Goal: Task Accomplishment & Management: Use online tool/utility

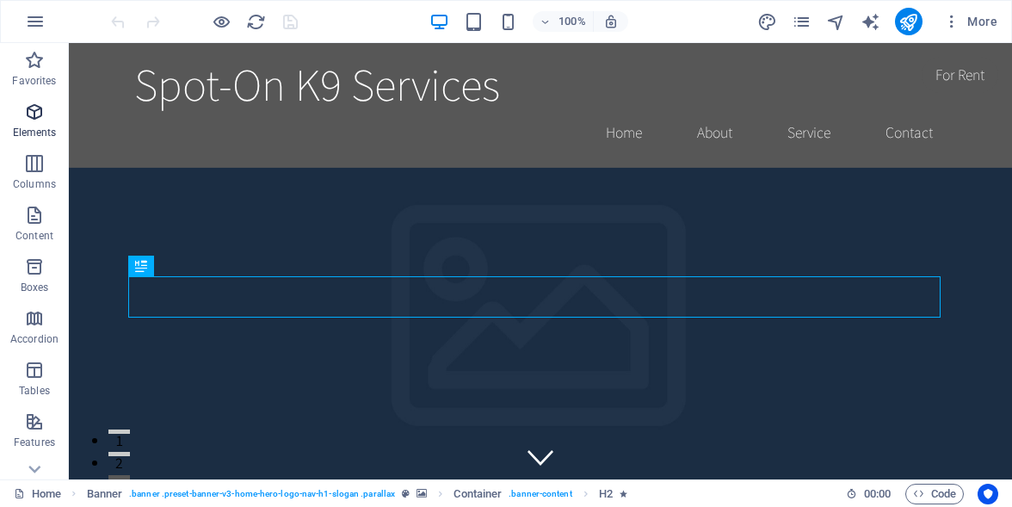
click at [36, 110] on icon "button" at bounding box center [34, 112] width 21 height 21
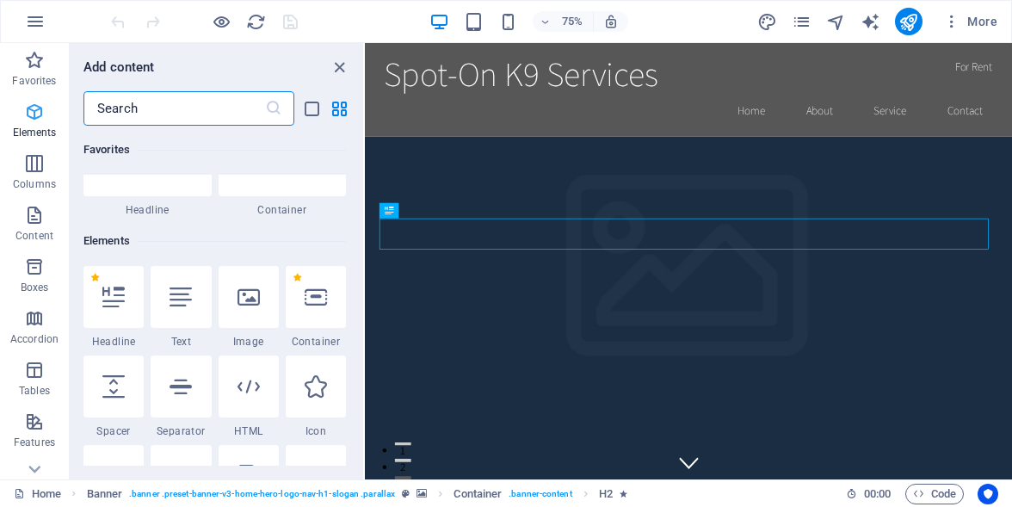
scroll to position [183, 0]
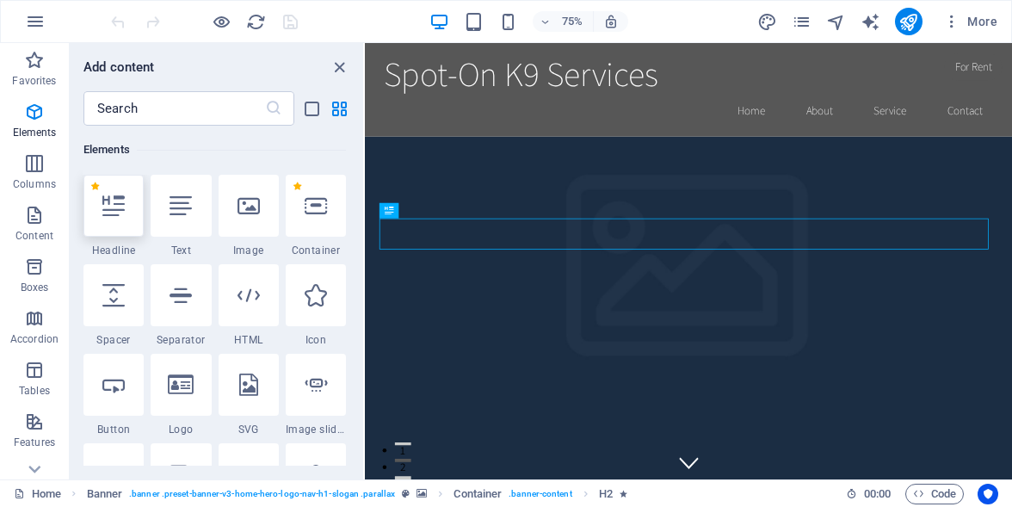
click at [107, 207] on icon at bounding box center [113, 205] width 22 height 22
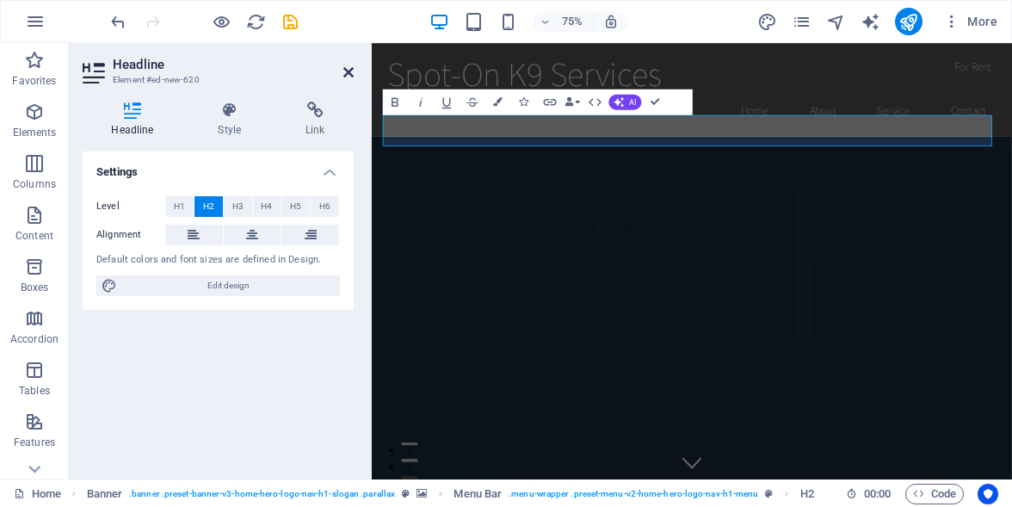
click at [347, 69] on icon at bounding box center [348, 72] width 10 height 14
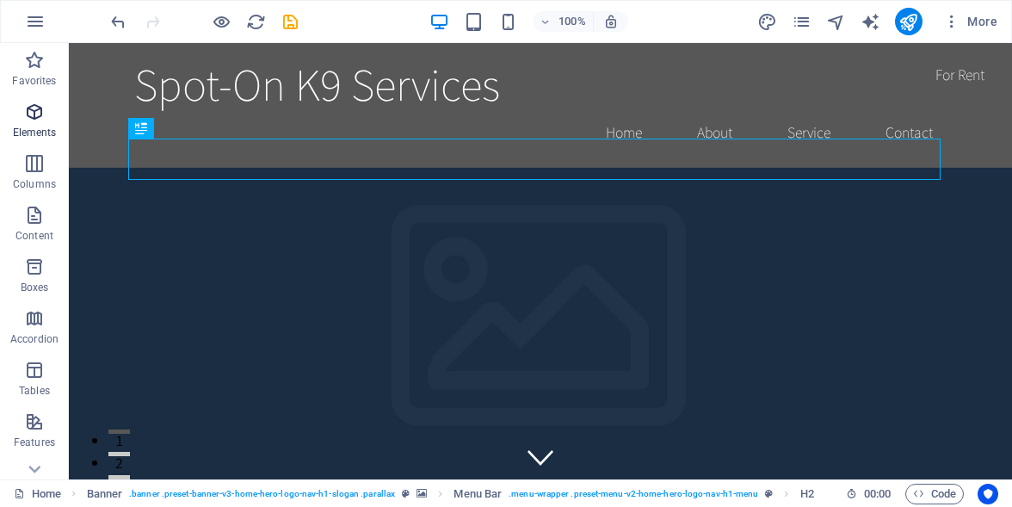
click at [35, 114] on icon "button" at bounding box center [34, 112] width 21 height 21
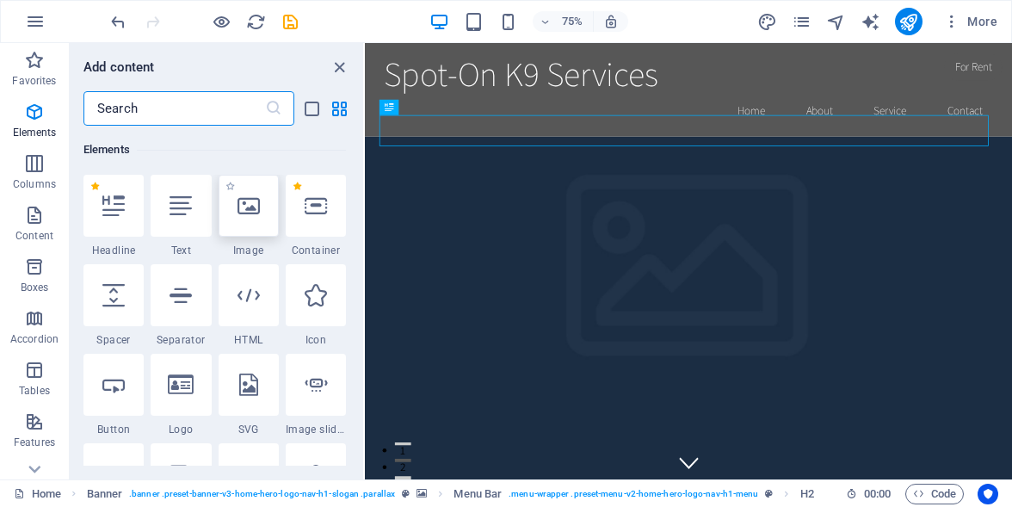
click at [254, 226] on div at bounding box center [248, 206] width 60 height 62
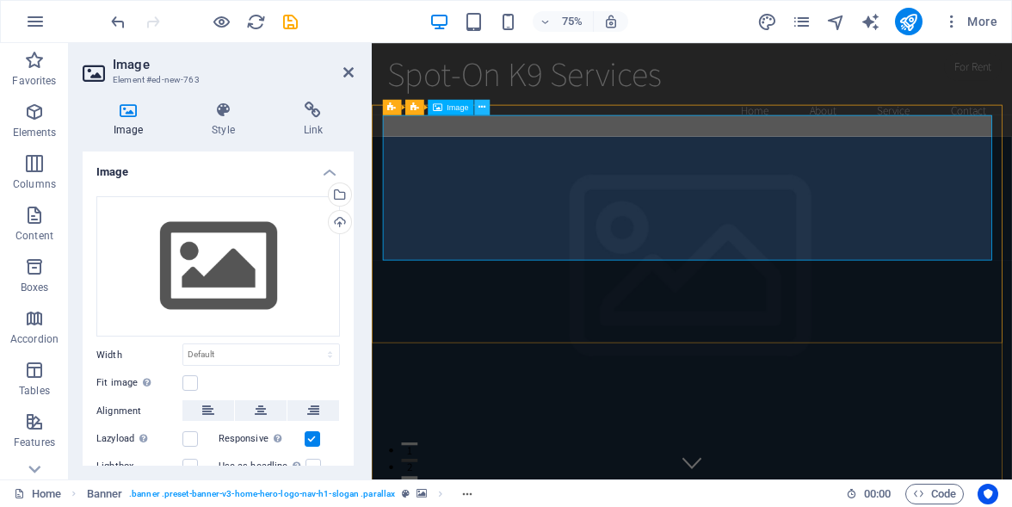
click at [482, 106] on icon at bounding box center [481, 108] width 7 height 14
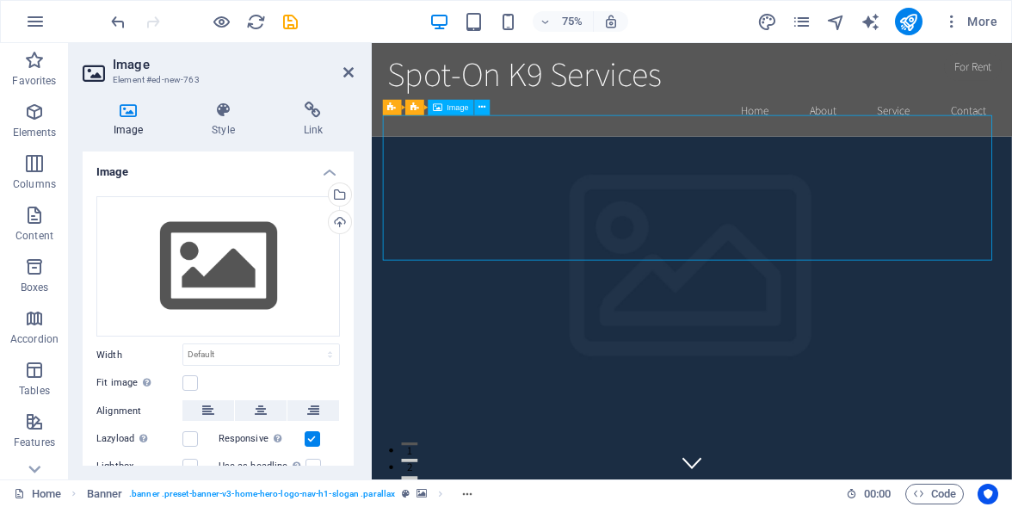
drag, startPoint x: 1197, startPoint y: 326, endPoint x: 923, endPoint y: 226, distance: 292.0
click at [689, 54] on span "Menu" at bounding box center [685, 51] width 20 height 8
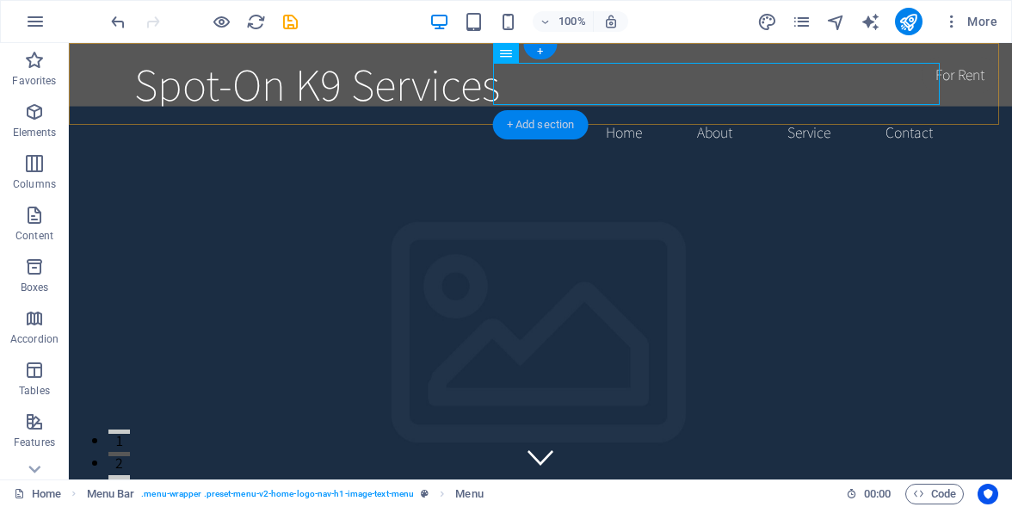
click at [532, 126] on div "+ Add section" at bounding box center [540, 124] width 95 height 29
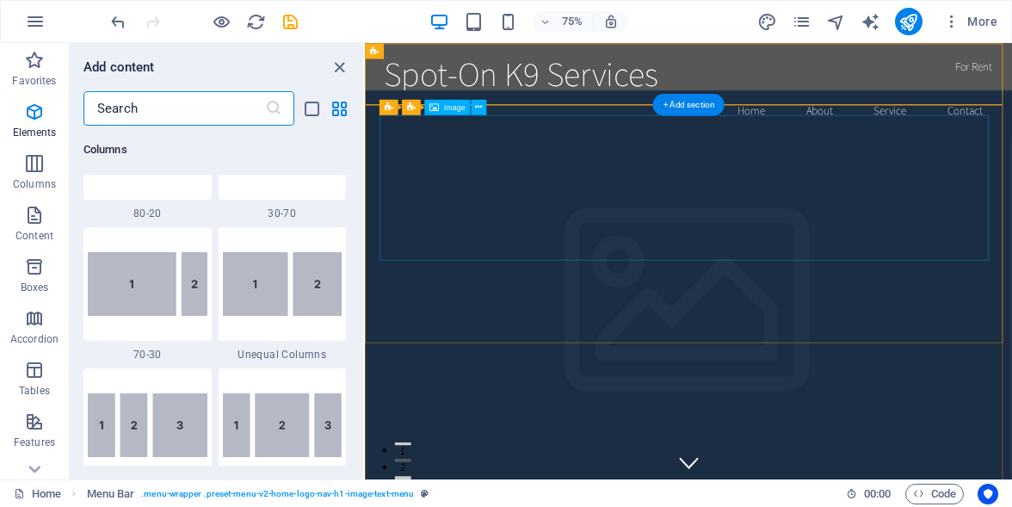
scroll to position [3010, 0]
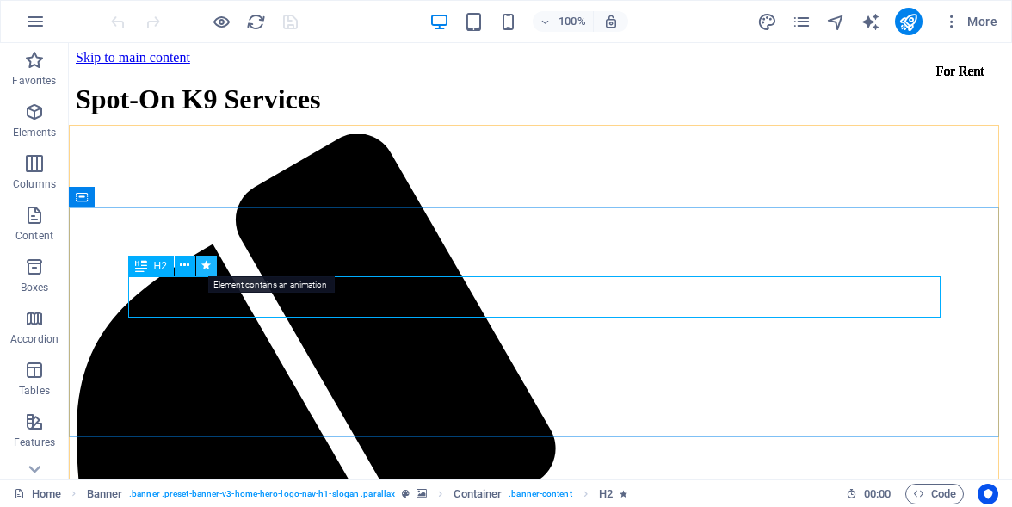
click at [205, 267] on icon at bounding box center [205, 265] width 9 height 18
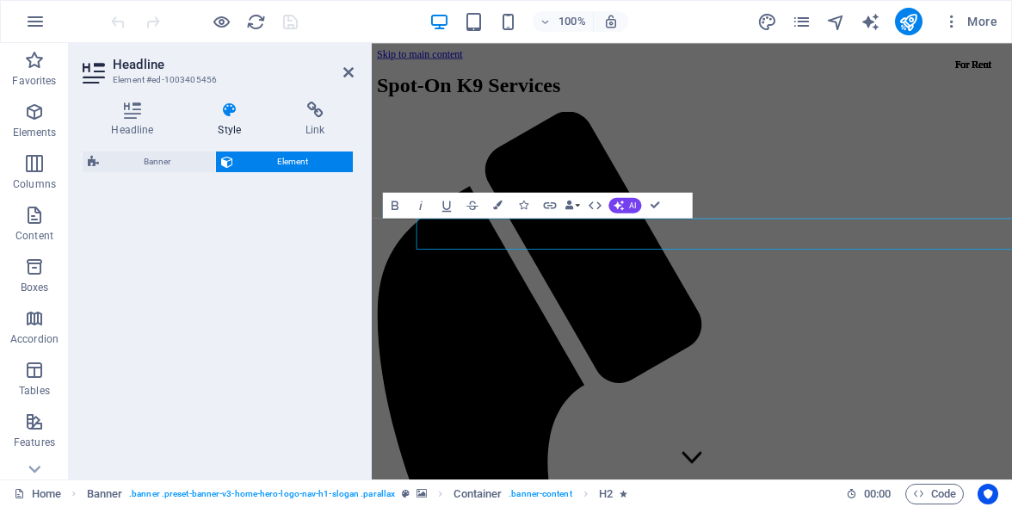
select select "fade"
select select "s"
select select "onload"
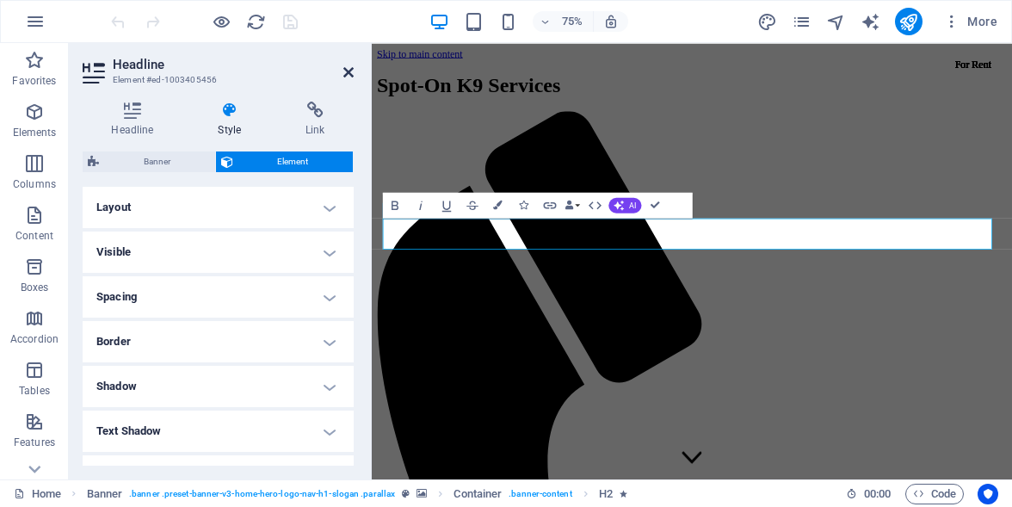
click at [347, 71] on icon at bounding box center [348, 72] width 10 height 14
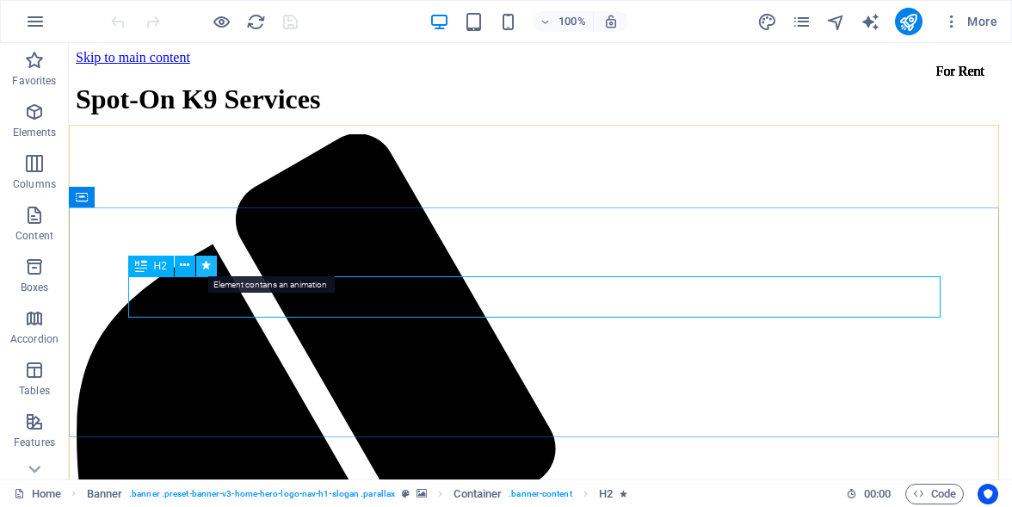
click at [207, 265] on icon at bounding box center [205, 265] width 9 height 18
select select "fade"
select select "s"
select select "onload"
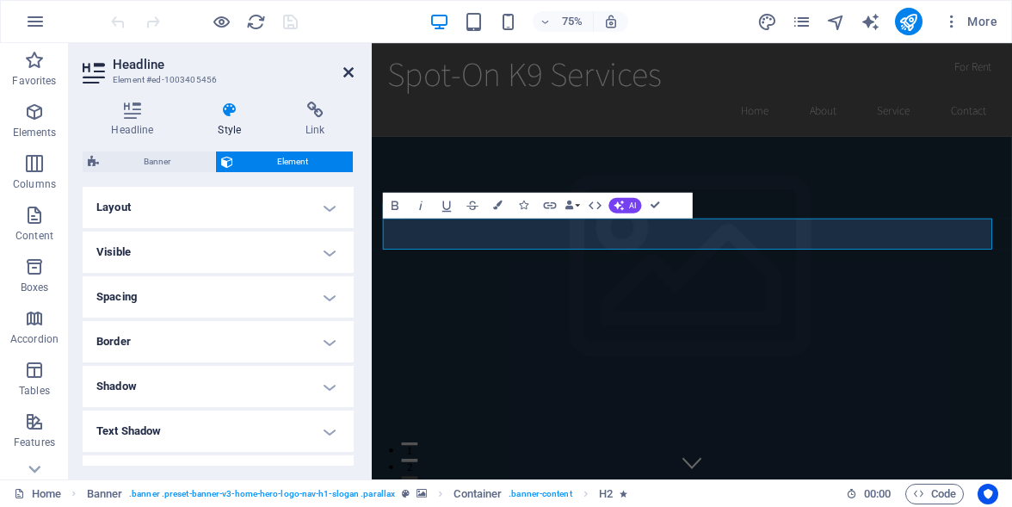
click at [348, 71] on icon at bounding box center [348, 72] width 10 height 14
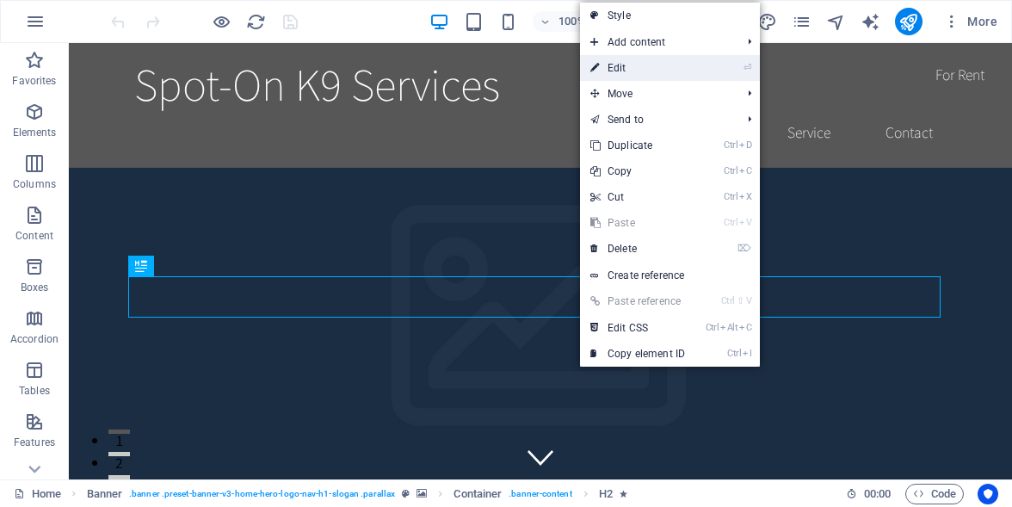
click at [630, 71] on link "⏎ Edit" at bounding box center [637, 68] width 115 height 26
select select "fade"
select select "s"
select select "onload"
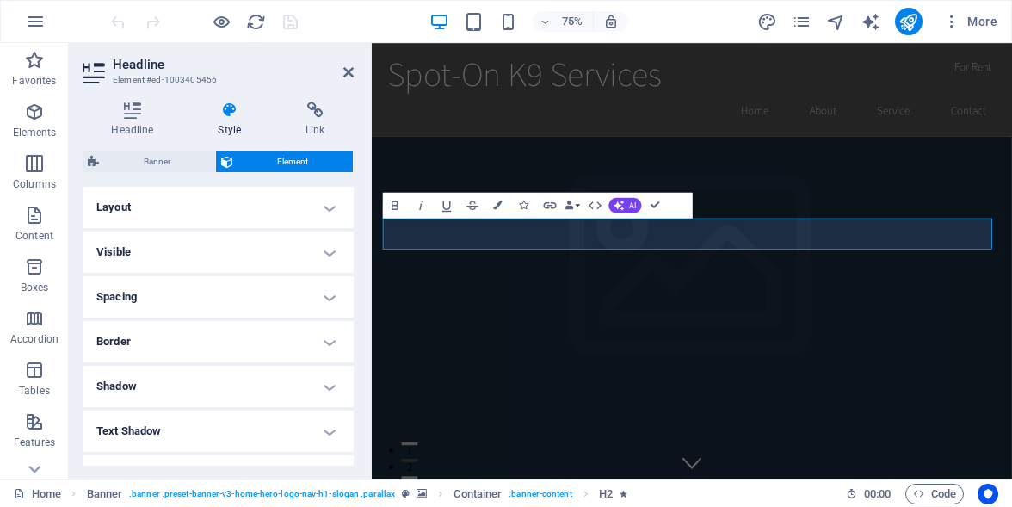
click at [323, 255] on h4 "Visible" at bounding box center [218, 251] width 271 height 41
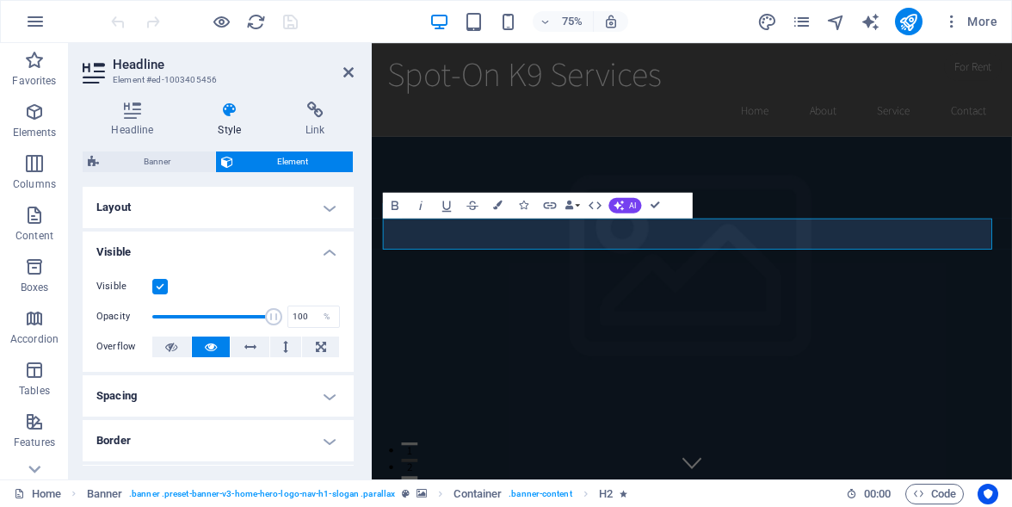
click at [158, 280] on label at bounding box center [159, 286] width 15 height 15
click at [0, 0] on input "Visible" at bounding box center [0, 0] width 0 height 0
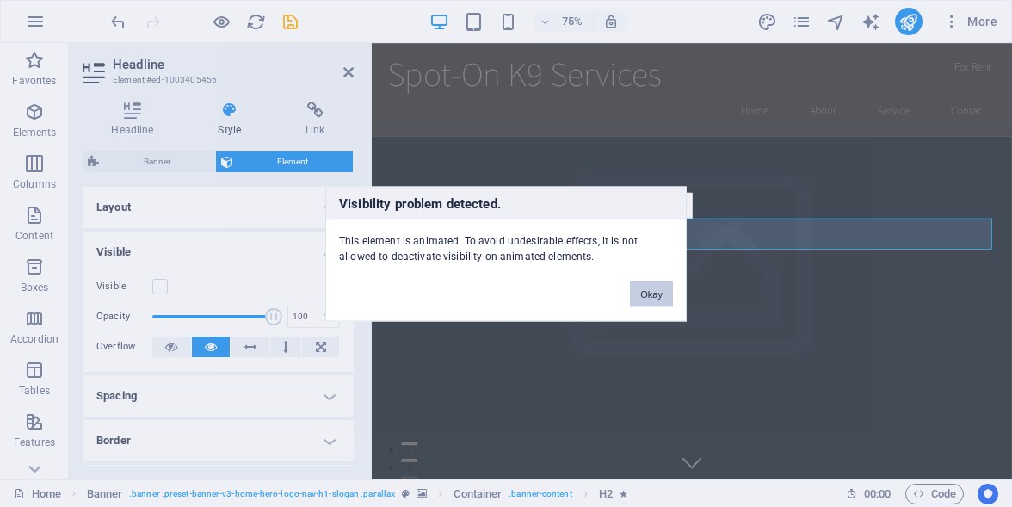
click at [649, 294] on button "Okay" at bounding box center [651, 293] width 43 height 26
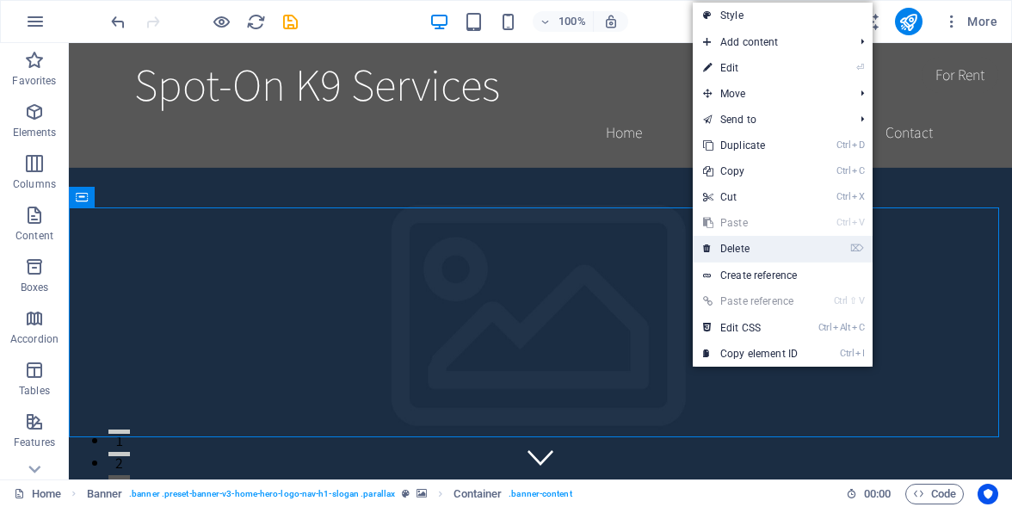
click at [733, 245] on link "⌦ Delete" at bounding box center [749, 249] width 115 height 26
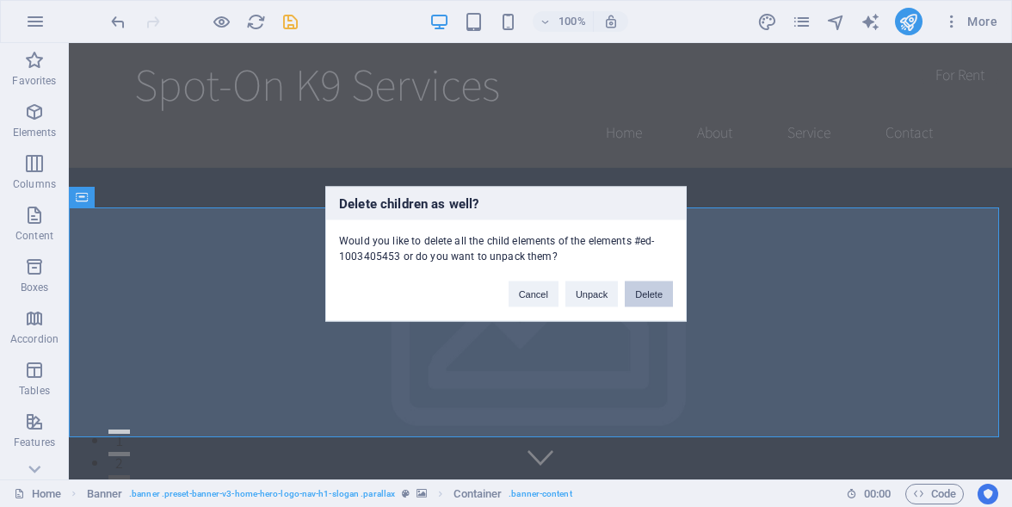
click at [643, 287] on button "Delete" at bounding box center [649, 293] width 48 height 26
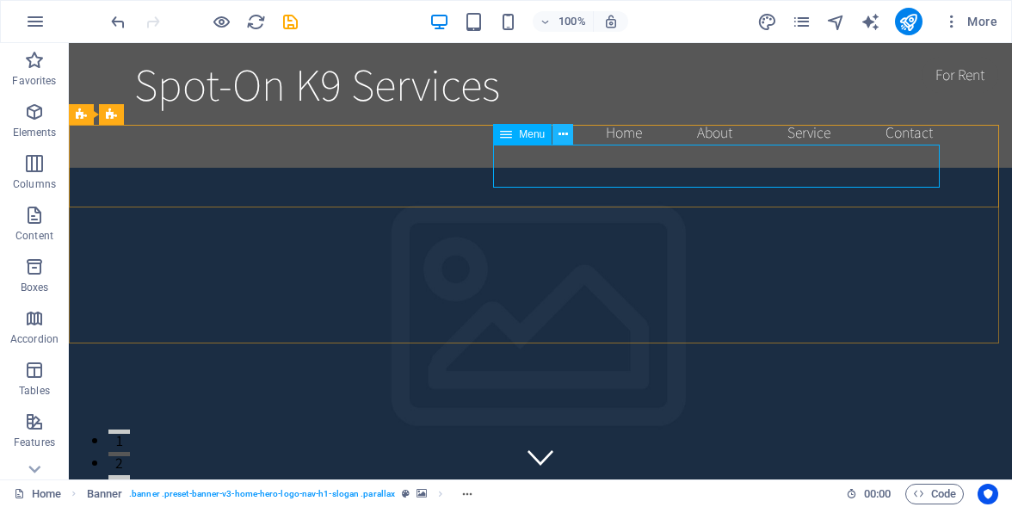
click at [561, 136] on icon at bounding box center [562, 135] width 9 height 18
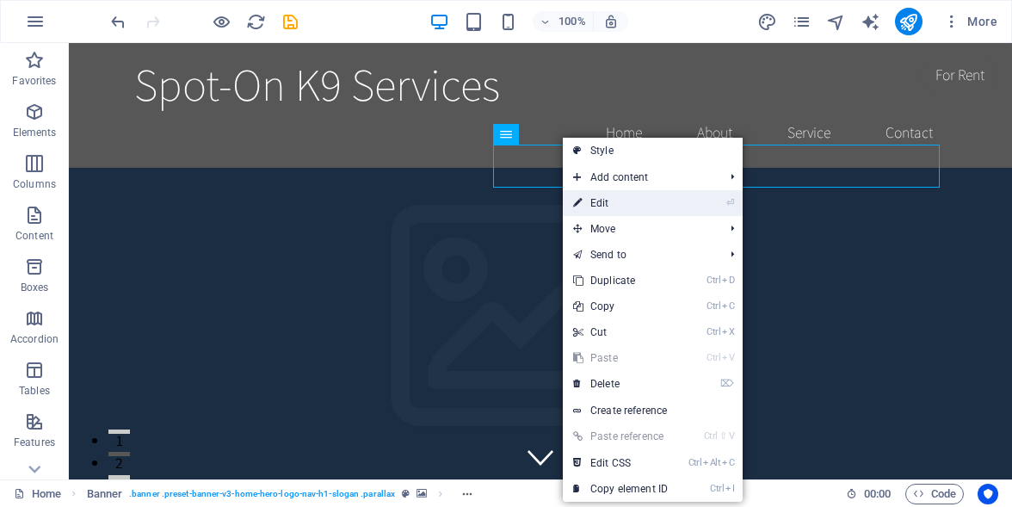
click at [599, 206] on link "⏎ Edit" at bounding box center [620, 203] width 115 height 26
select select
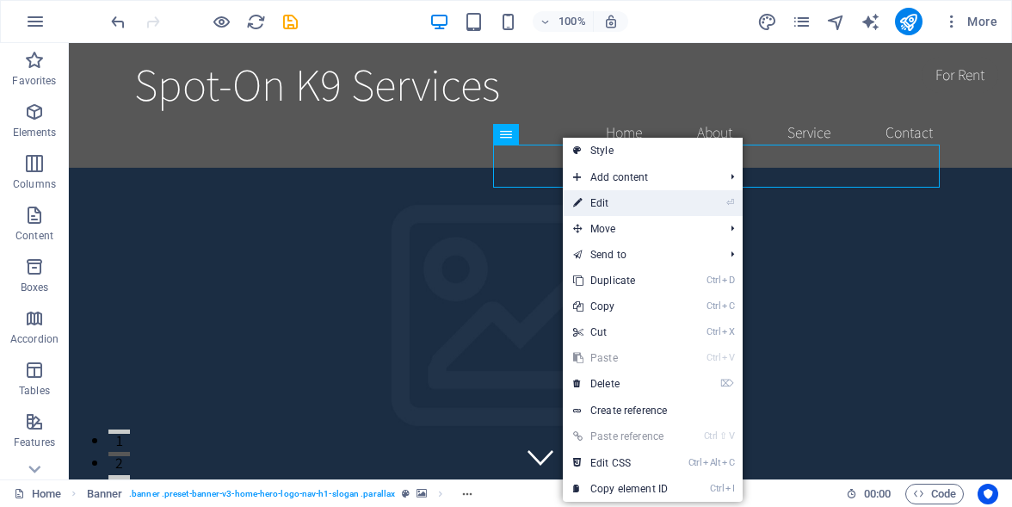
select select
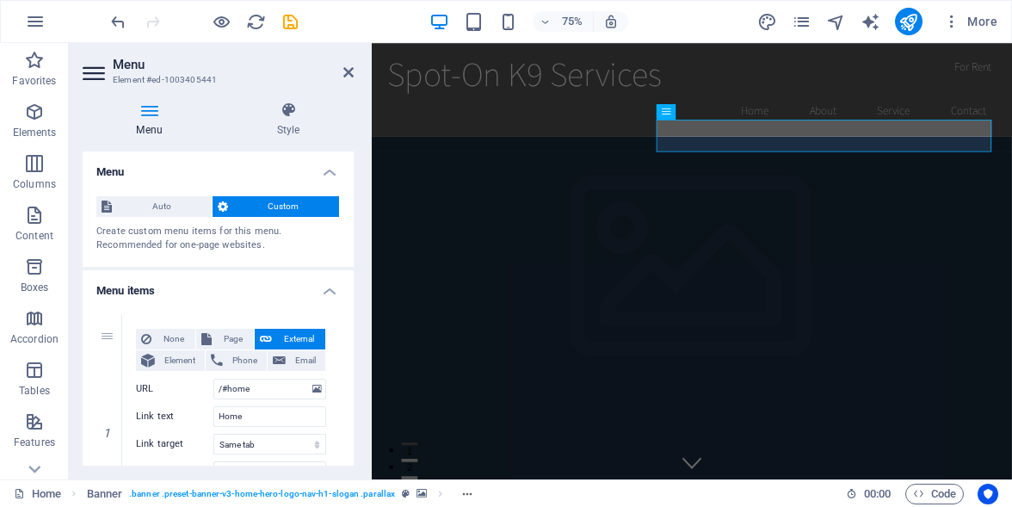
click at [278, 205] on span "Custom" at bounding box center [284, 206] width 102 height 21
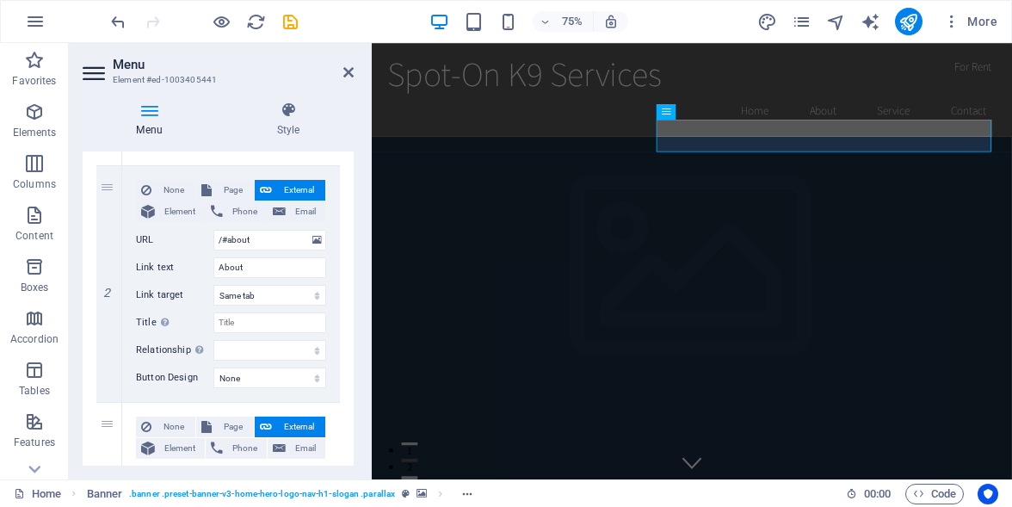
scroll to position [397, 0]
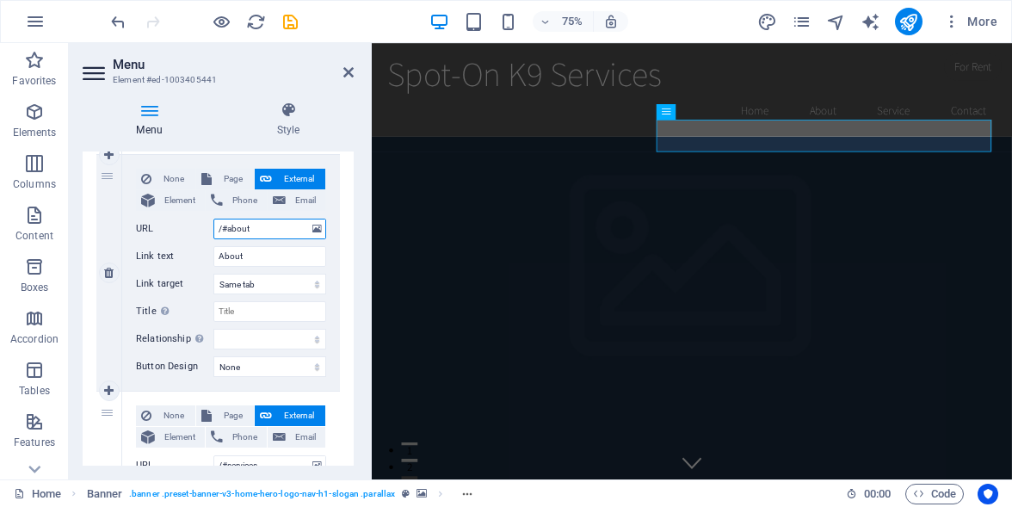
drag, startPoint x: 265, startPoint y: 228, endPoint x: 230, endPoint y: 228, distance: 35.3
click at [230, 228] on input "/#about" at bounding box center [269, 228] width 113 height 21
type input "/#Meet"
select select
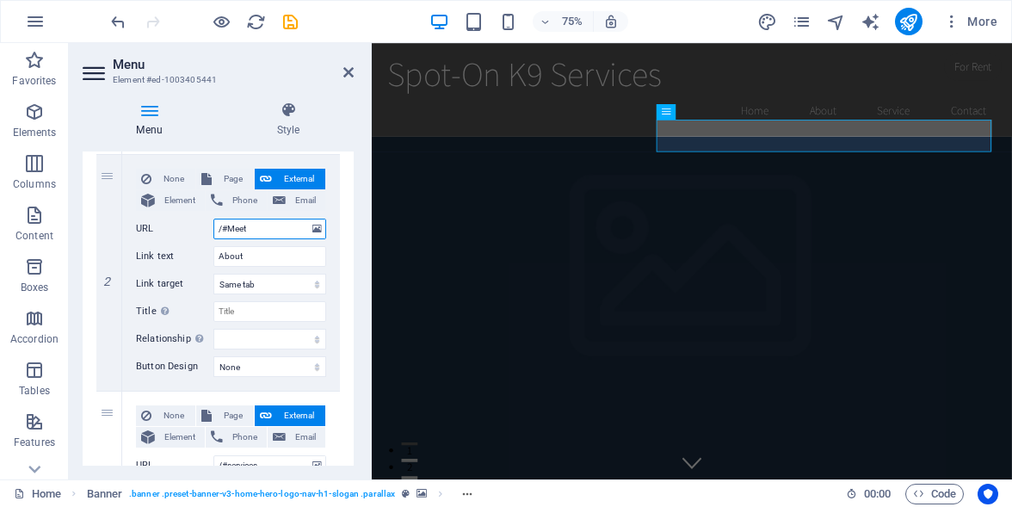
select select
type input "/#Meet"
select select
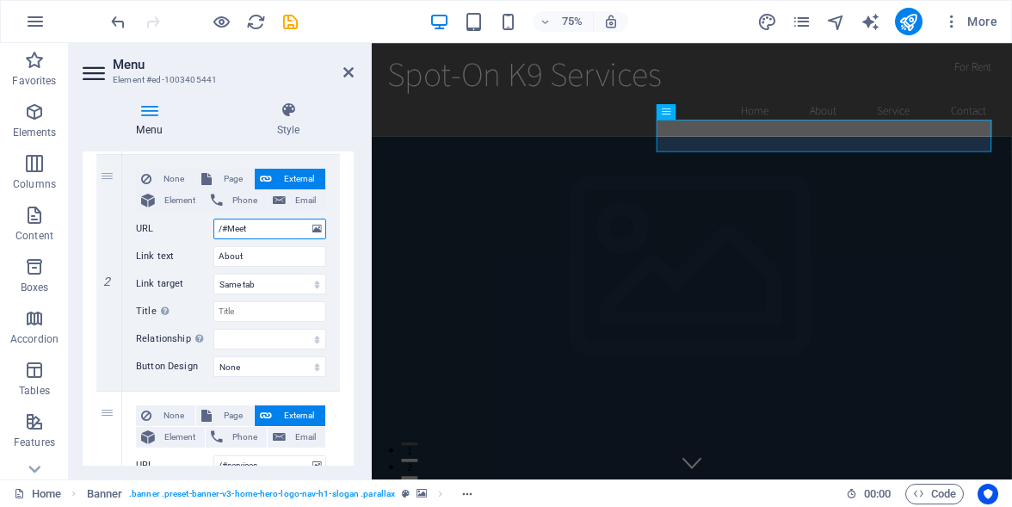
type input "/#Meet"
select select
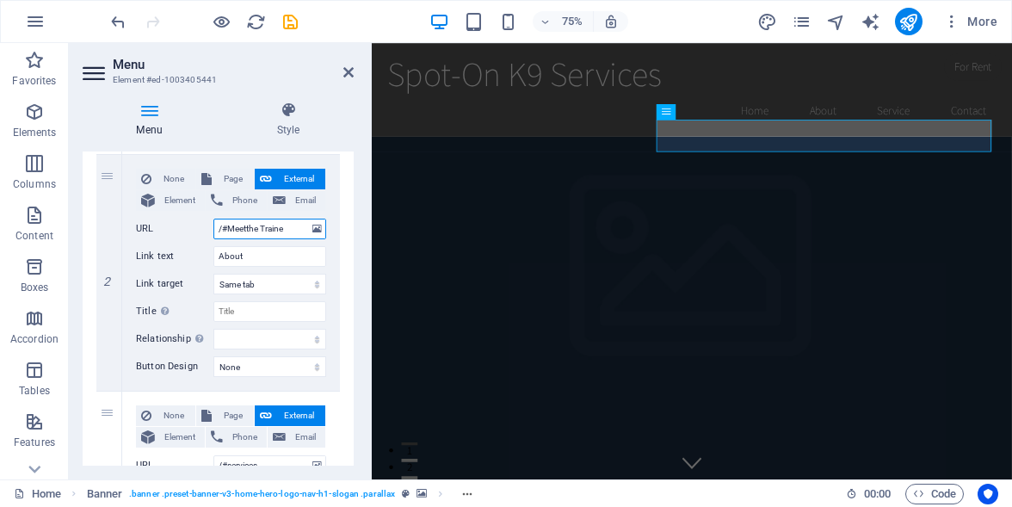
type input "/#Meetthe Trainer"
select select
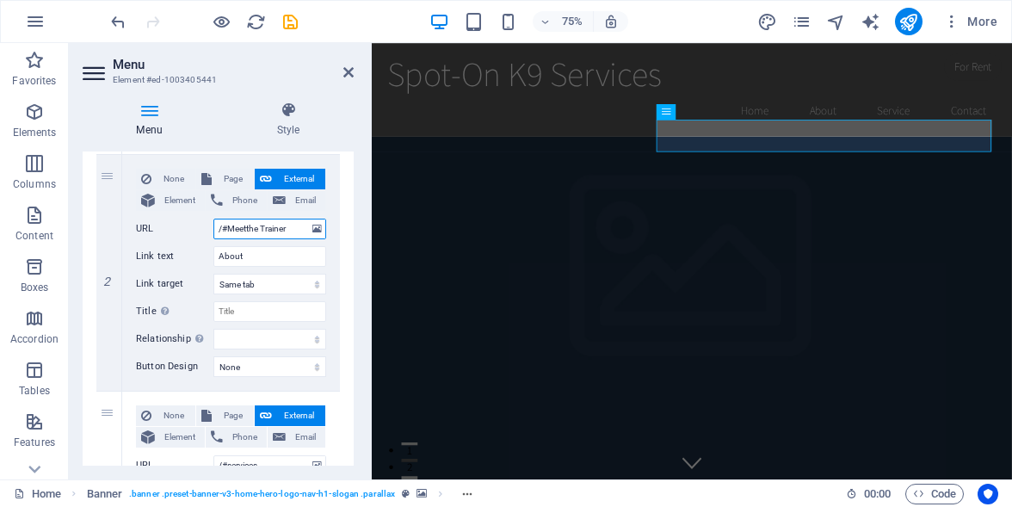
select select
type input "/#Meetthe Trainer"
drag, startPoint x: 226, startPoint y: 254, endPoint x: 203, endPoint y: 255, distance: 23.3
click at [203, 255] on div "Link text About" at bounding box center [231, 256] width 190 height 21
type input "Meet the"
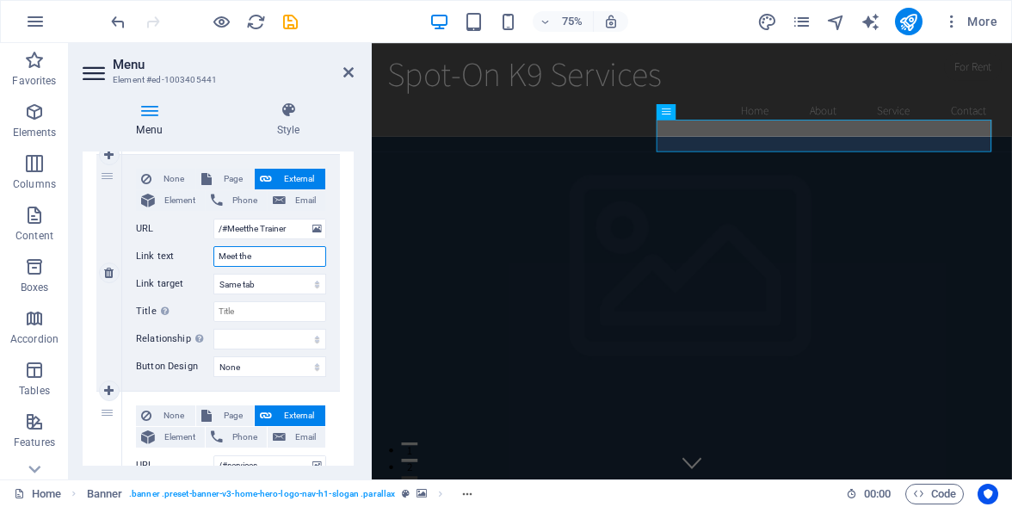
select select
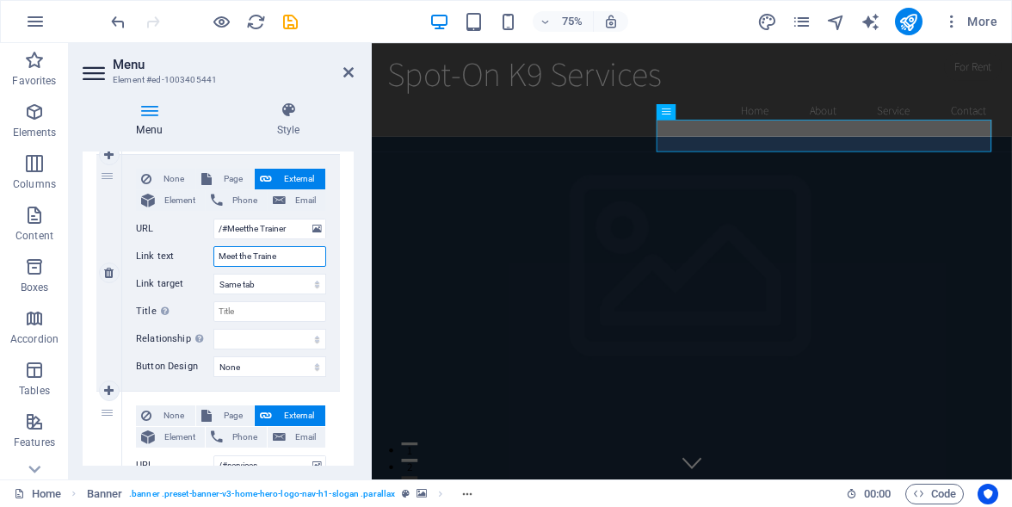
type input "Meet the Trainer"
select select
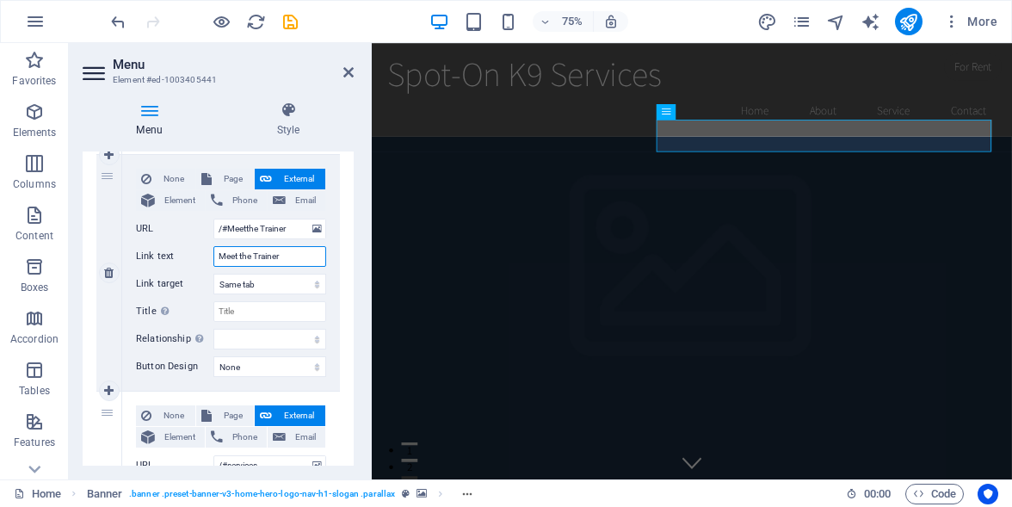
select select
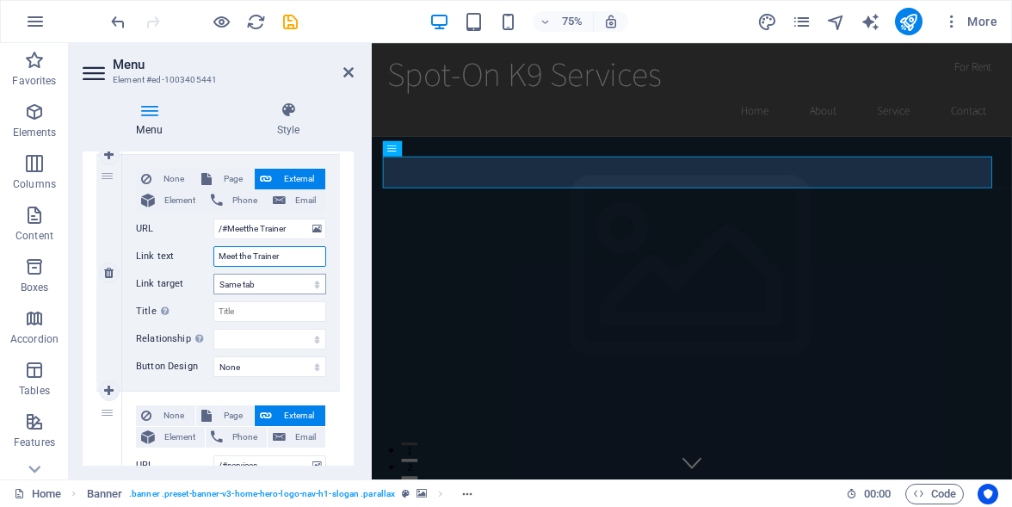
type input "Meet the Trainer"
click at [314, 285] on select "New tab Same tab Overlay" at bounding box center [269, 284] width 113 height 21
select select "blank"
click at [213, 274] on select "New tab Same tab Overlay" at bounding box center [269, 284] width 113 height 21
select select
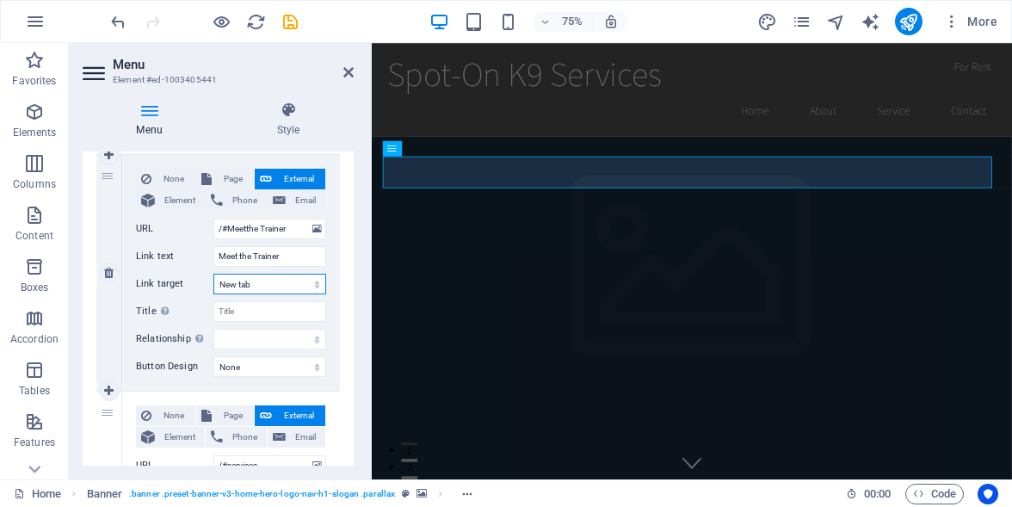
select select
click at [249, 314] on input "Title Additional link description, should not be the same as the link text. The…" at bounding box center [269, 311] width 113 height 21
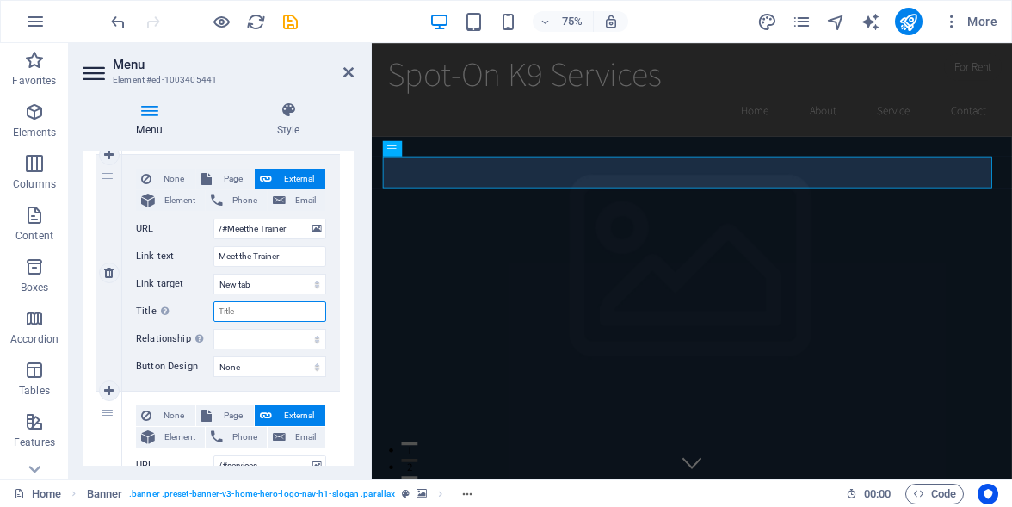
type input "B"
select select
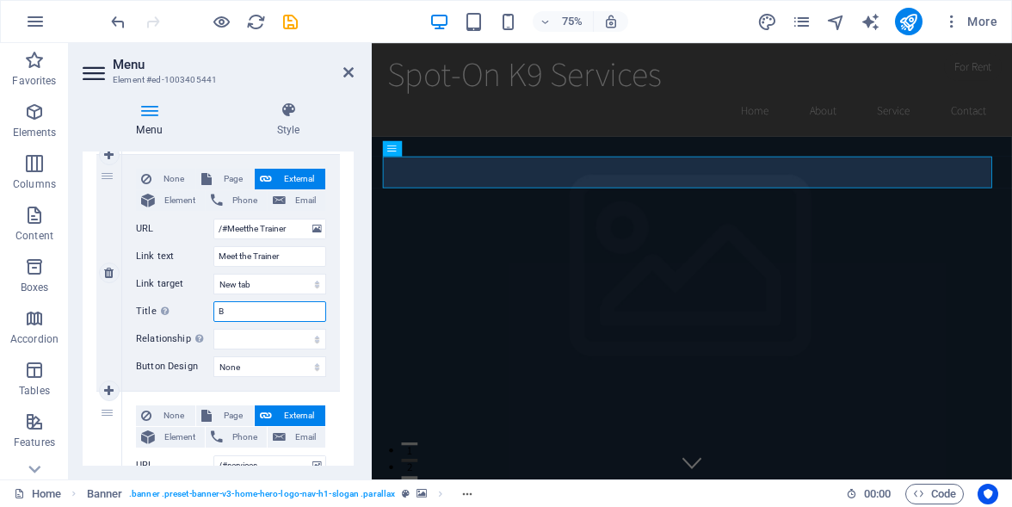
select select
type input "Bio"
select select
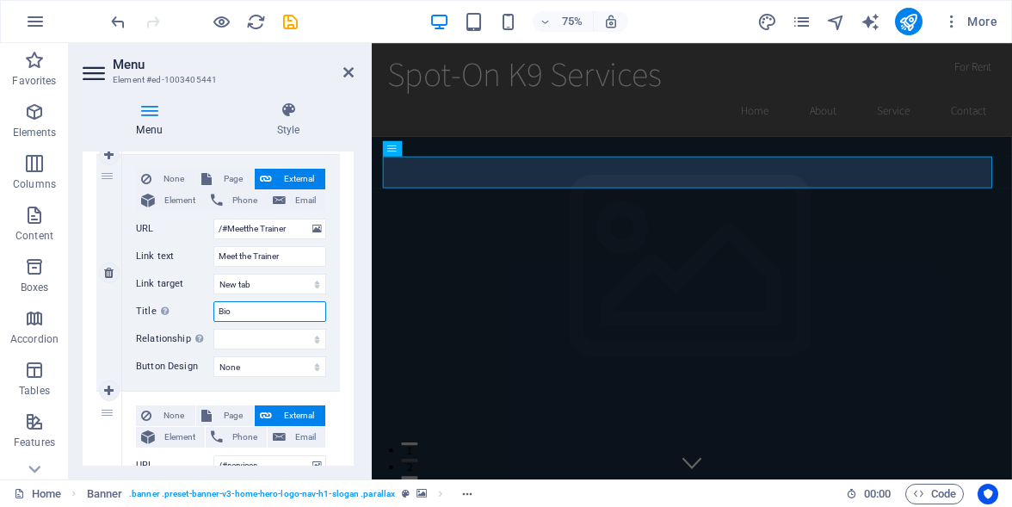
select select
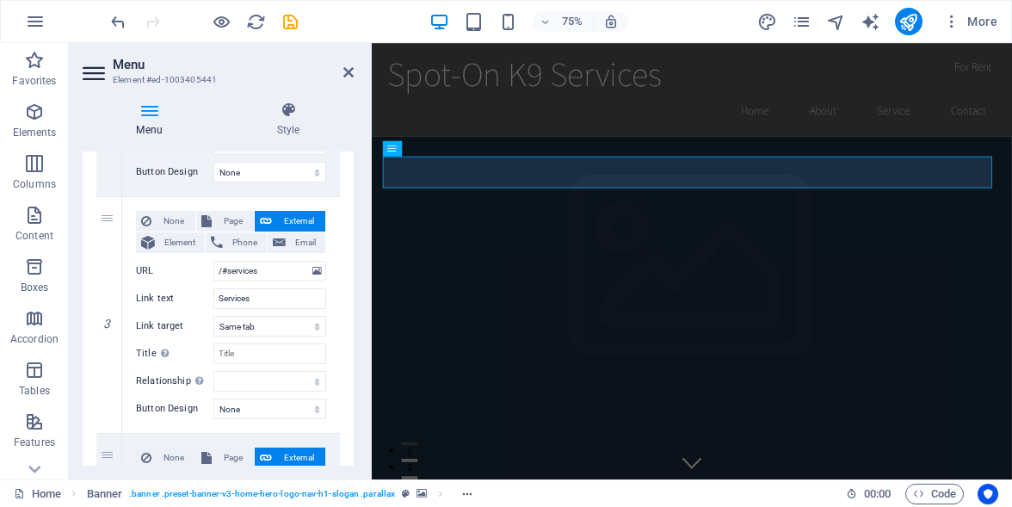
scroll to position [580, 0]
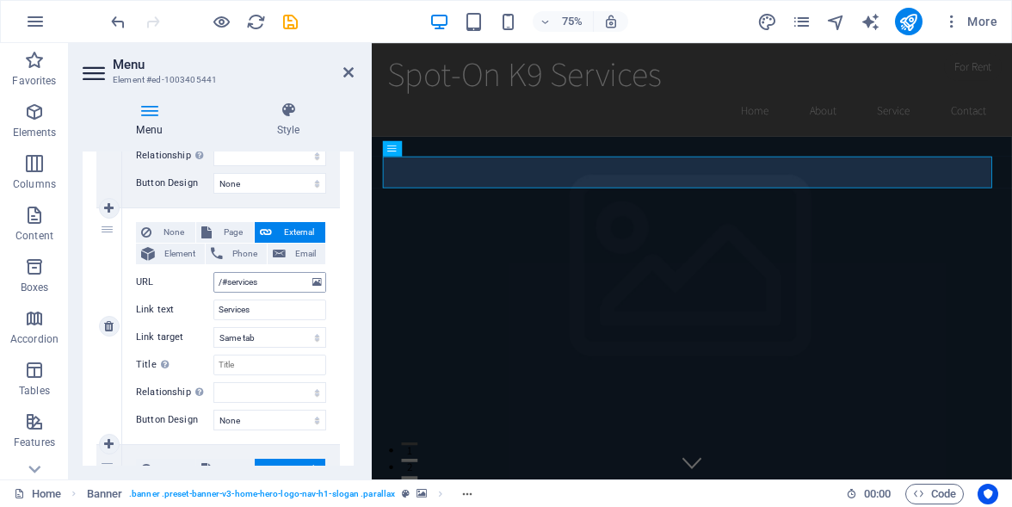
type input "Bio"
drag, startPoint x: 270, startPoint y: 284, endPoint x: 207, endPoint y: 279, distance: 63.0
click at [207, 279] on div "URL /#services" at bounding box center [231, 282] width 190 height 21
click at [274, 286] on input "/#services" at bounding box center [269, 282] width 113 height 21
click at [270, 311] on input "Services" at bounding box center [269, 309] width 113 height 21
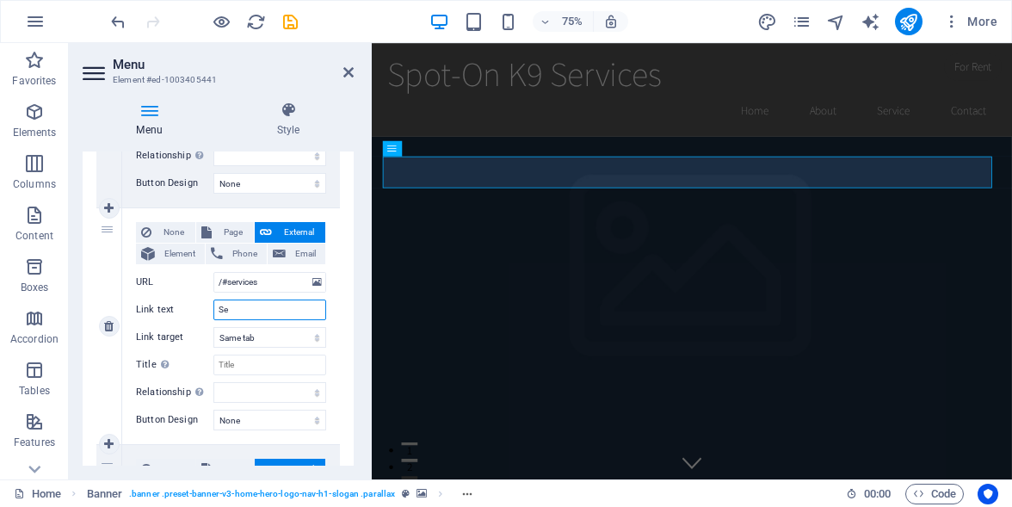
type input "S"
select select
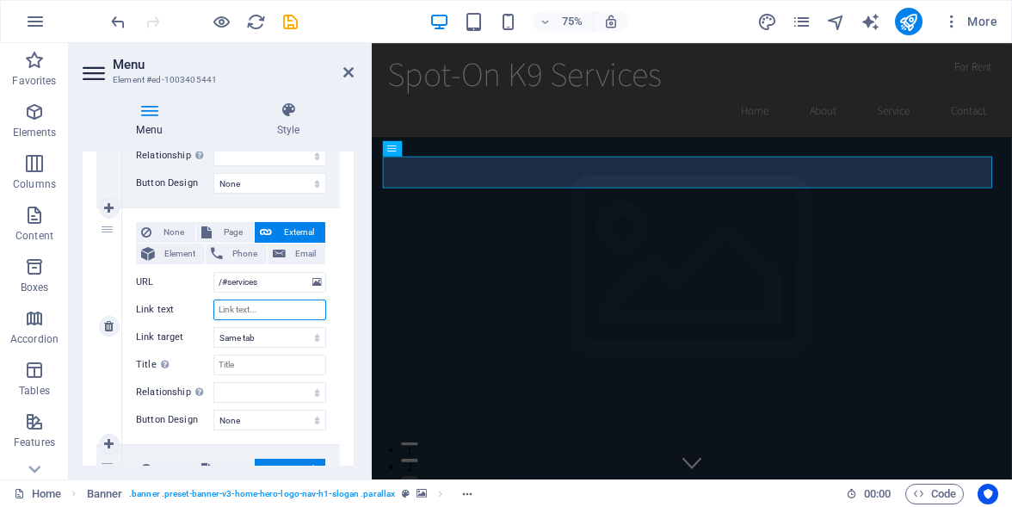
select select
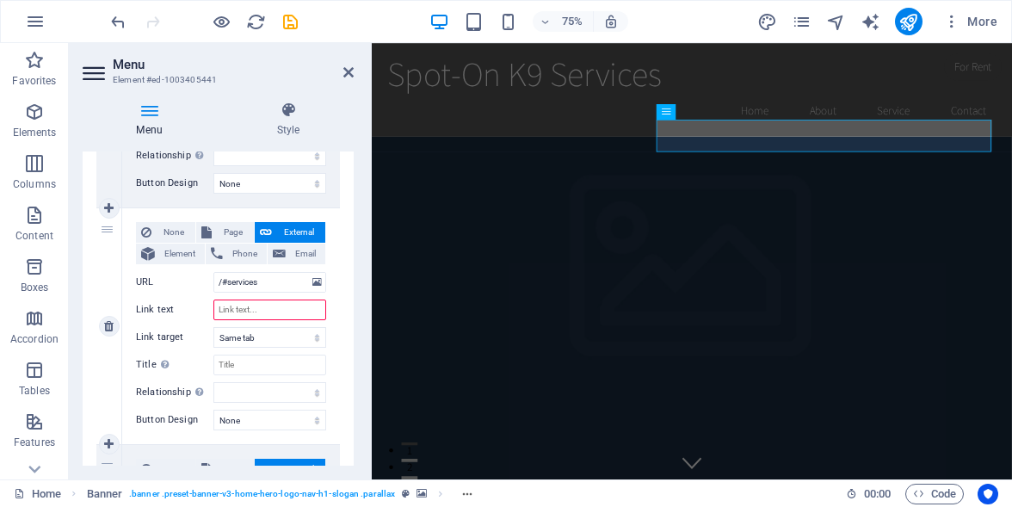
paste input "K9 NoseWork® offers dogs and their owners the opportunity to develop stronger b…"
type input "K9 NoseWork® offers dogs and their owners the opportunity to develop stronger b…"
select select
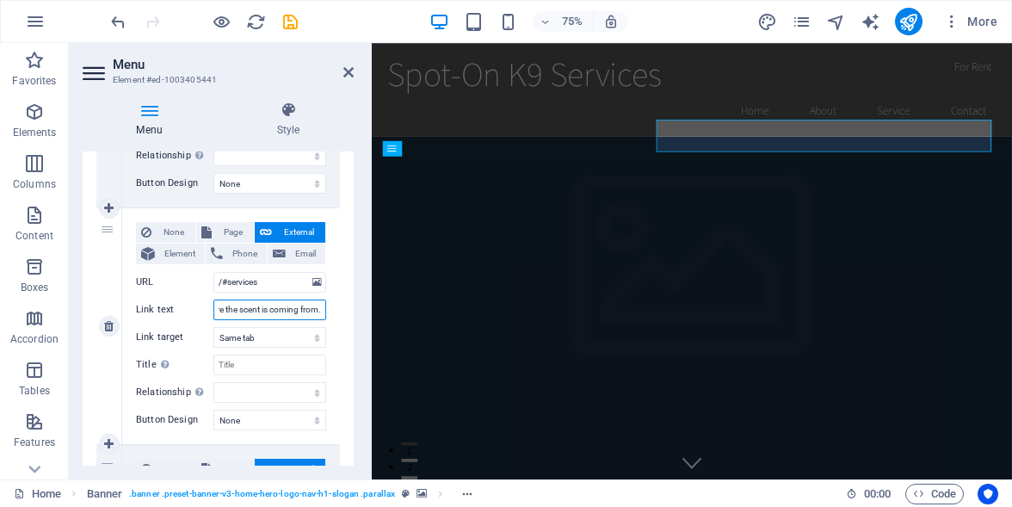
select select
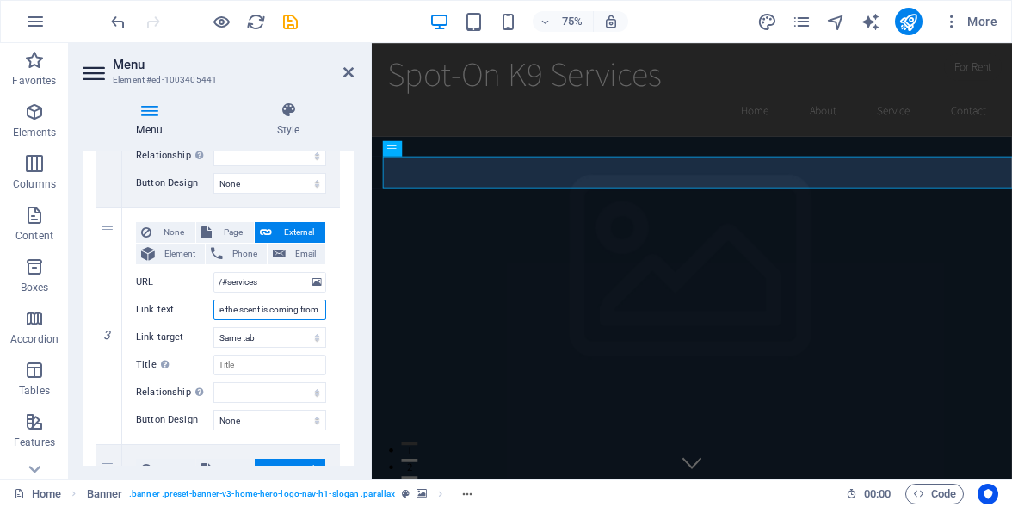
scroll to position [0, 1340]
drag, startPoint x: 235, startPoint y: 305, endPoint x: 346, endPoint y: 370, distance: 128.4
click at [346, 370] on div "1 None Page External Element Phone Email Page Home Subpage Legal Notice Privacy…" at bounding box center [218, 325] width 271 height 1209
type input "K9 NoseWork® offers dogs and their owners the opportunity to develop stronger b…"
select select
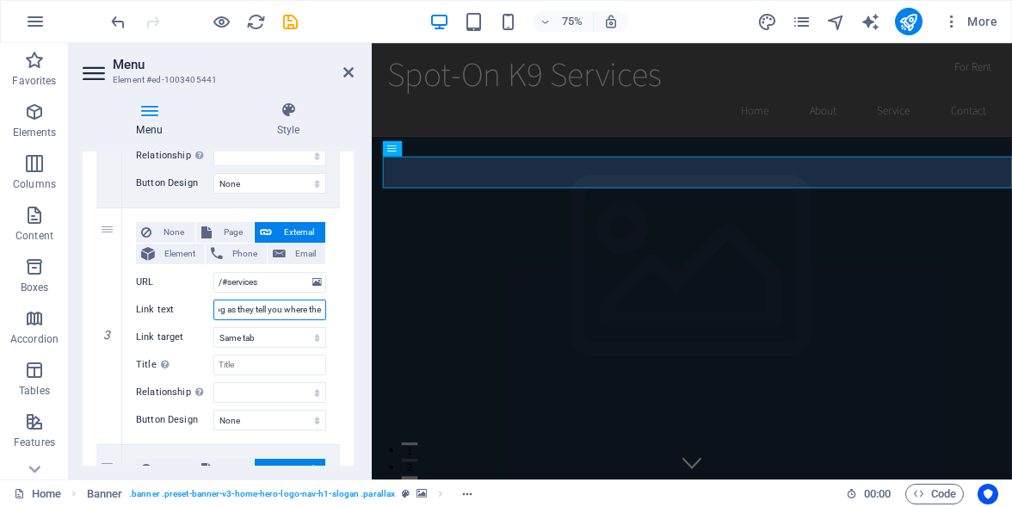
select select
type input "K9 NoseWork® offers dogs and their owners the opportunity to develop stronger b…"
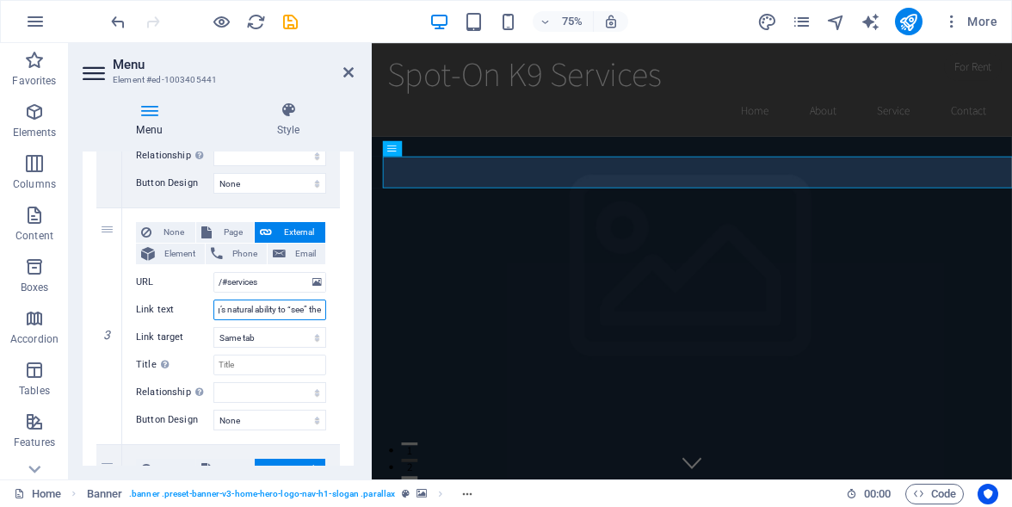
select select
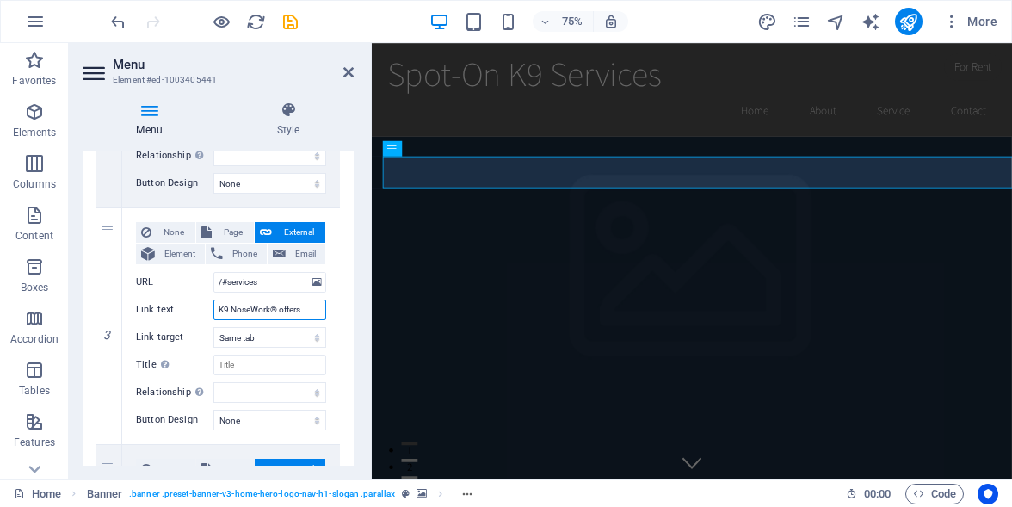
scroll to position [0, 0]
type input "K9 NoseWork"
select select
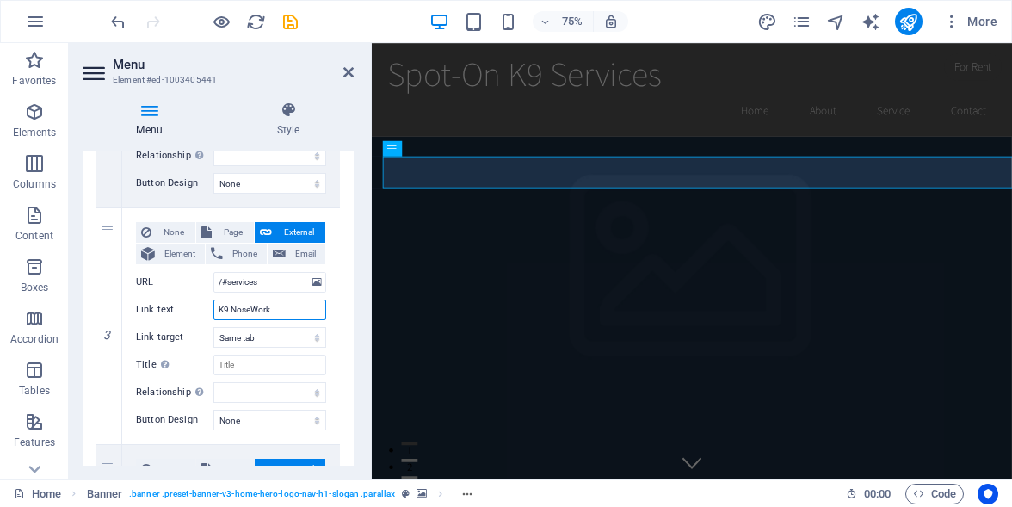
select select
type input "K9 NoseWork® offers dogs and their owners the opportunity to develop stronger b…"
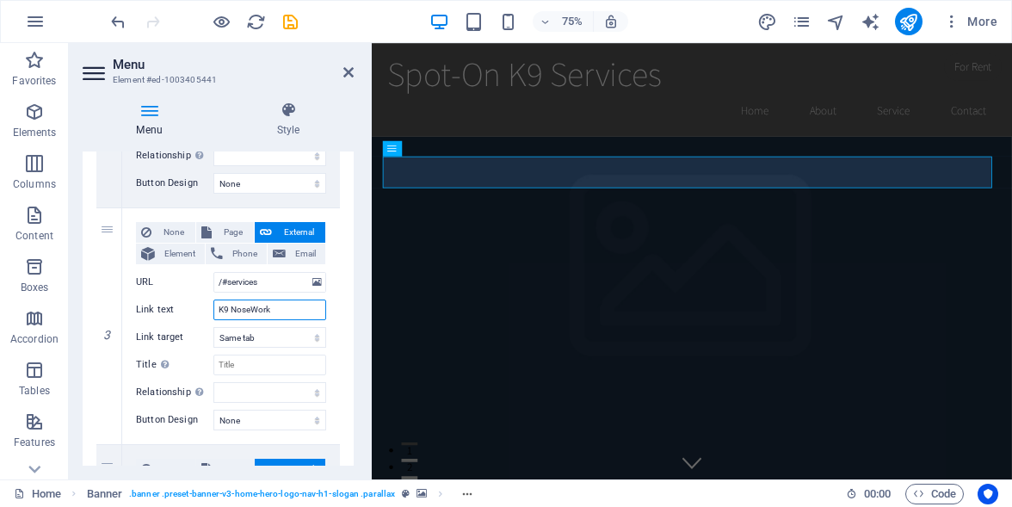
select select
type input "K9 NoseWork® offers dogs and their owners the opportunity to develop stronger b…"
select select
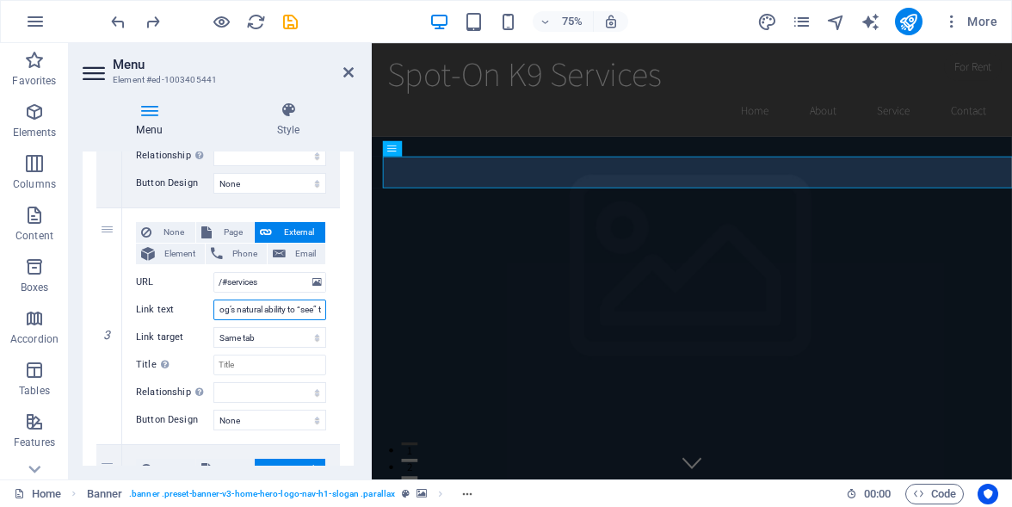
select select
type input "K9 NoseWork® offers dogs and their owners the opportunity to develop stronger b…"
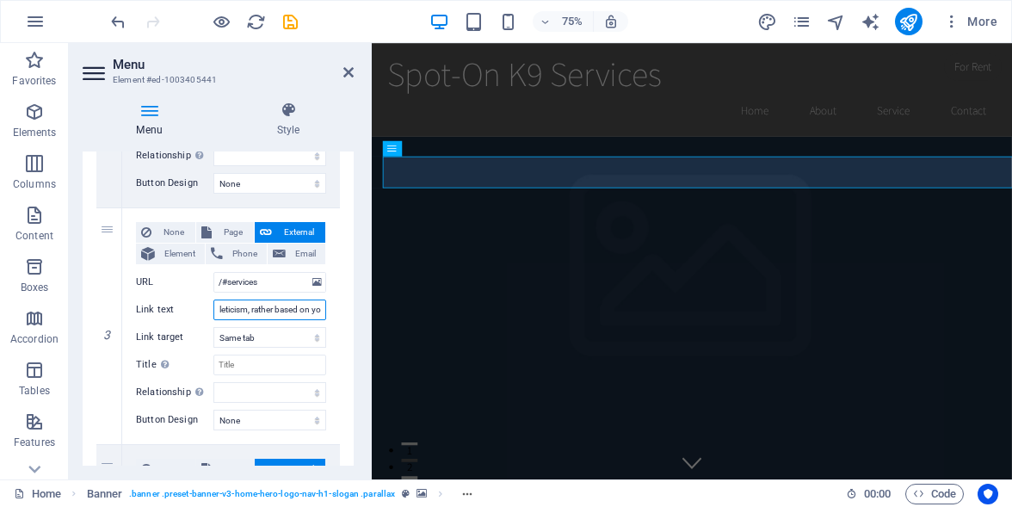
select select
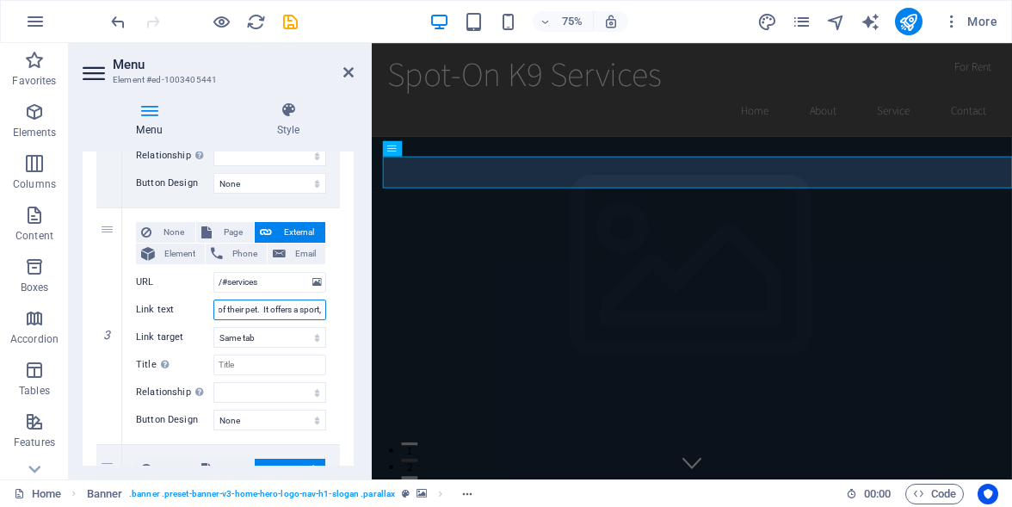
type input "K9 NoseWork® offers dogs and their owners the opportunity to develop stronger b…"
select select
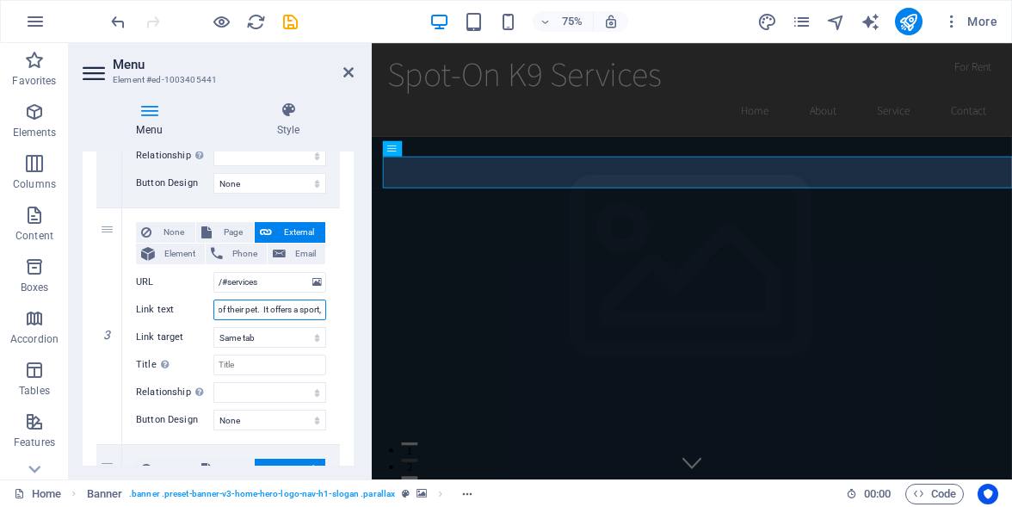
select select
type input "K9 NoseWork® offers dogs and their owners the opportunity to develop stronger b…"
select select
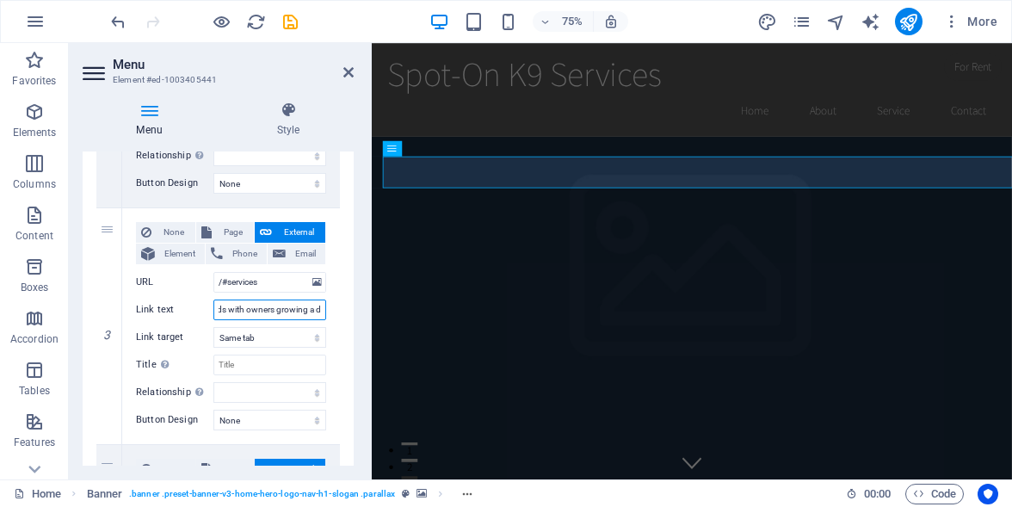
select select
type input "K9 NoseWork® offers"
select select
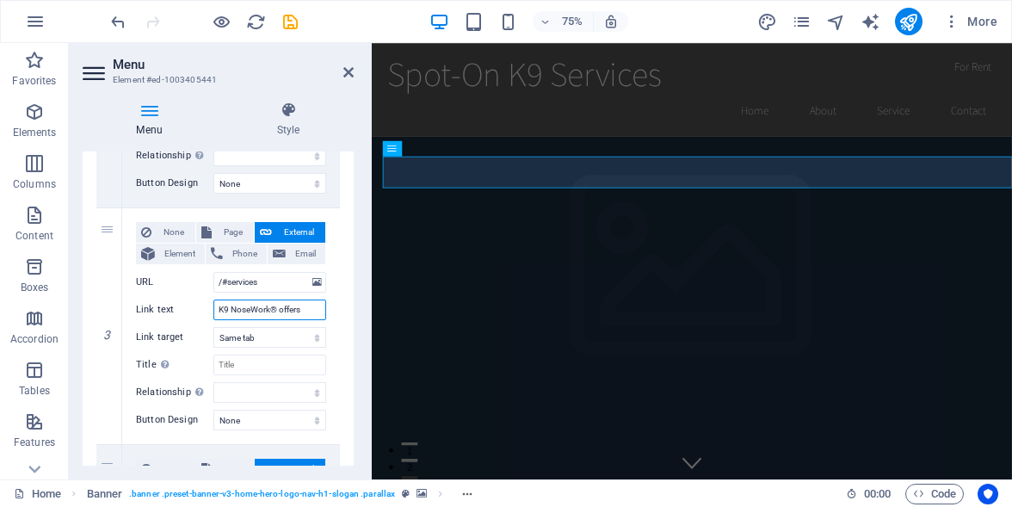
select select
type input "K9 NoseWork®"
select select
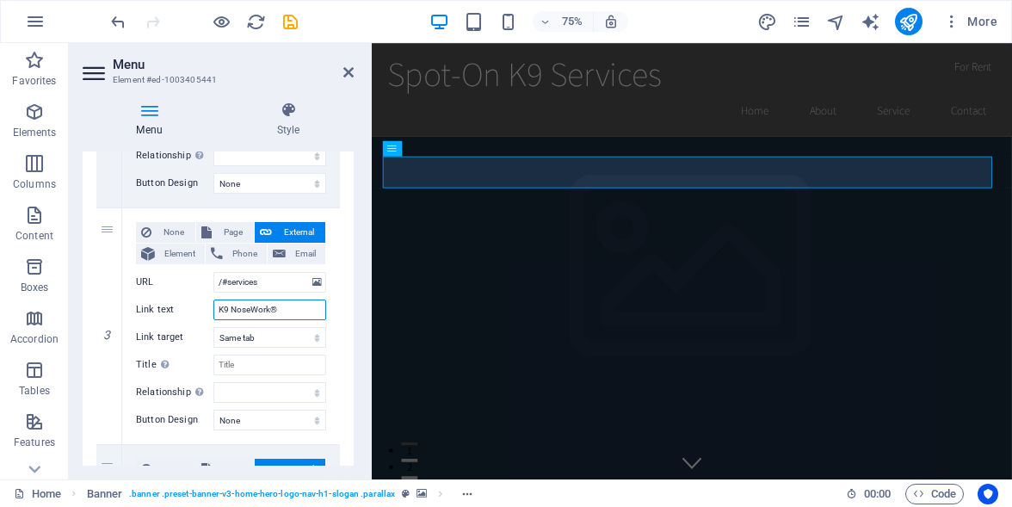
select select
type input "K9 NoseWork®"
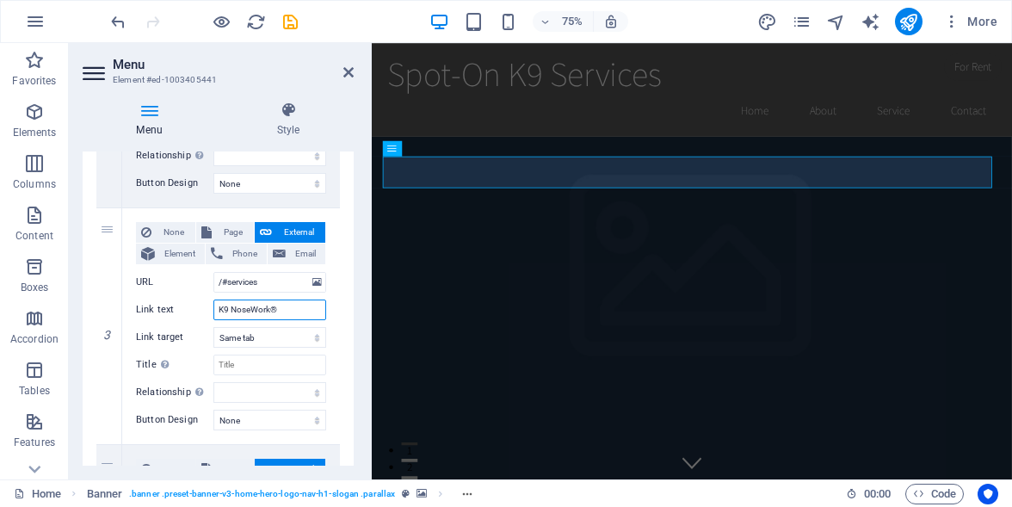
select select
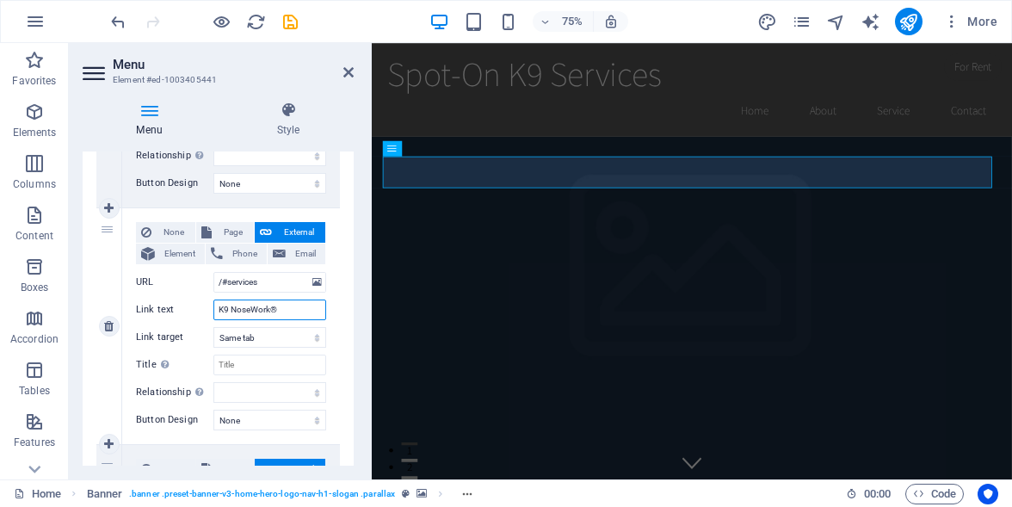
type input "K9 NoseWork®"
click at [334, 304] on div "None Page External Element Phone Email Page Home Subpage Legal Notice Privacy E…" at bounding box center [231, 326] width 218 height 236
drag, startPoint x: 277, startPoint y: 303, endPoint x: 212, endPoint y: 316, distance: 65.8
click at [212, 316] on div "Link text K9 NoseWork®" at bounding box center [231, 309] width 190 height 21
drag, startPoint x: 225, startPoint y: 282, endPoint x: 273, endPoint y: 302, distance: 51.3
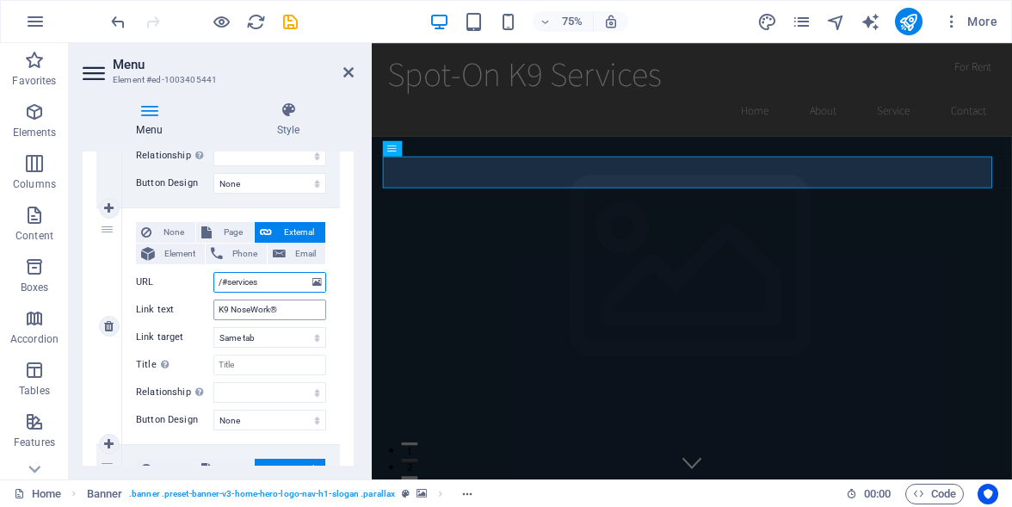
click at [273, 302] on div "None Page External Element Phone Email Page Home Subpage Legal Notice Privacy E…" at bounding box center [231, 312] width 190 height 181
paste input "K9 NoseWork®"
type input "/#K9 NoseWork®"
select select
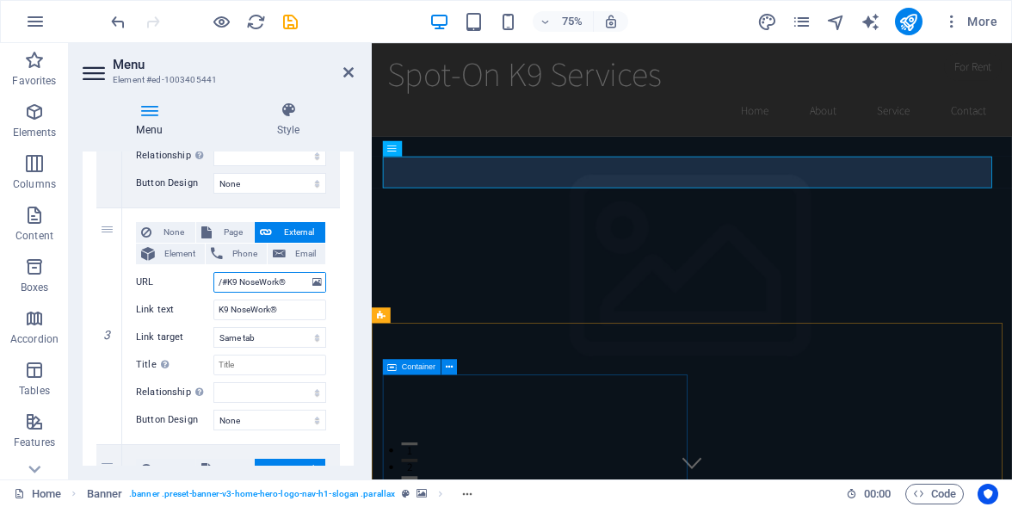
select select
drag, startPoint x: 239, startPoint y: 280, endPoint x: 229, endPoint y: 285, distance: 11.5
click at [229, 285] on input "/#K9 NoseWork®" at bounding box center [269, 282] width 113 height 21
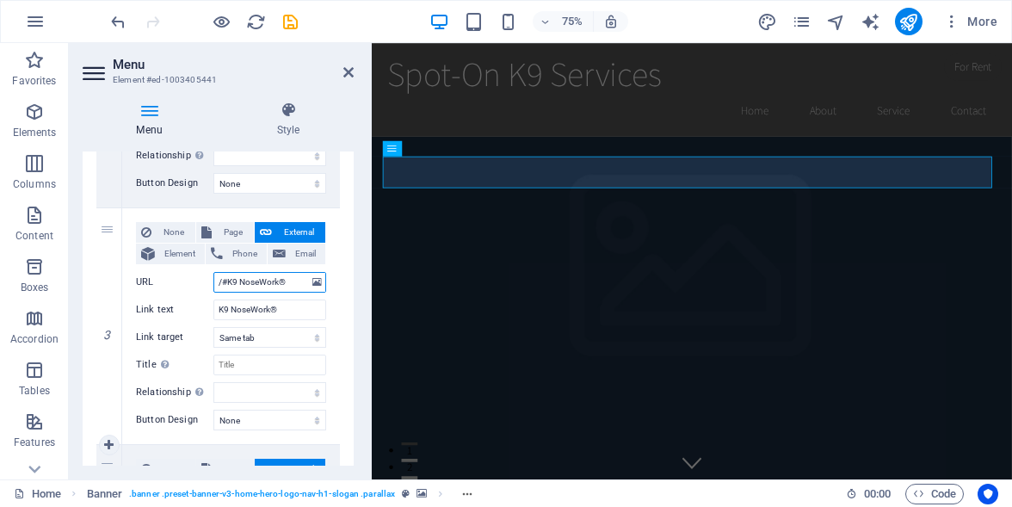
type input "/#NoseWork®"
select select
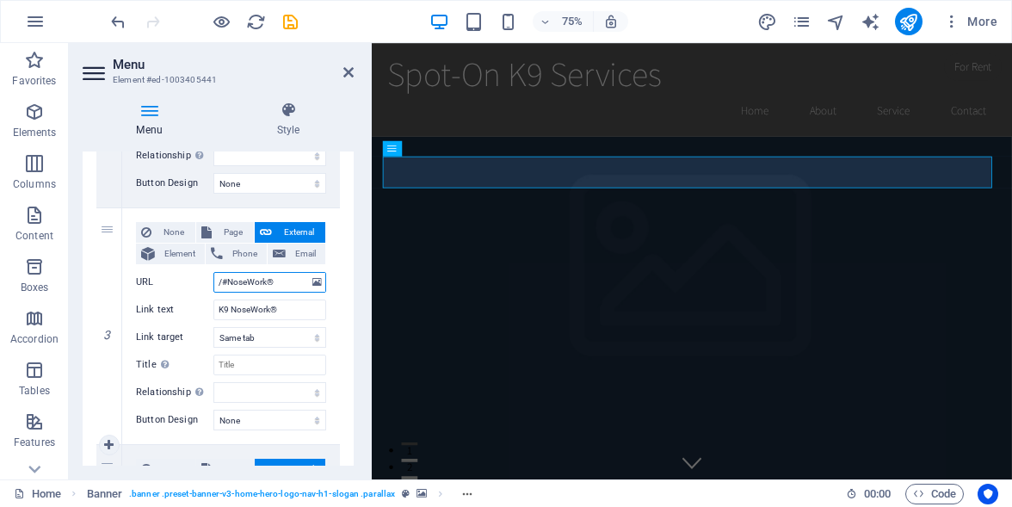
select select
type input "/#NoseWork®"
click at [311, 334] on select "New tab Same tab Overlay" at bounding box center [269, 337] width 113 height 21
select select "blank"
click at [213, 327] on select "New tab Same tab Overlay" at bounding box center [269, 337] width 113 height 21
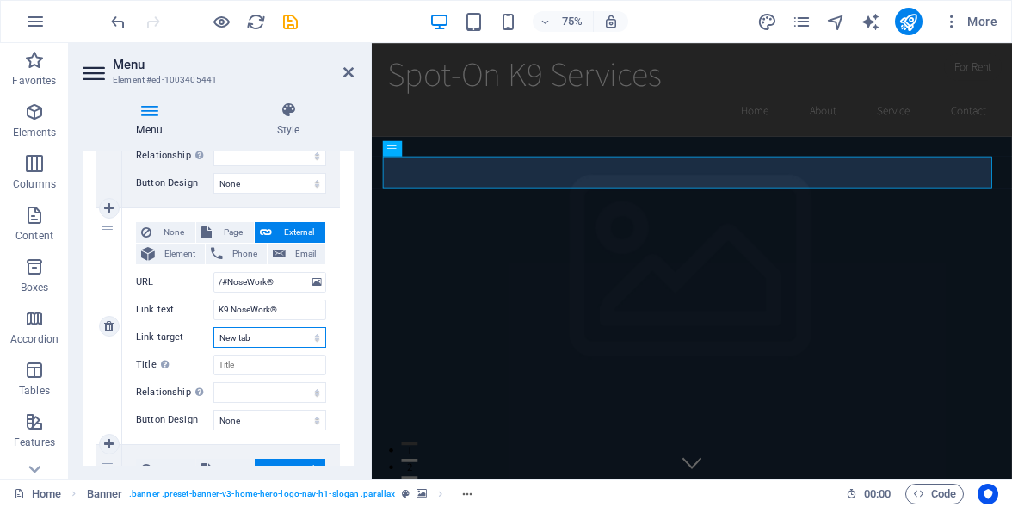
select select
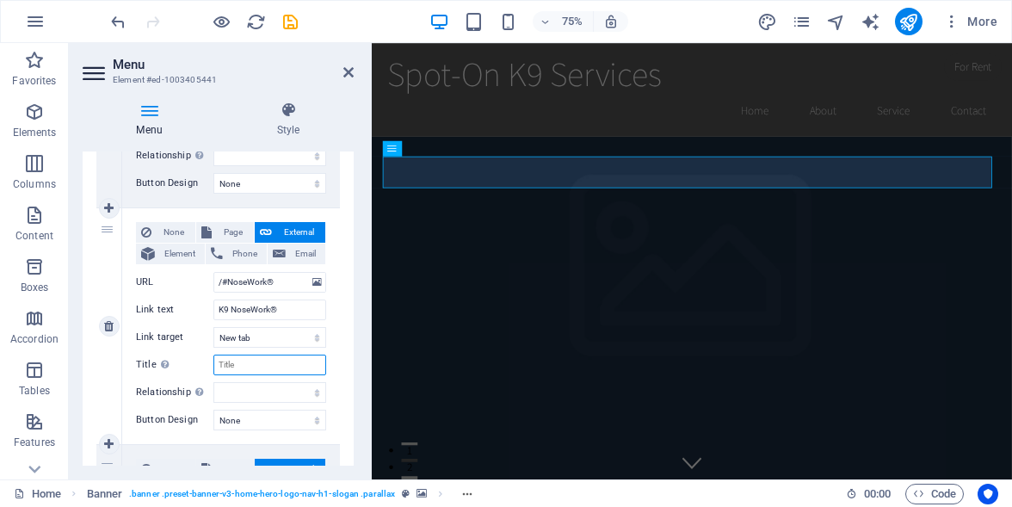
click at [247, 367] on input "Title Additional link description, should not be the same as the link text. The…" at bounding box center [269, 364] width 113 height 21
paste input "K9 NoseWork®"
select select
type input "K9 NoseWork®"
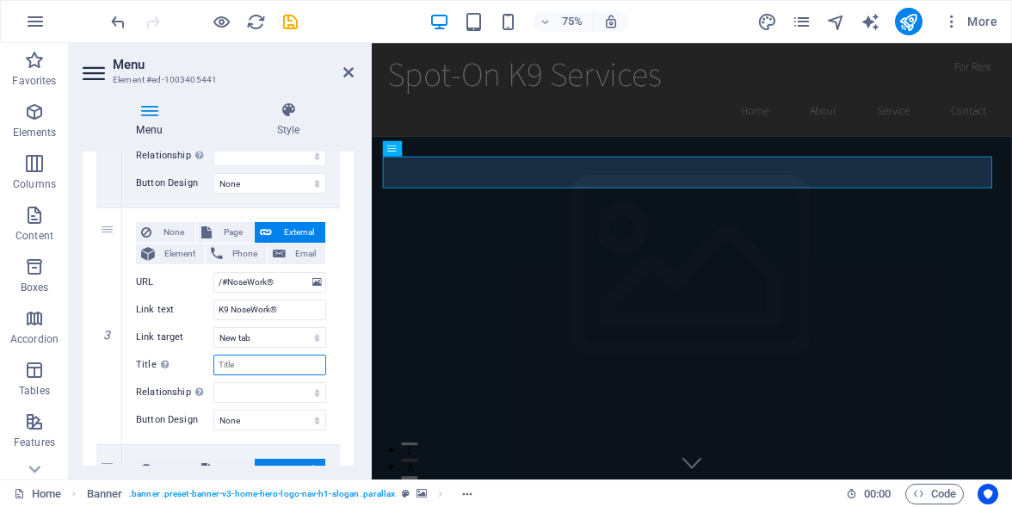
select select
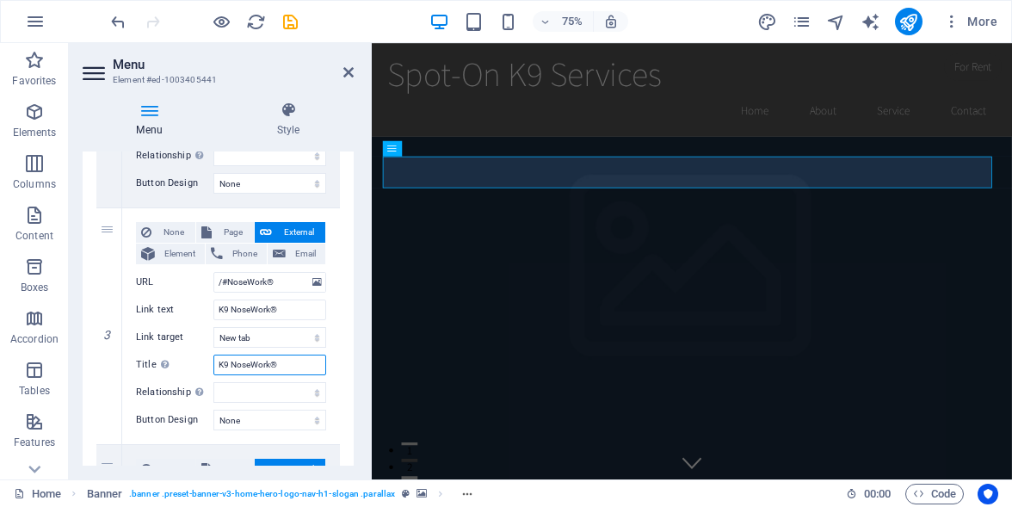
select select
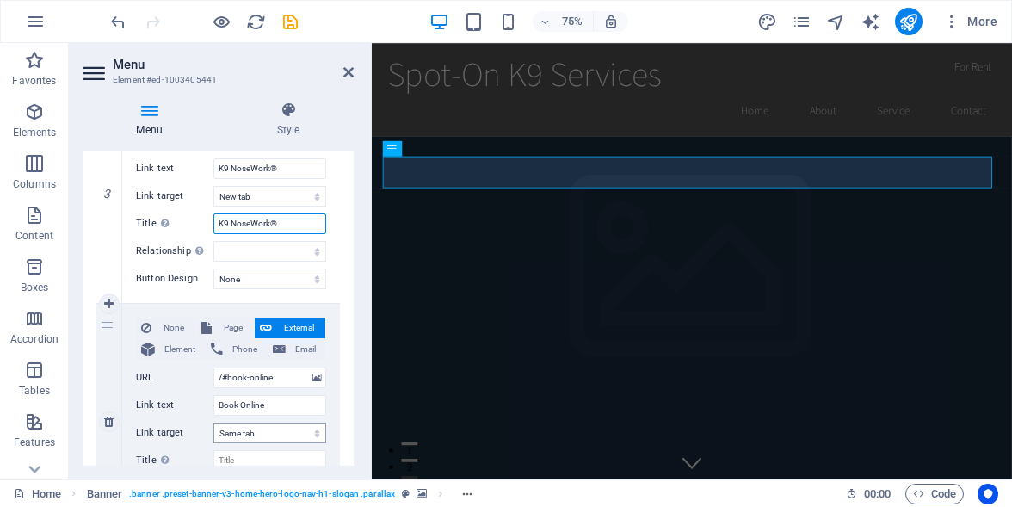
scroll to position [752, 0]
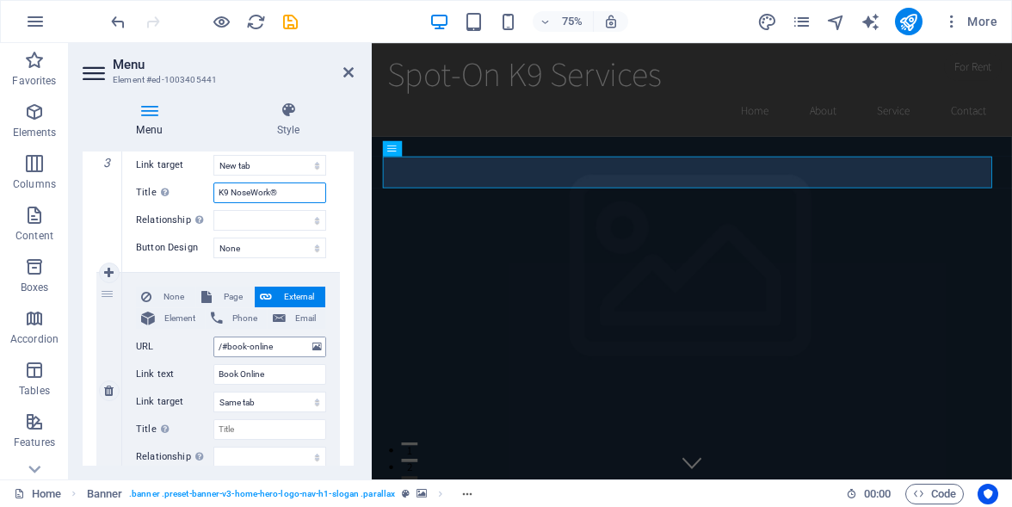
type input "K9 NoseWork®"
drag, startPoint x: 229, startPoint y: 346, endPoint x: 314, endPoint y: 383, distance: 92.8
click at [314, 383] on div "None Page External Element Phone Email Page Home Subpage Legal Notice Privacy E…" at bounding box center [231, 376] width 190 height 181
type input "/#Events"
select select
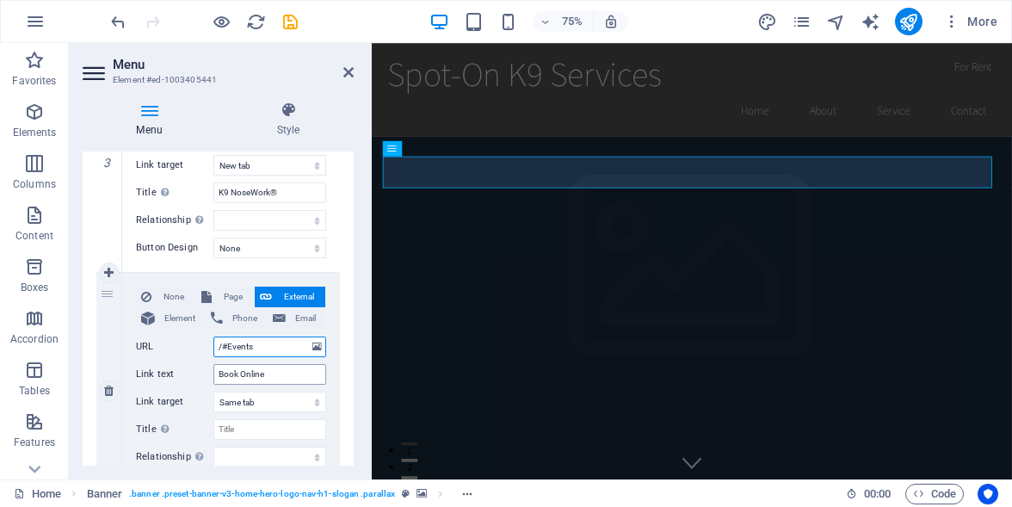
select select
type input "/#Events"
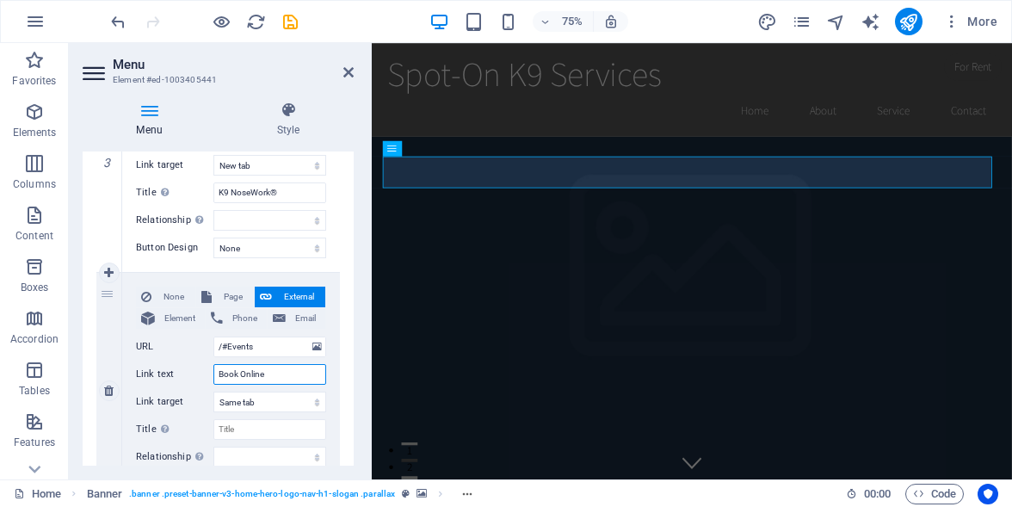
drag, startPoint x: 238, startPoint y: 374, endPoint x: 192, endPoint y: 372, distance: 46.5
click at [192, 372] on div "Link text Book Online" at bounding box center [231, 374] width 190 height 21
type input "Events"
select select
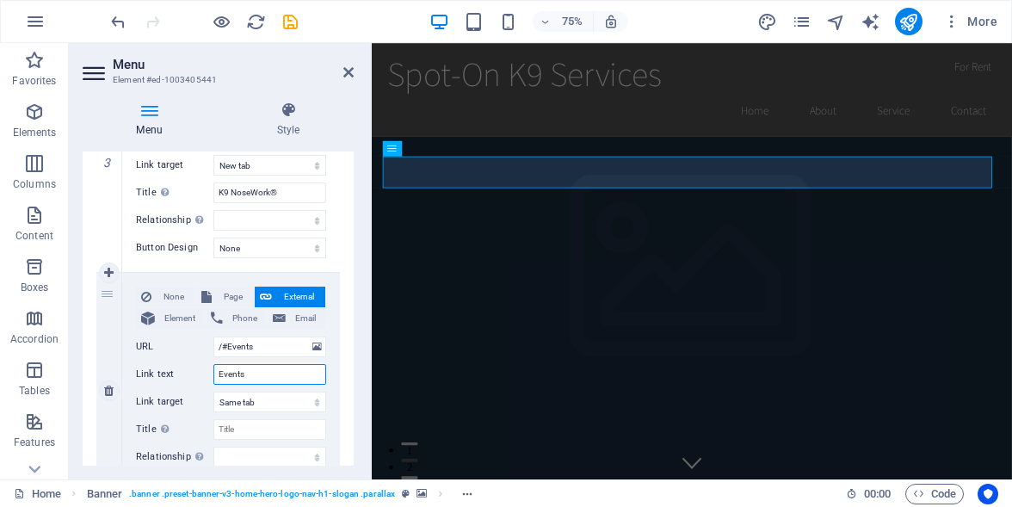
select select
type input "Events"
click at [311, 402] on select "New tab Same tab Overlay" at bounding box center [269, 401] width 113 height 21
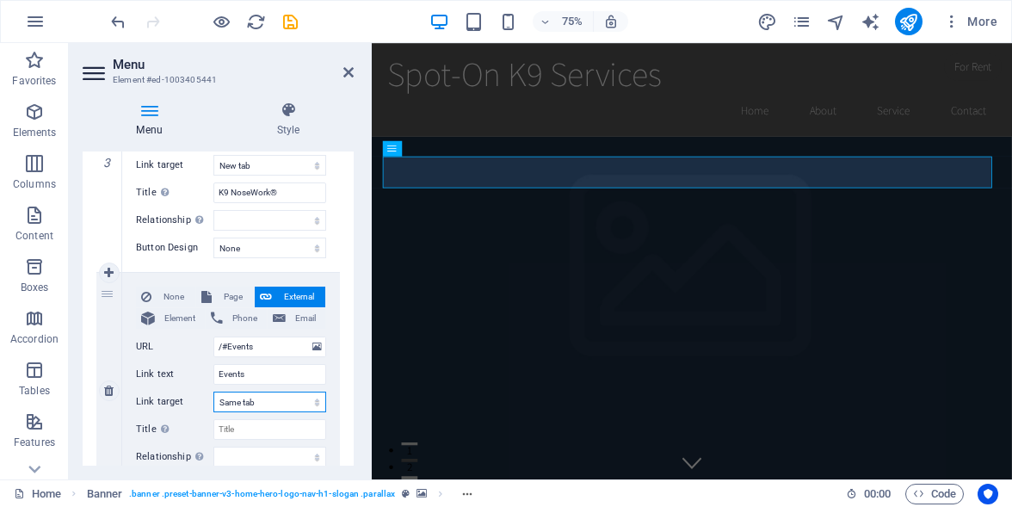
select select "blank"
click at [213, 391] on select "New tab Same tab Overlay" at bounding box center [269, 401] width 113 height 21
select select
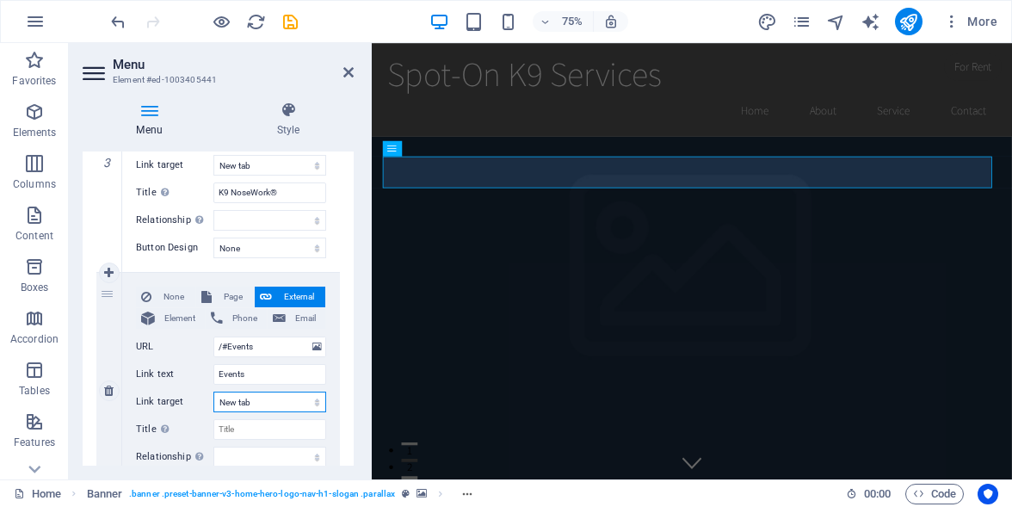
select select
click at [248, 431] on input "Title Additional link description, should not be the same as the link text. The…" at bounding box center [269, 429] width 113 height 21
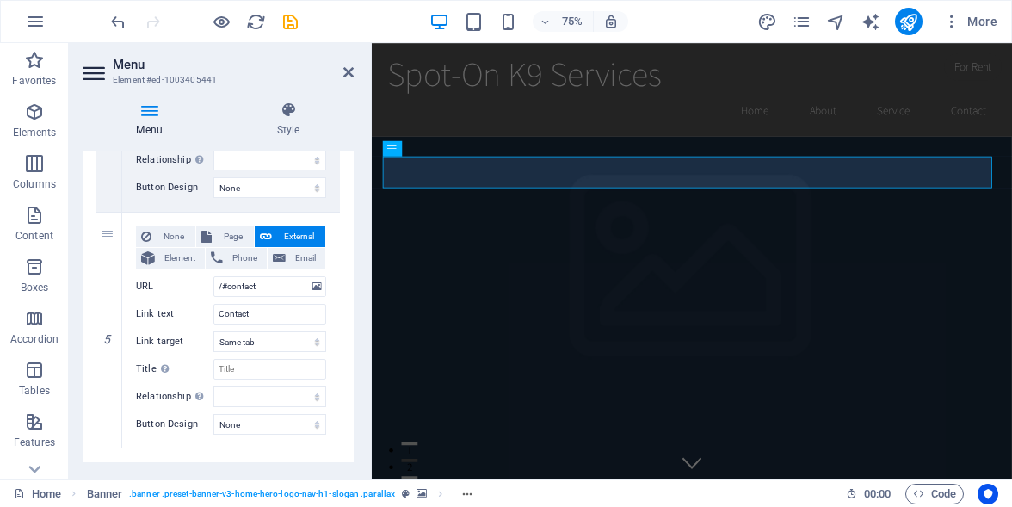
scroll to position [1080, 0]
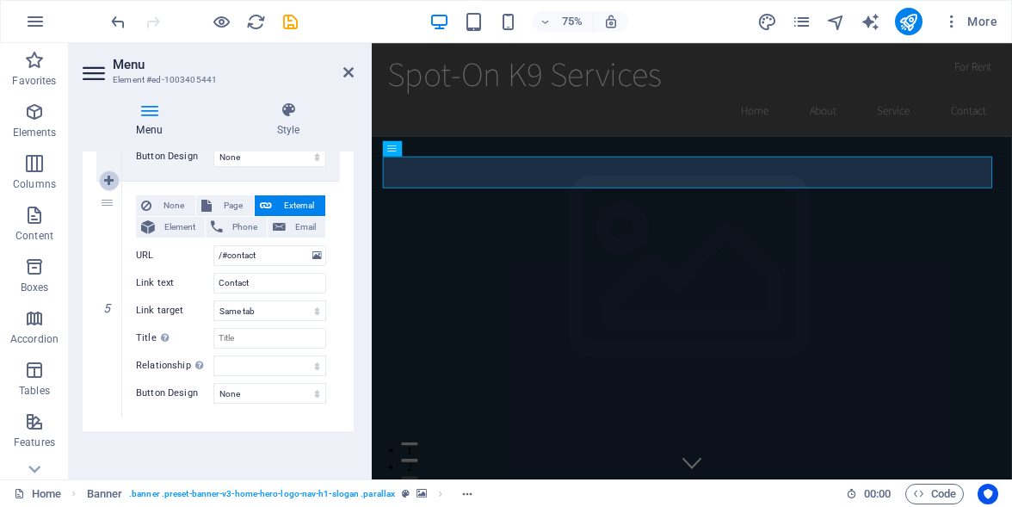
click at [108, 179] on icon at bounding box center [108, 181] width 9 height 12
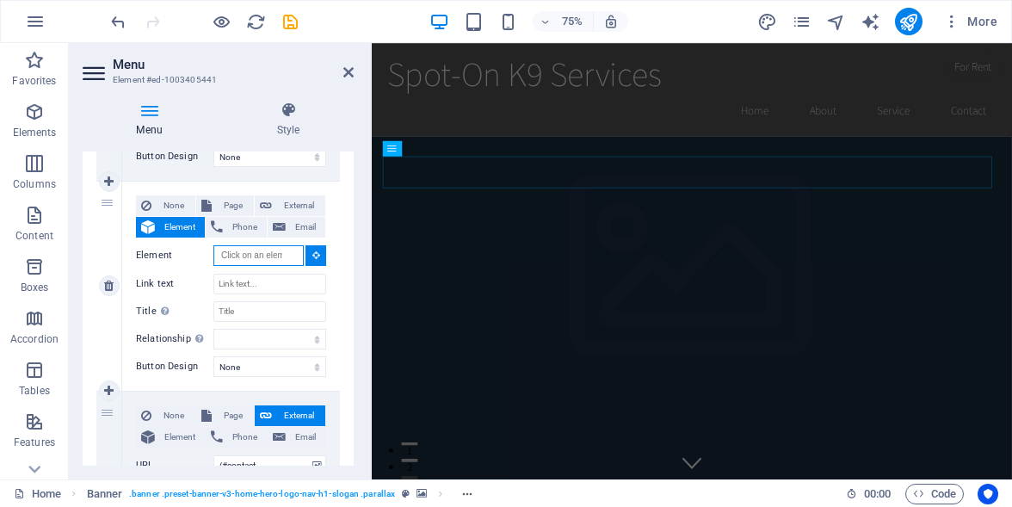
click at [284, 255] on input "Element" at bounding box center [258, 255] width 90 height 21
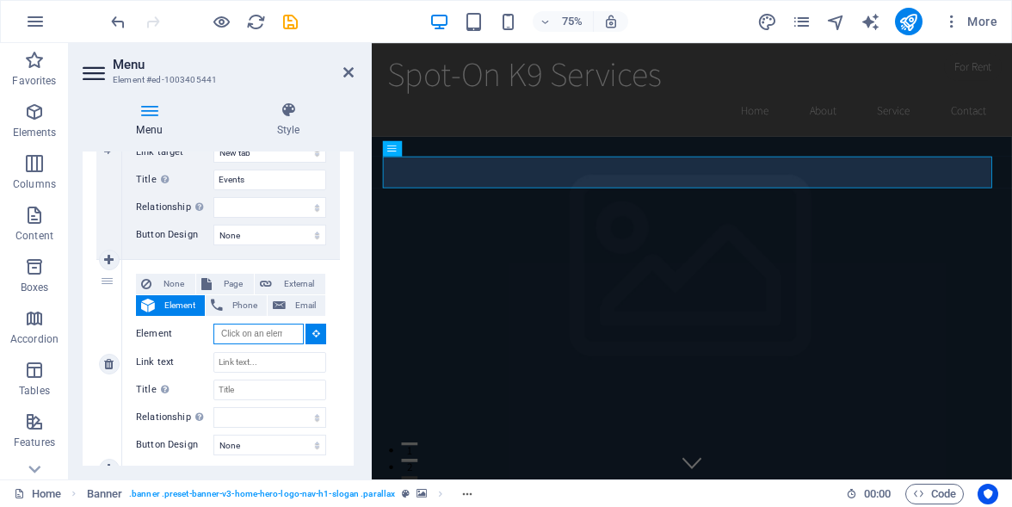
scroll to position [1032, 0]
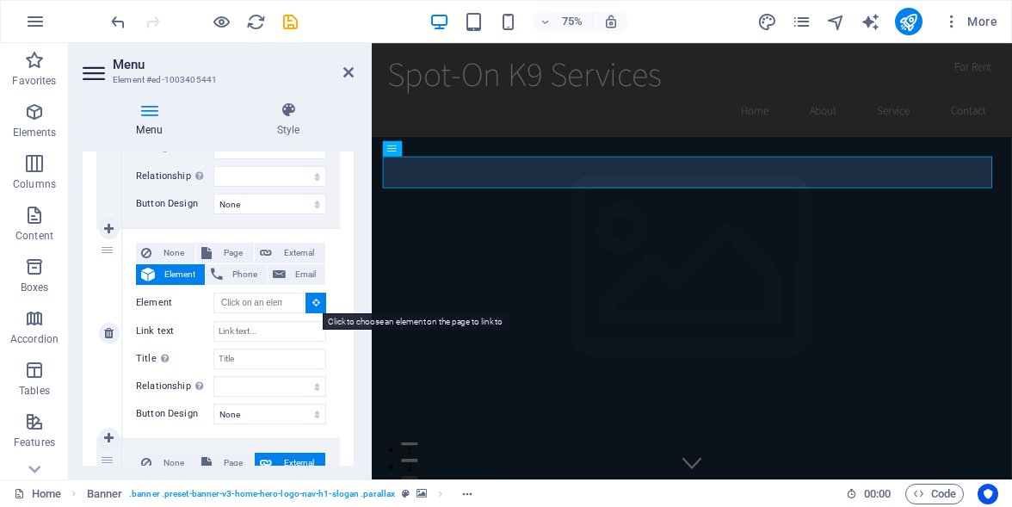
click at [312, 304] on icon at bounding box center [316, 302] width 8 height 9
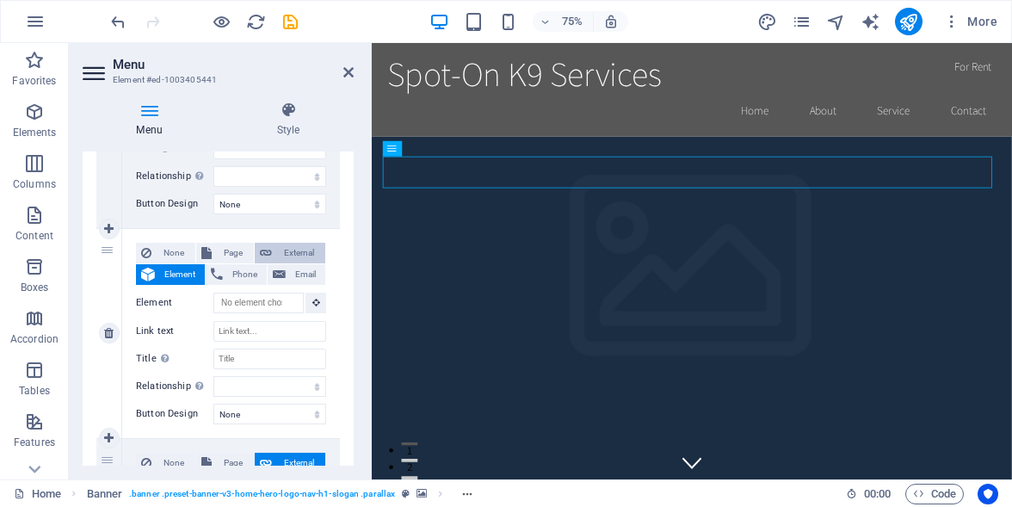
click at [298, 252] on span "External" at bounding box center [298, 253] width 43 height 21
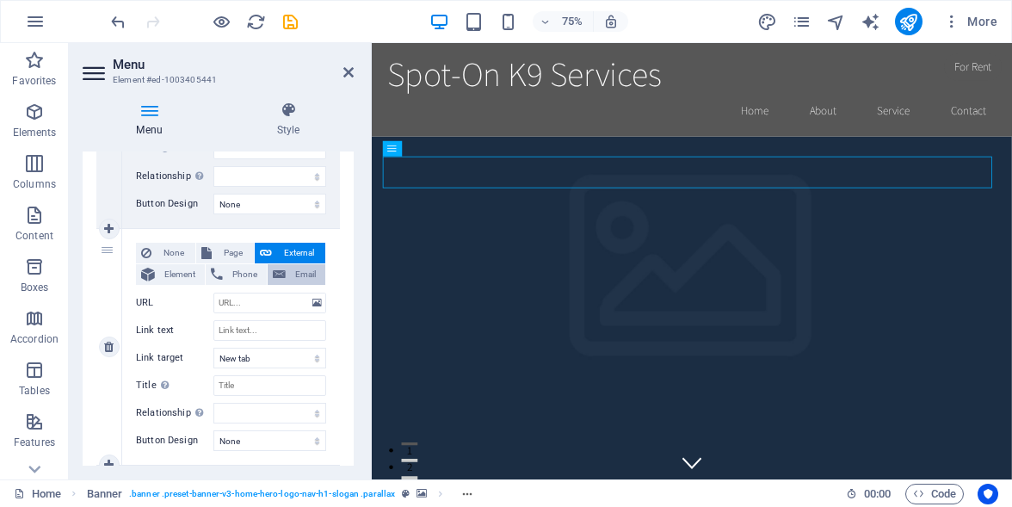
click at [297, 268] on span "Email" at bounding box center [305, 274] width 29 height 21
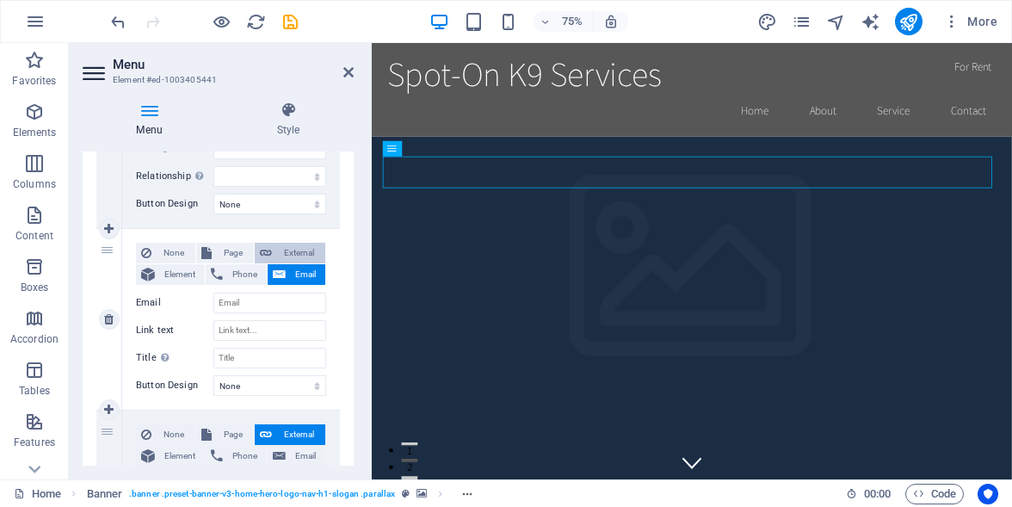
click at [297, 252] on span "External" at bounding box center [298, 253] width 43 height 21
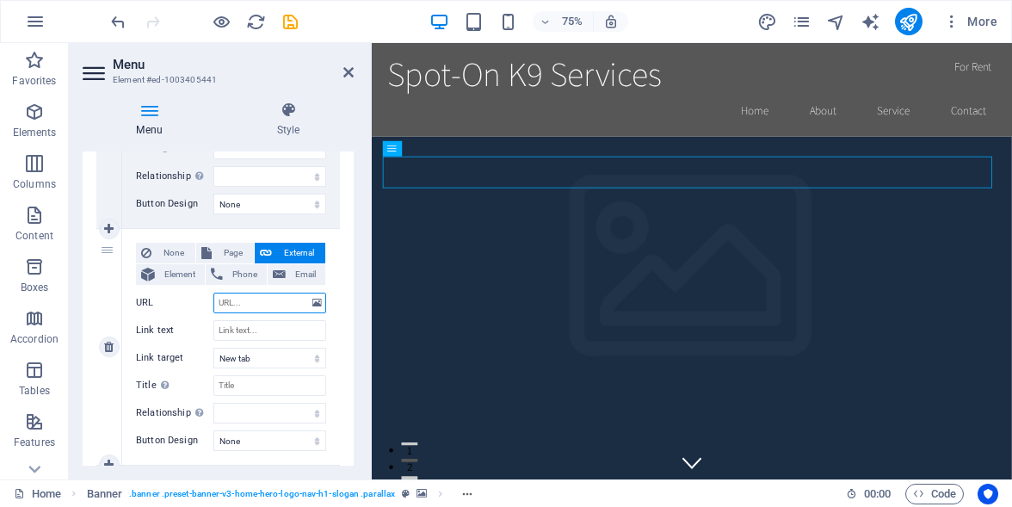
click at [264, 304] on input "URL" at bounding box center [269, 302] width 113 height 21
drag, startPoint x: 228, startPoint y: 304, endPoint x: 269, endPoint y: 310, distance: 41.7
click at [269, 310] on input "/#contact" at bounding box center [269, 302] width 113 height 21
click at [257, 331] on input "Link text" at bounding box center [269, 330] width 113 height 21
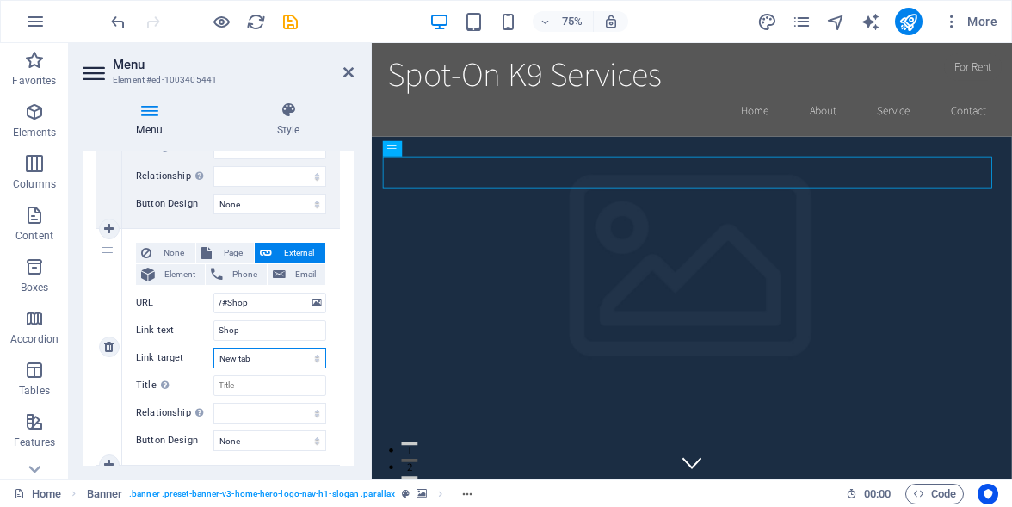
click at [271, 358] on select "New tab Same tab Overlay" at bounding box center [269, 358] width 113 height 21
click at [213, 348] on select "New tab Same tab Overlay" at bounding box center [269, 358] width 113 height 21
click at [250, 384] on input "Title Additional link description, should not be the same as the link text. The…" at bounding box center [269, 385] width 113 height 21
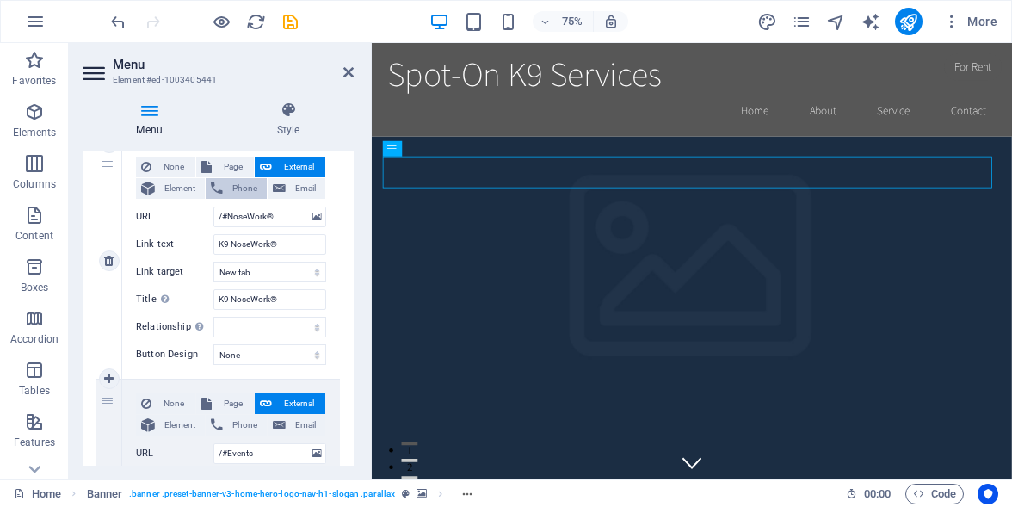
scroll to position [628, 0]
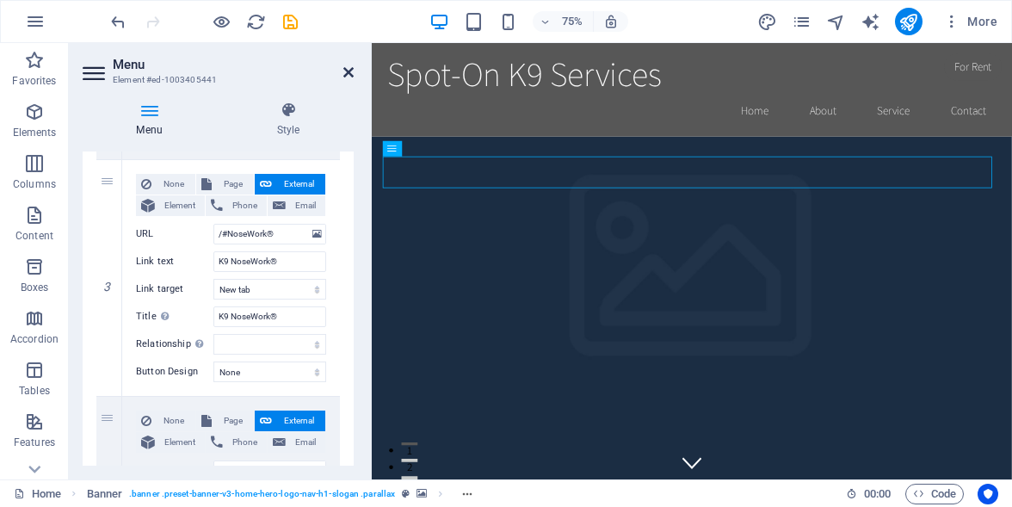
click at [352, 71] on icon at bounding box center [348, 72] width 10 height 14
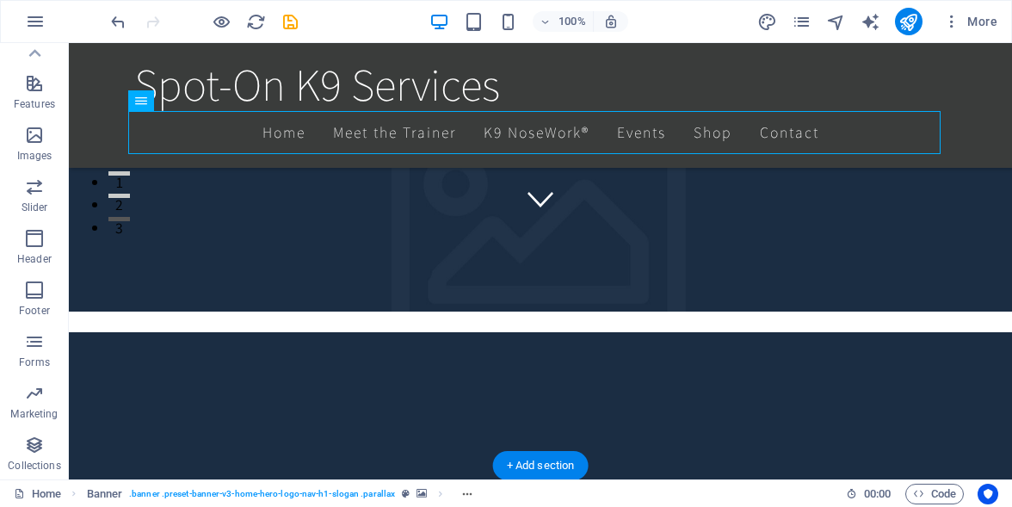
scroll to position [0, 0]
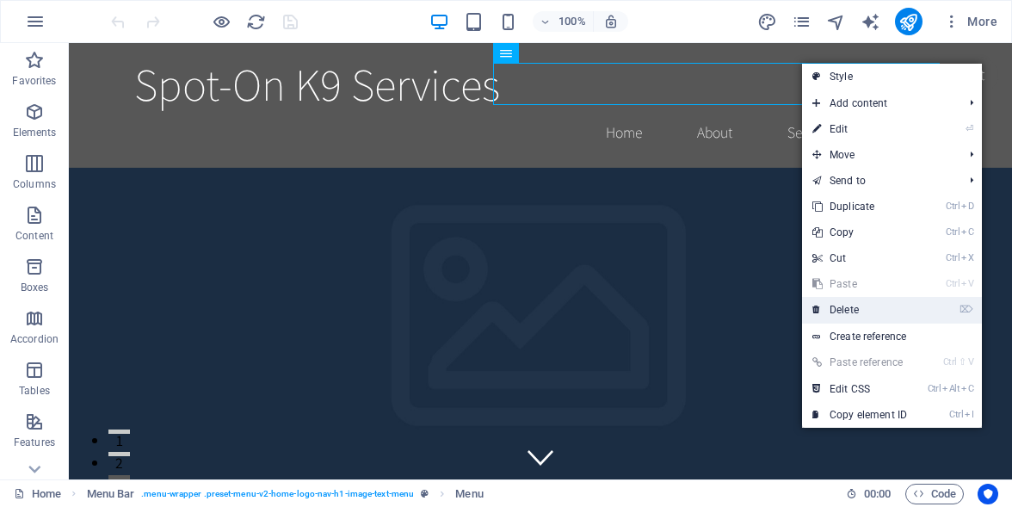
click at [849, 312] on link "⌦ Delete" at bounding box center [859, 310] width 115 height 26
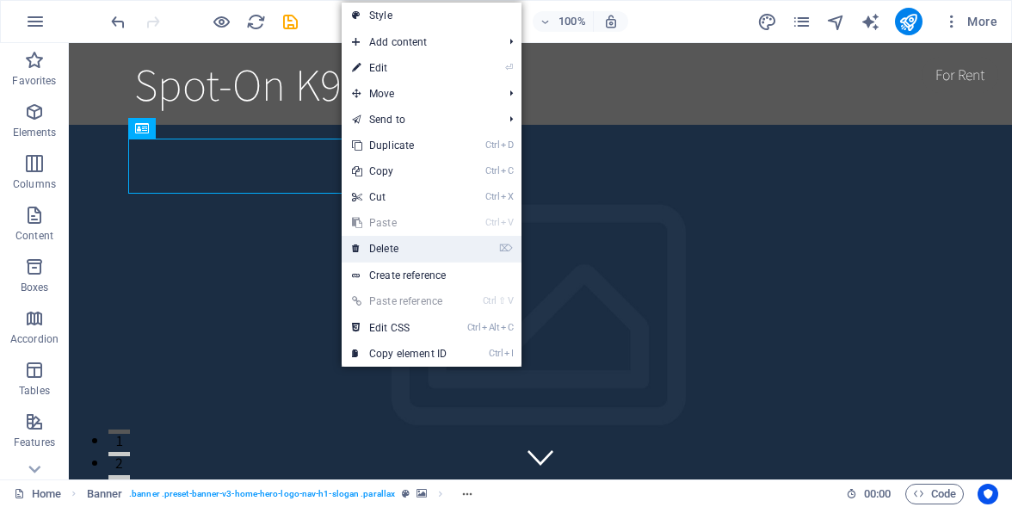
click at [403, 251] on link "⌦ Delete" at bounding box center [399, 249] width 115 height 26
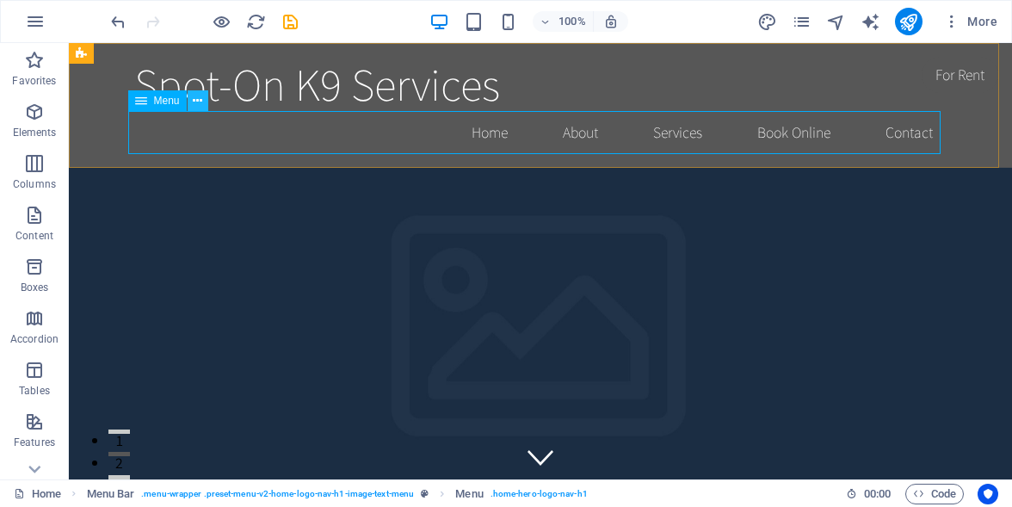
click at [197, 97] on icon at bounding box center [197, 101] width 9 height 18
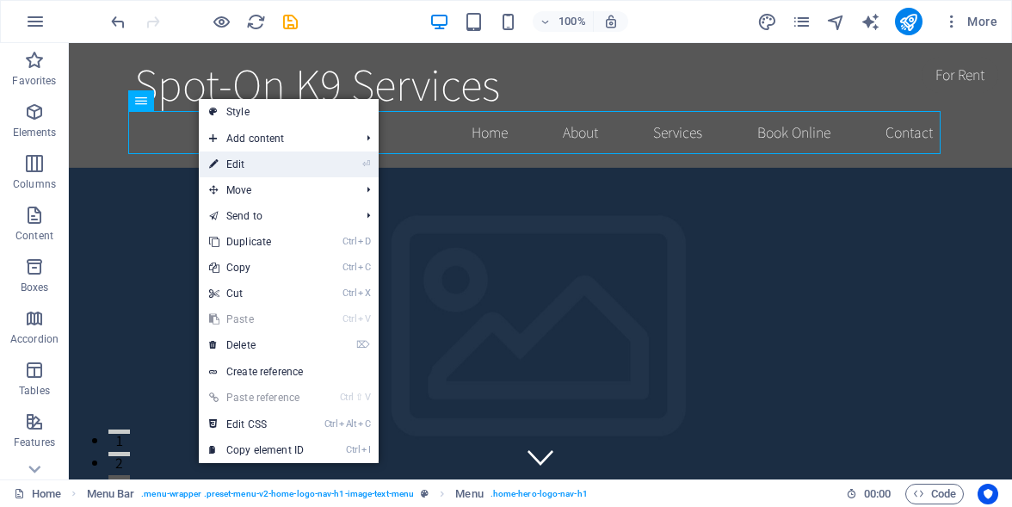
click at [248, 164] on link "⏎ Edit" at bounding box center [256, 164] width 115 height 26
select select
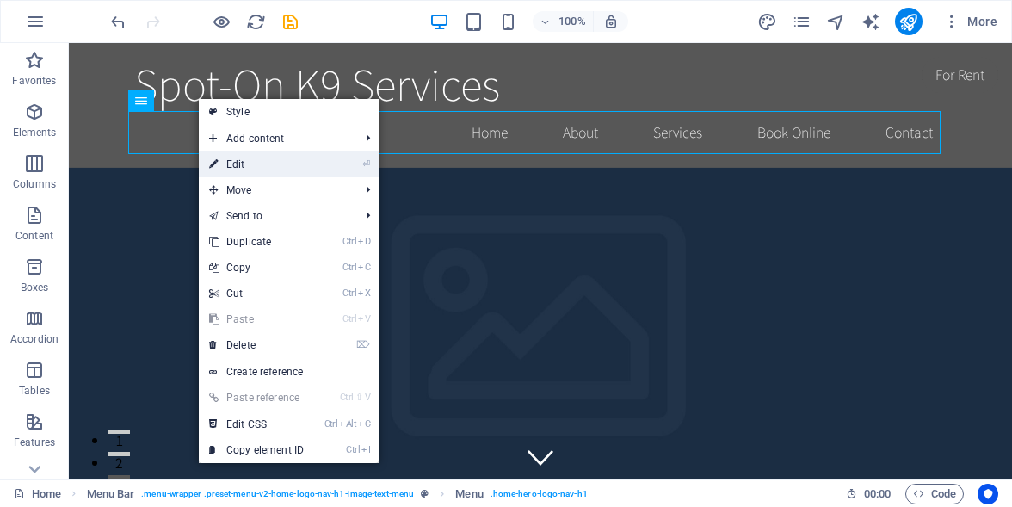
select select
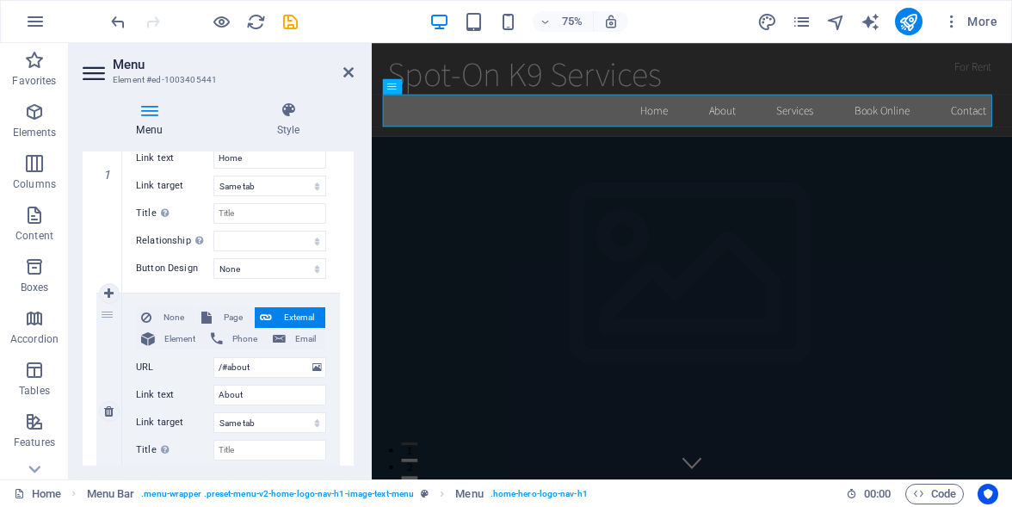
scroll to position [344, 0]
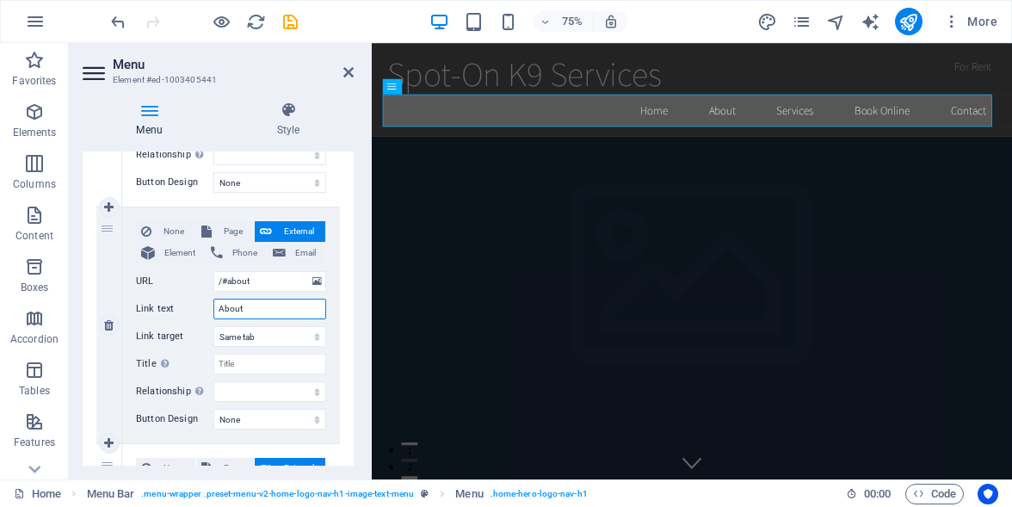
drag, startPoint x: 218, startPoint y: 307, endPoint x: 249, endPoint y: 309, distance: 30.2
click at [249, 309] on input "About" at bounding box center [269, 308] width 113 height 21
type input "Meet the Trainer"
select select
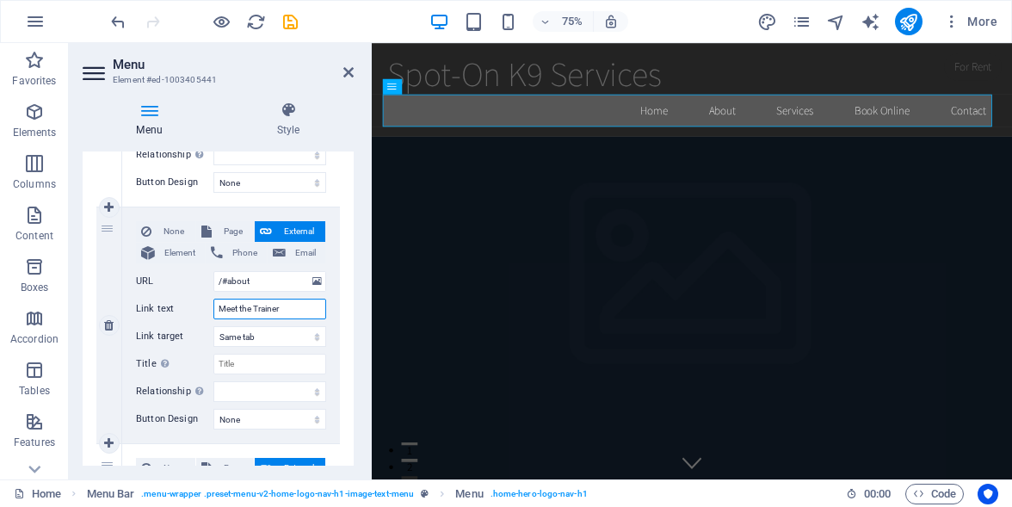
select select
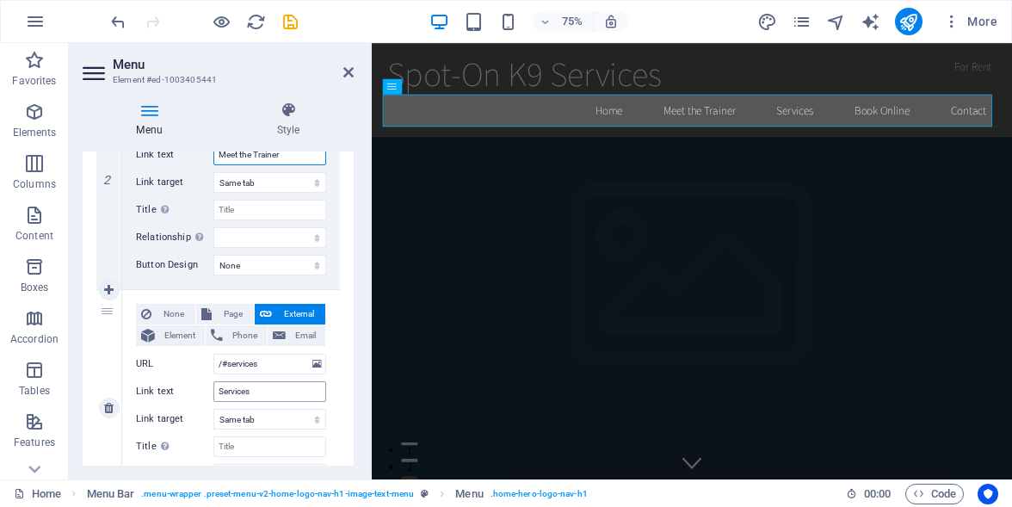
scroll to position [516, 0]
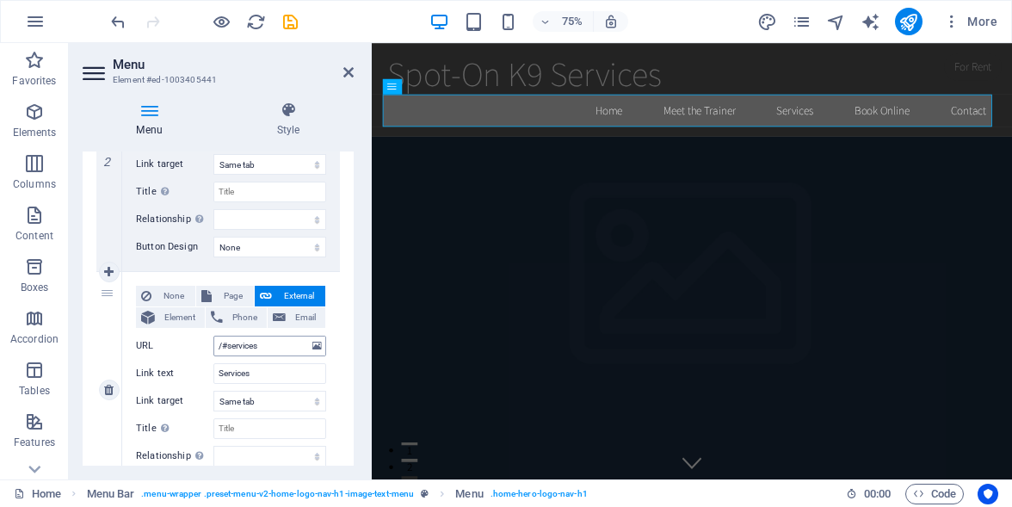
type input "Meet the Trainer"
drag, startPoint x: 264, startPoint y: 347, endPoint x: 241, endPoint y: 360, distance: 26.6
click at [238, 366] on div "None Page External Element Phone Email Page Home Subpage Legal Notice Privacy E…" at bounding box center [231, 376] width 190 height 181
drag, startPoint x: 253, startPoint y: 376, endPoint x: 218, endPoint y: 376, distance: 35.3
click at [218, 376] on input "Services" at bounding box center [269, 373] width 113 height 21
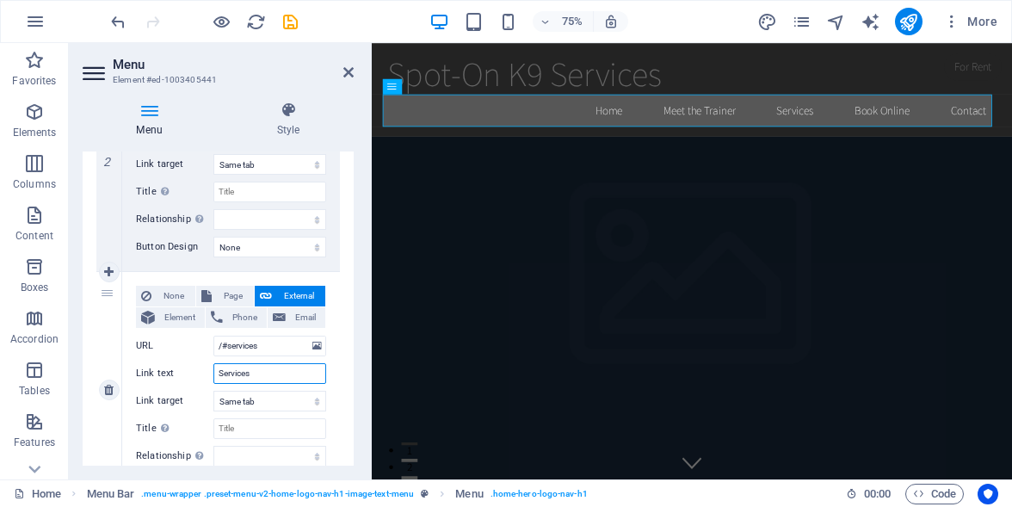
paste input "K9 NoseWork®"
type input "K9 NoseWork®"
select select
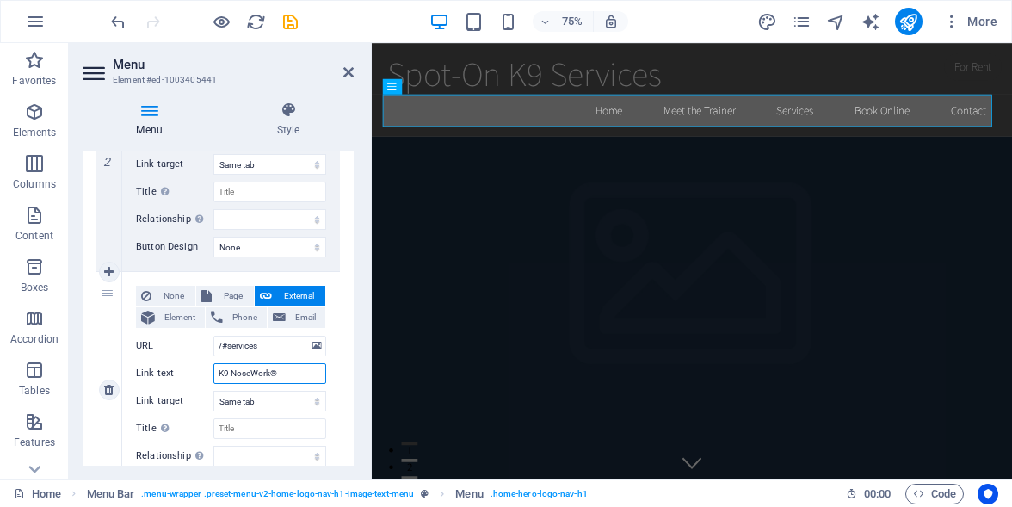
select select
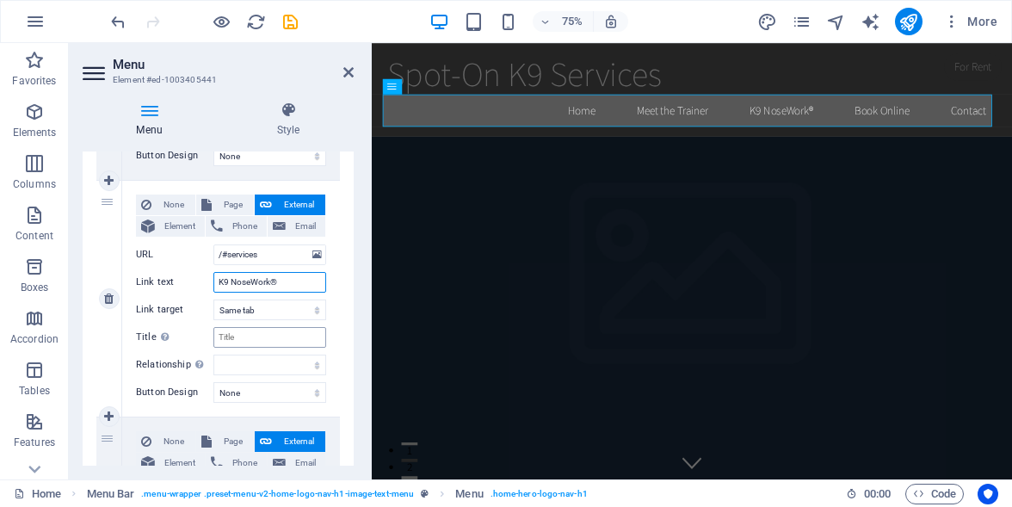
scroll to position [688, 0]
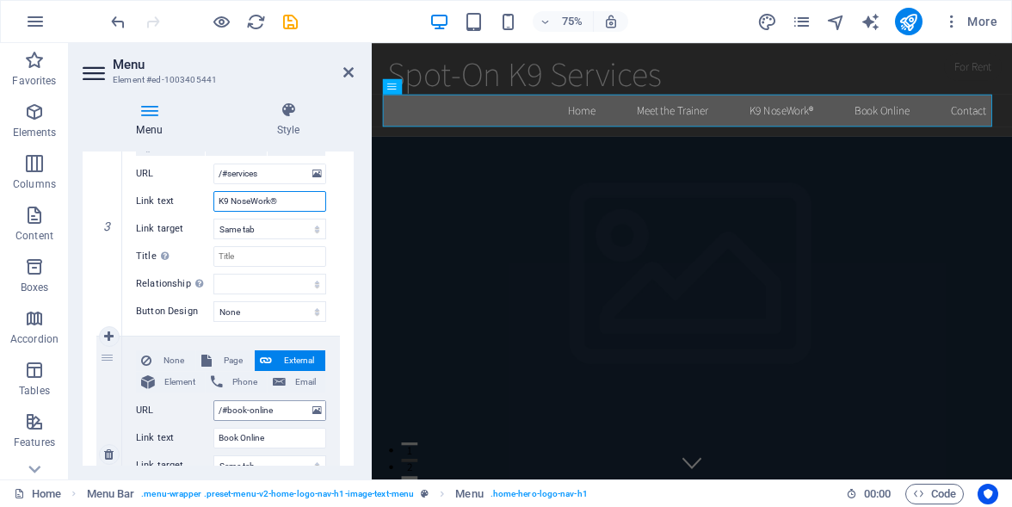
type input "K9 NoseWork®"
click at [274, 408] on input "/#book-online" at bounding box center [269, 410] width 113 height 21
drag, startPoint x: 276, startPoint y: 407, endPoint x: 233, endPoint y: 422, distance: 45.7
click at [233, 422] on div "None Page External Element Phone Email Page Home Subpage Legal Notice Privacy E…" at bounding box center [231, 440] width 190 height 181
click at [268, 443] on input "Book Online" at bounding box center [269, 438] width 113 height 21
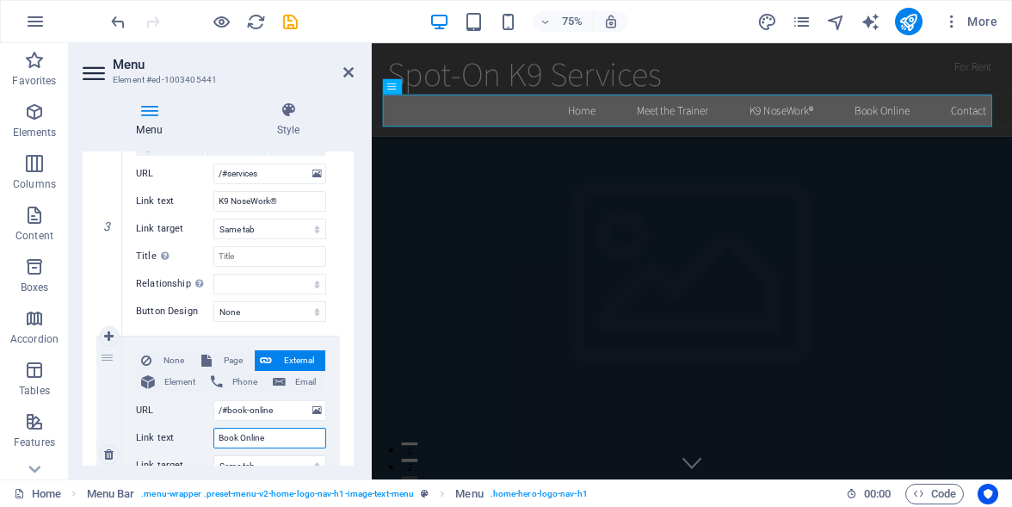
drag, startPoint x: 270, startPoint y: 438, endPoint x: 213, endPoint y: 434, distance: 56.9
click at [213, 434] on input "Book Online" at bounding box center [269, 438] width 113 height 21
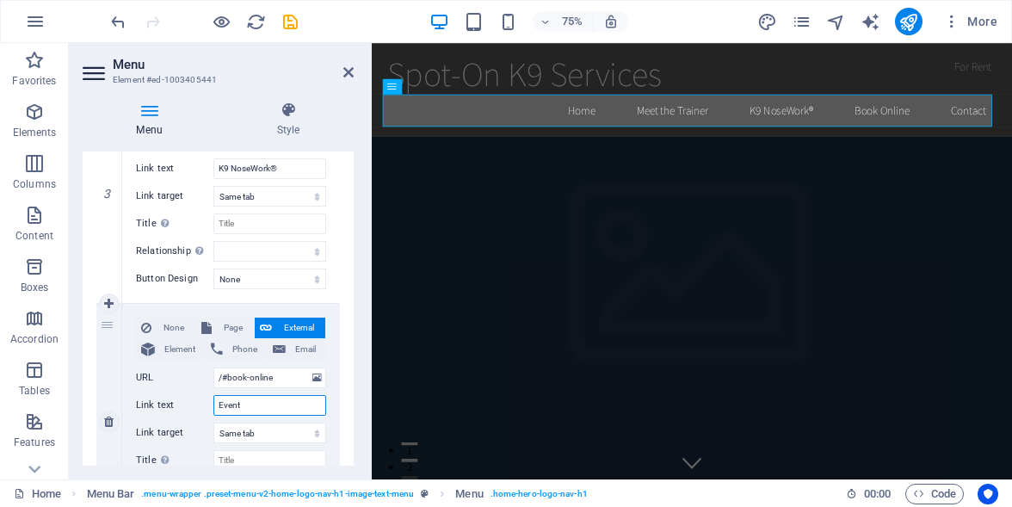
type input "Events"
select select
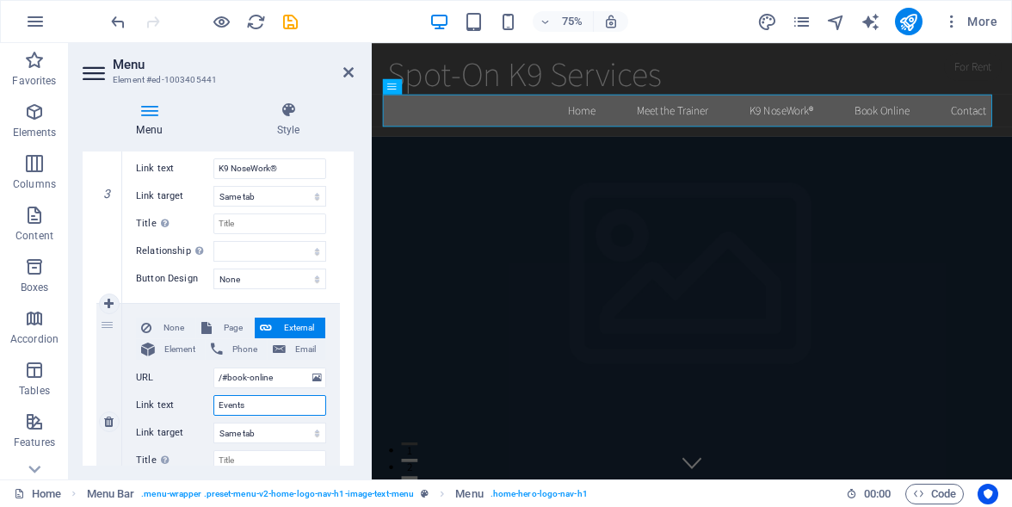
select select
type input "Events"
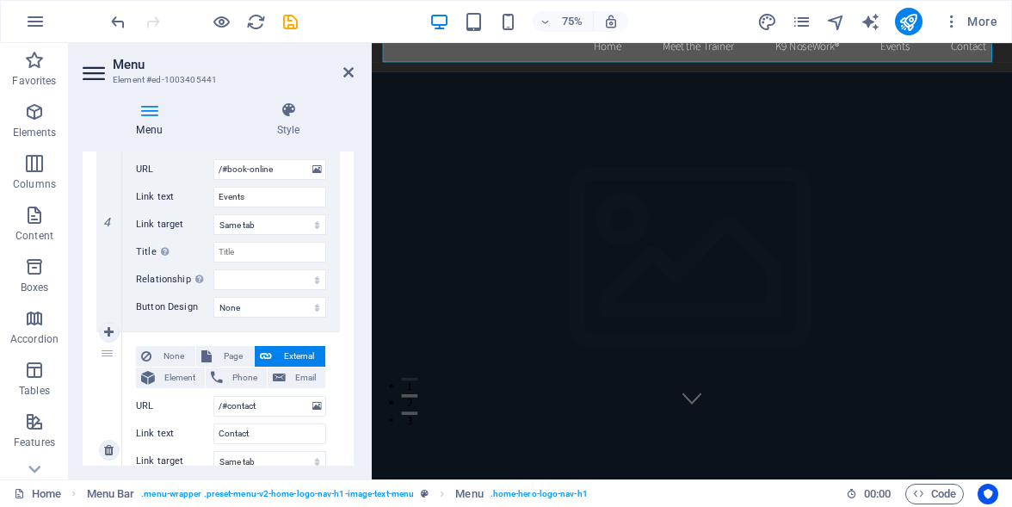
scroll to position [908, 0]
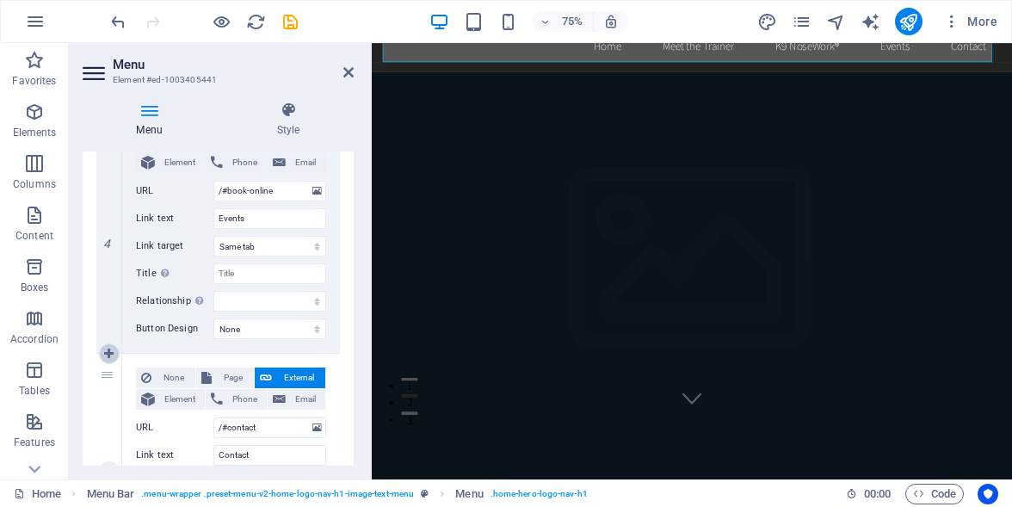
click at [108, 353] on icon at bounding box center [108, 354] width 9 height 12
select select
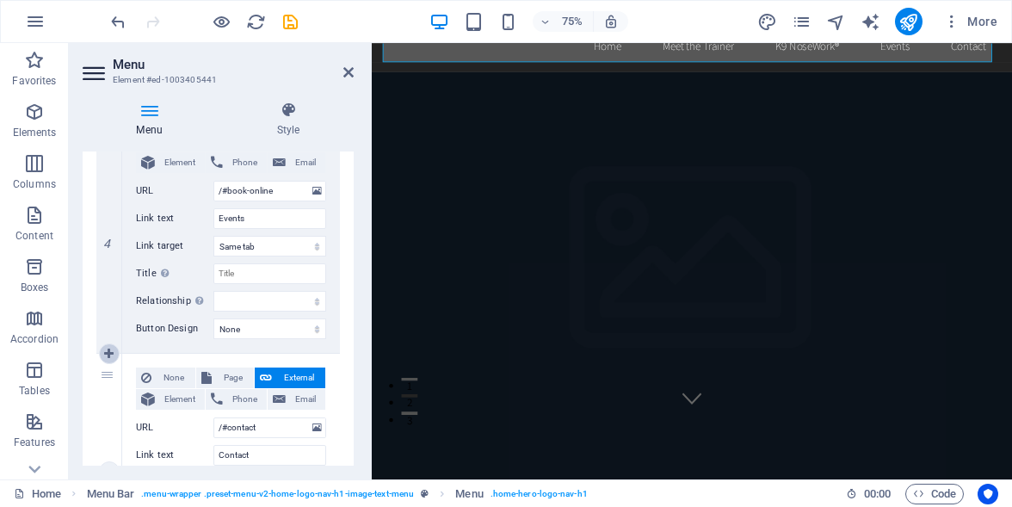
select select
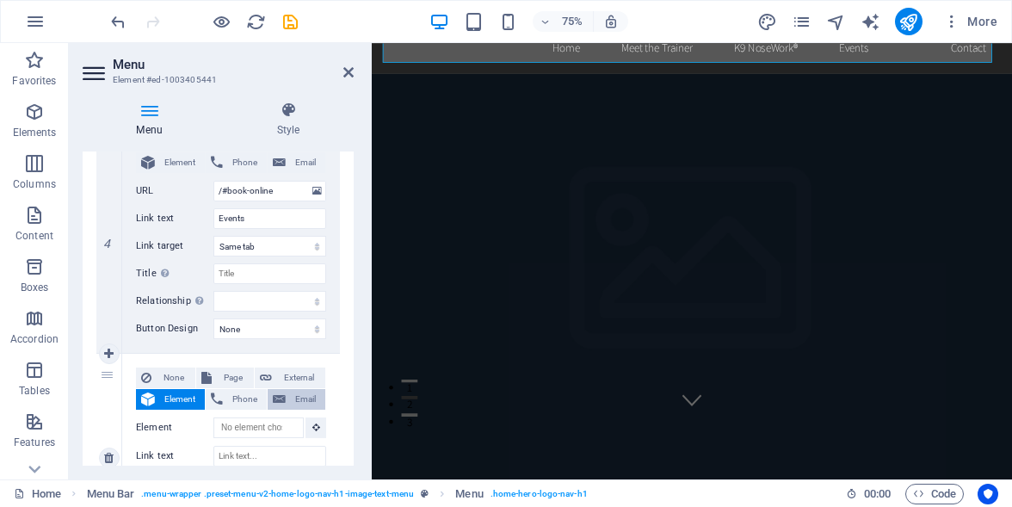
scroll to position [86, 0]
click at [287, 377] on span "External" at bounding box center [298, 377] width 43 height 21
select select
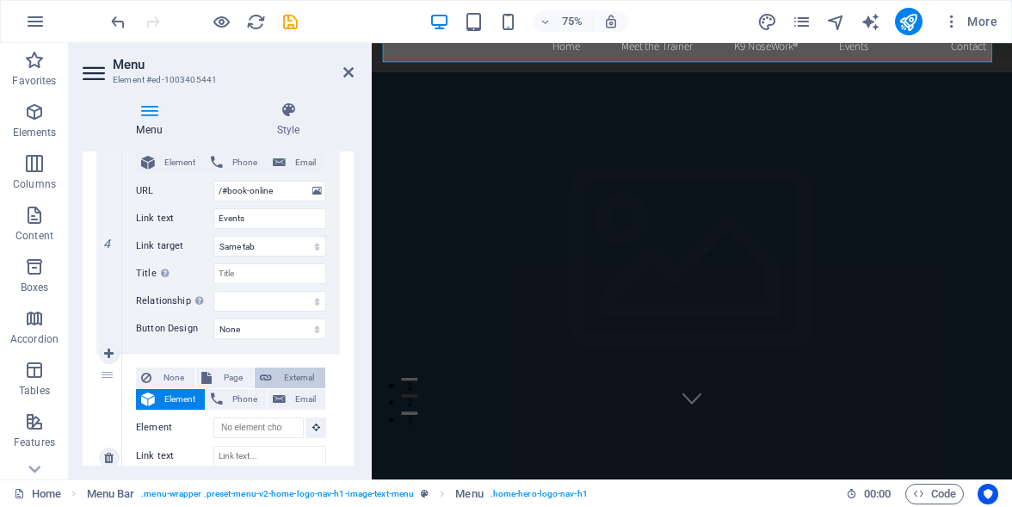
select select
select select "blank"
select select
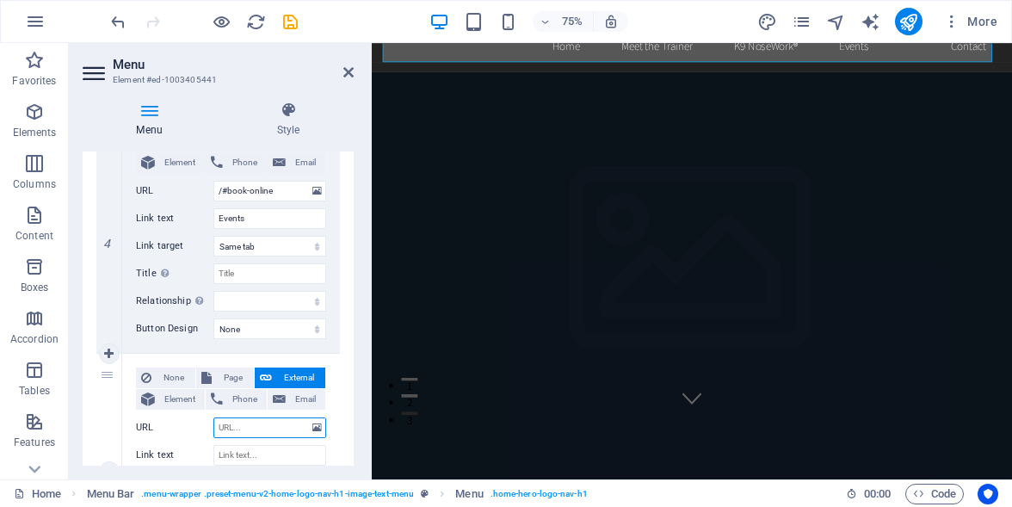
type input "/"
select select
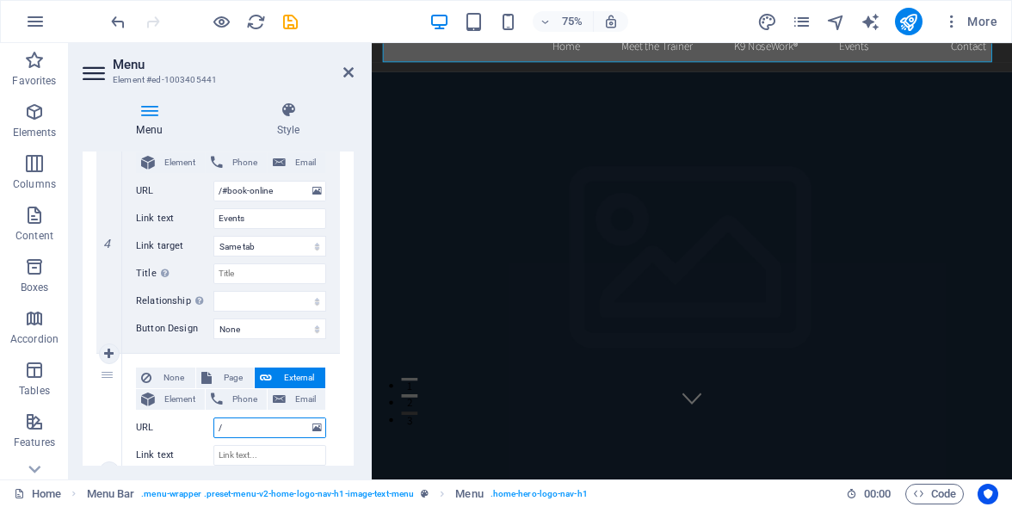
select select
type input "/#"
select select
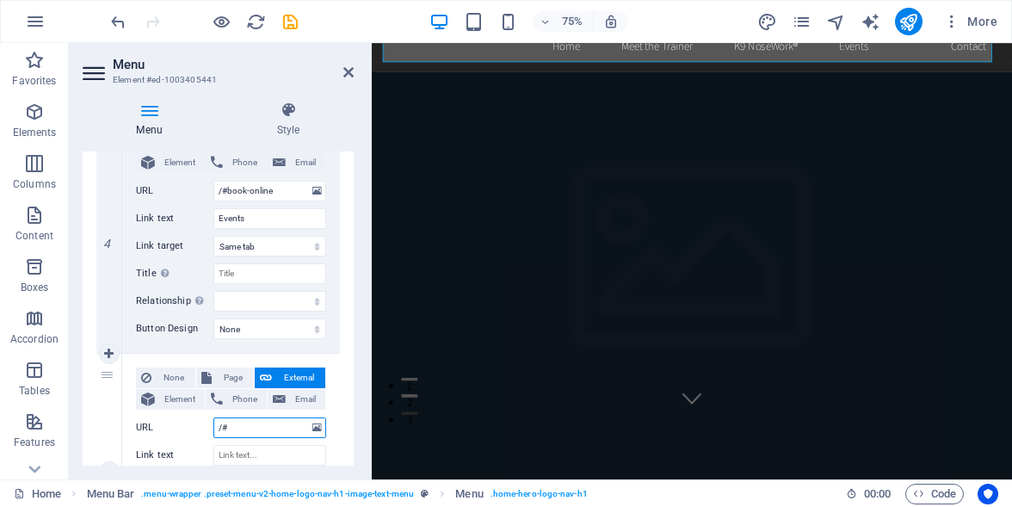
select select
click at [255, 435] on input "/#" at bounding box center [269, 427] width 113 height 21
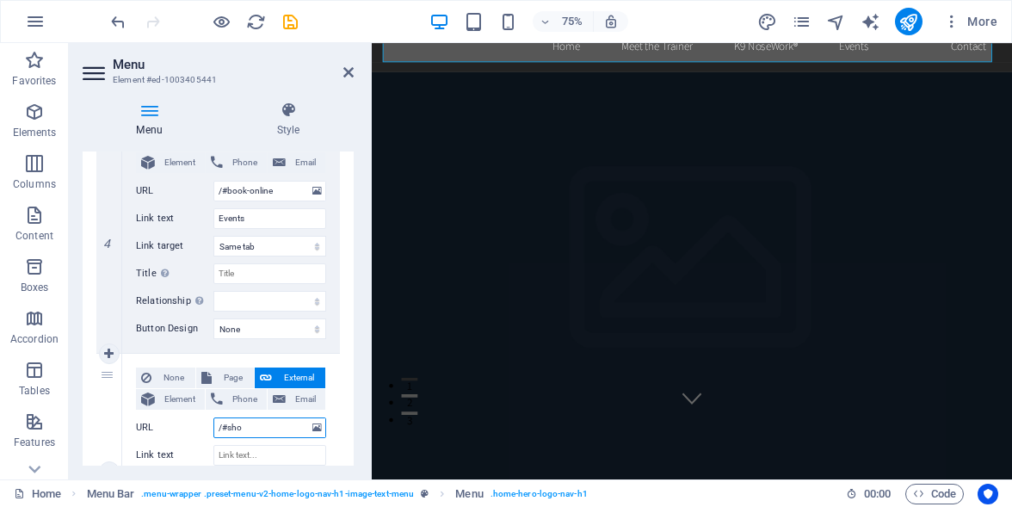
type input "/#shop"
select select
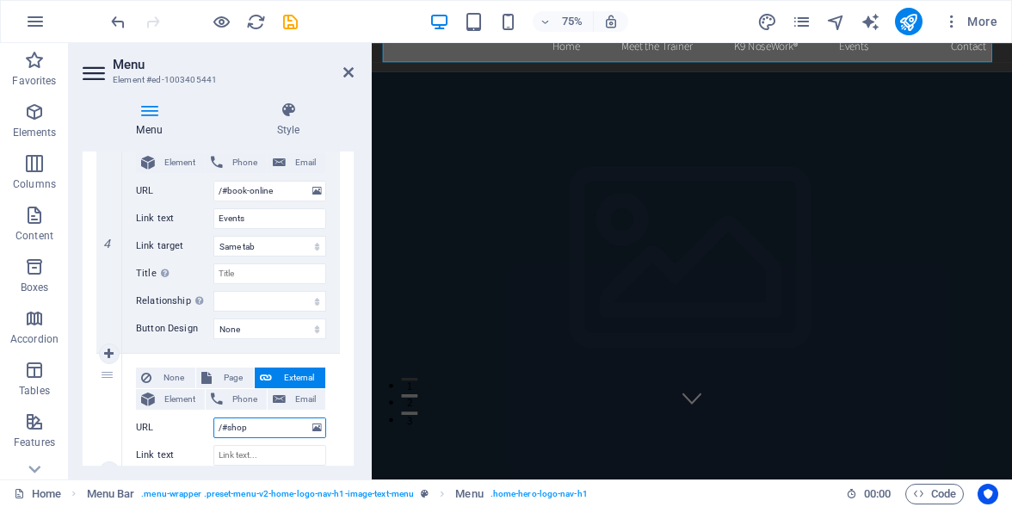
select select
type input "/#shop"
click at [256, 458] on input "Link text" at bounding box center [269, 455] width 113 height 21
type input "Shop"
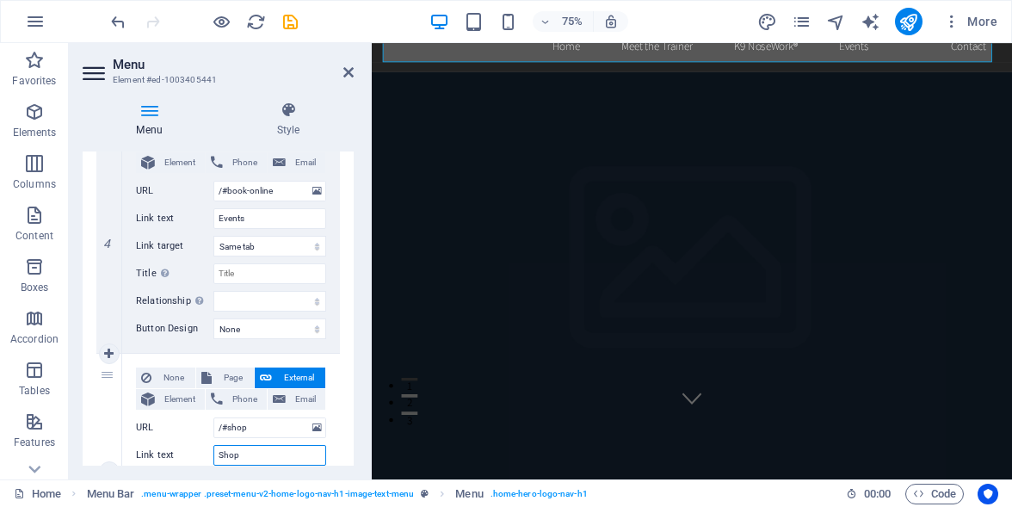
select select
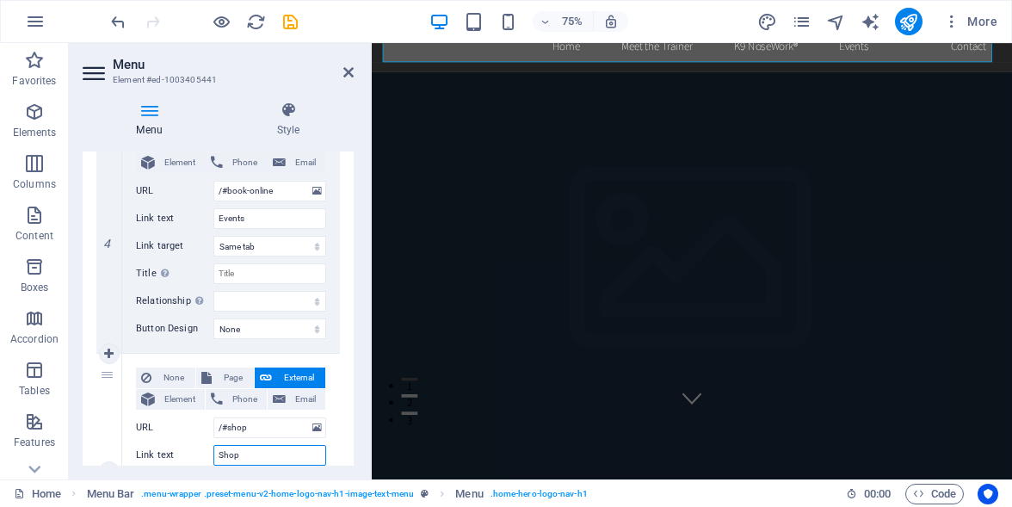
select select
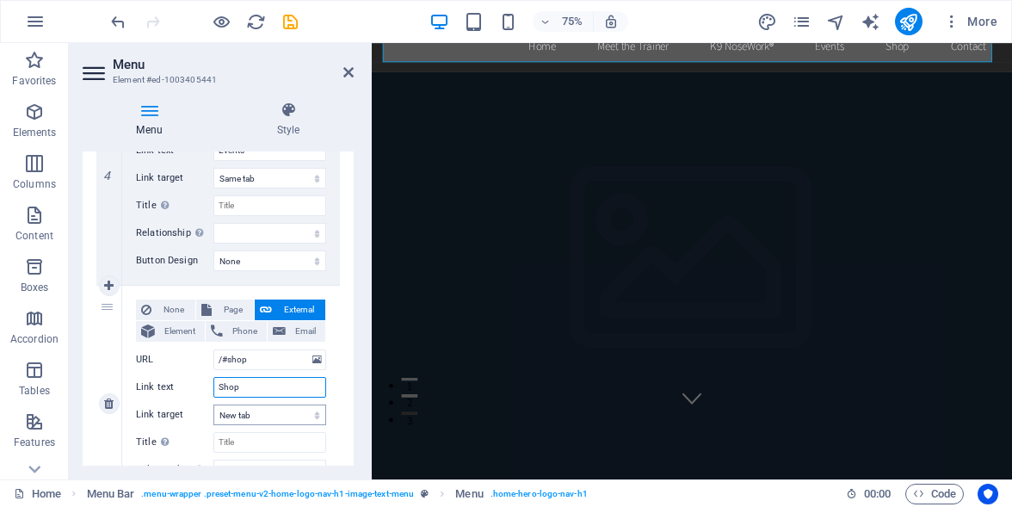
scroll to position [994, 0]
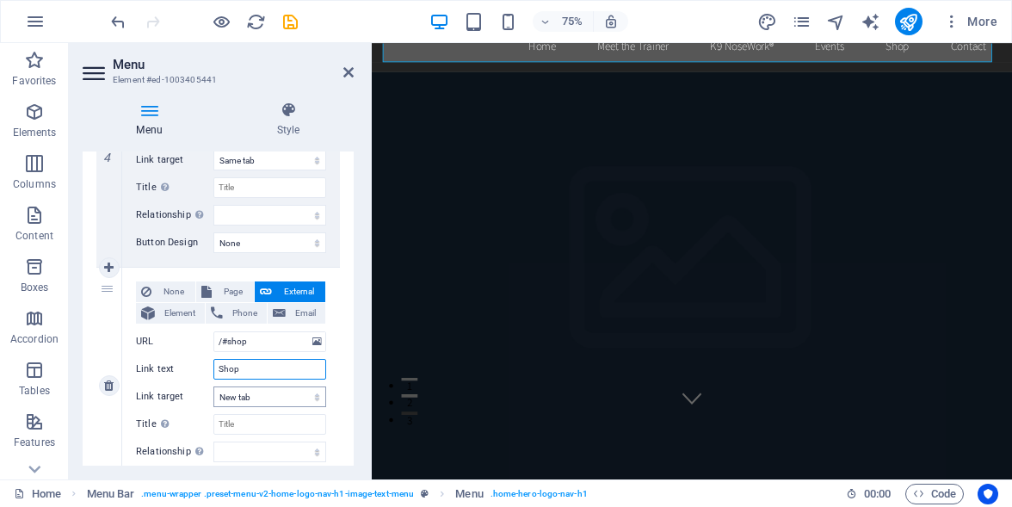
type input "Shop"
click at [274, 398] on select "New tab Same tab Overlay" at bounding box center [269, 396] width 113 height 21
select select
click at [213, 386] on select "New tab Same tab Overlay" at bounding box center [269, 396] width 113 height 21
select select
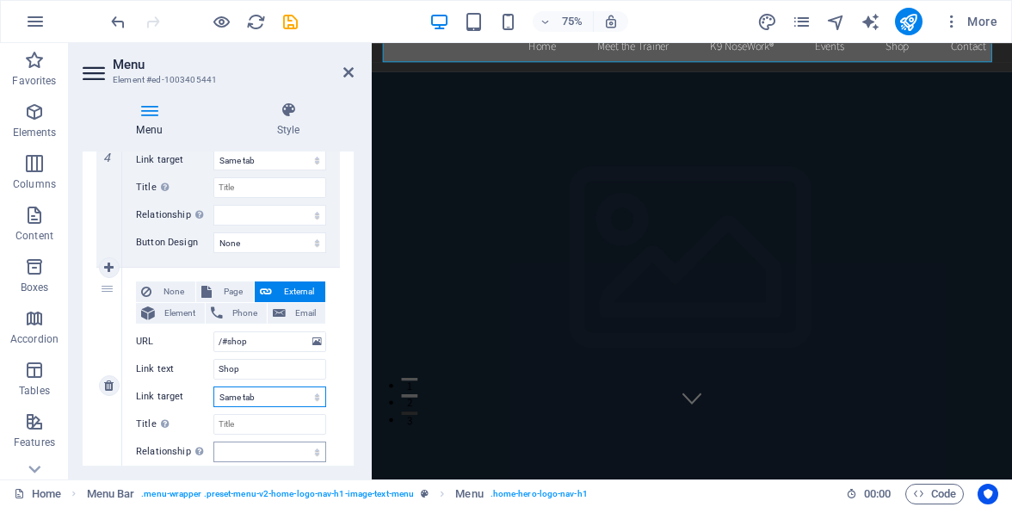
select select
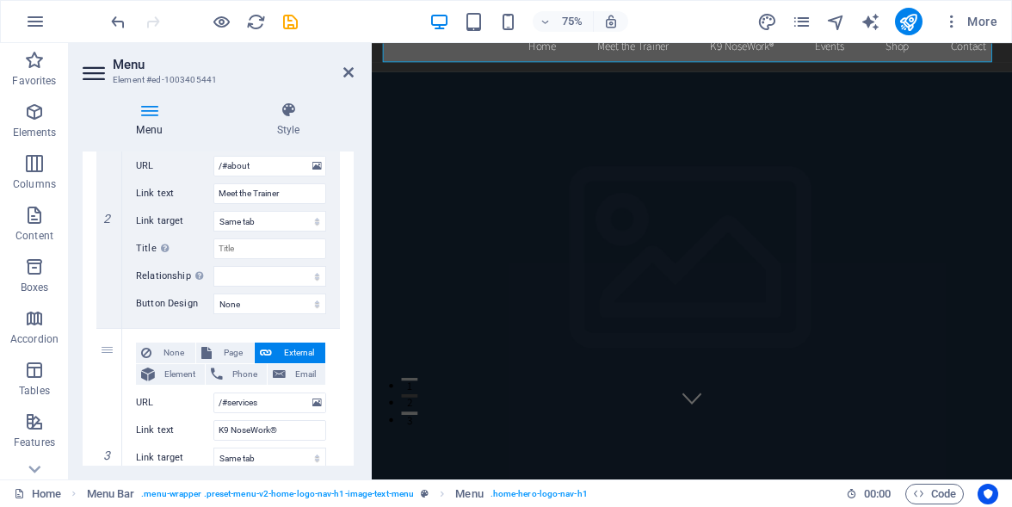
scroll to position [456, 0]
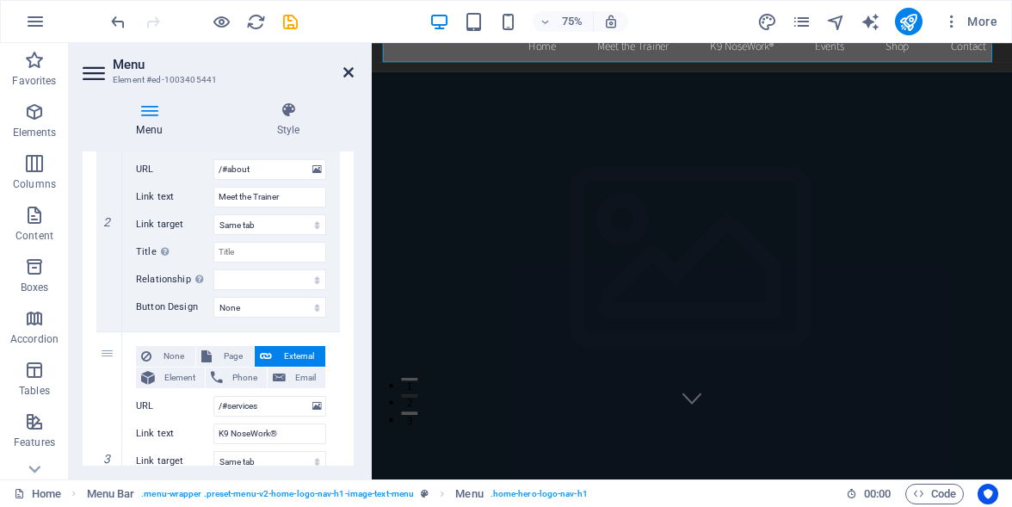
click at [350, 76] on icon at bounding box center [348, 72] width 10 height 14
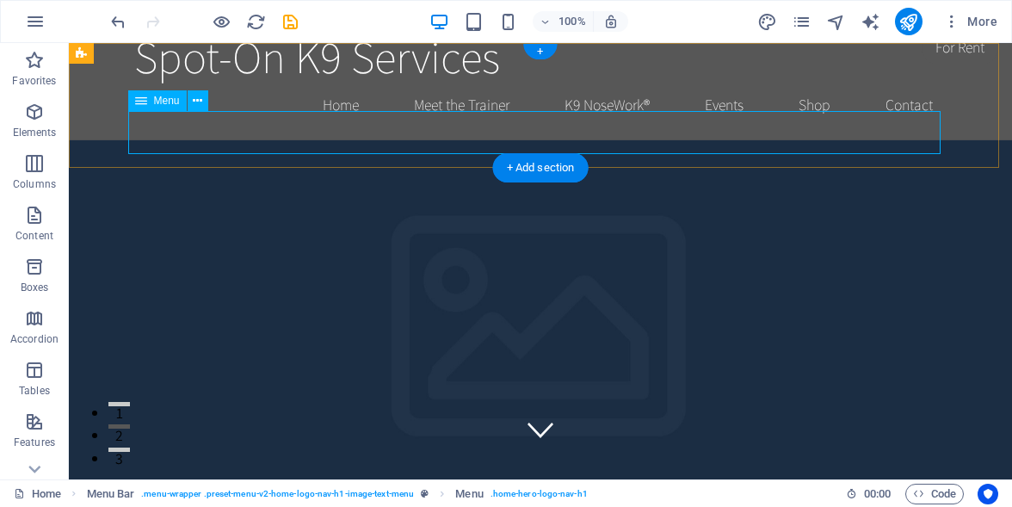
scroll to position [0, 0]
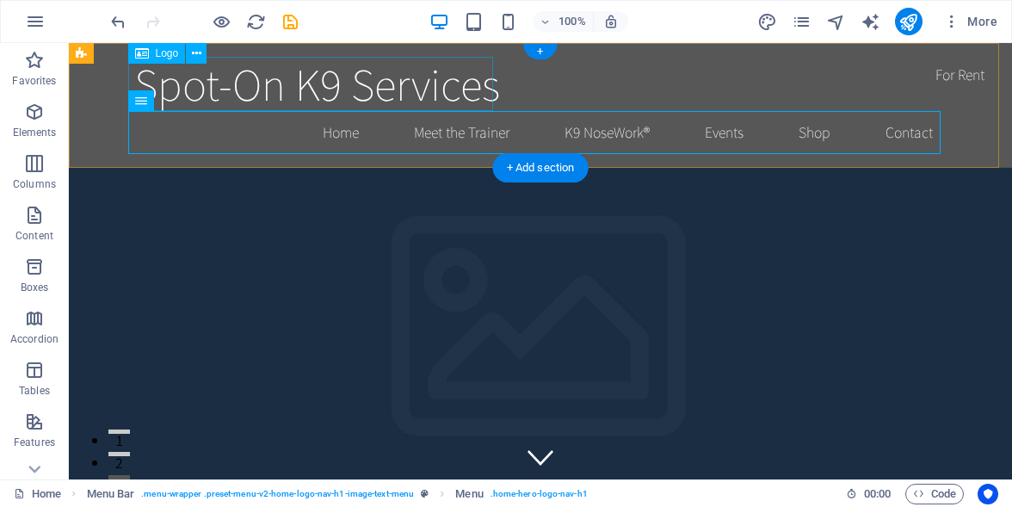
click at [298, 57] on div "Spot-On K9 Services" at bounding box center [540, 84] width 812 height 54
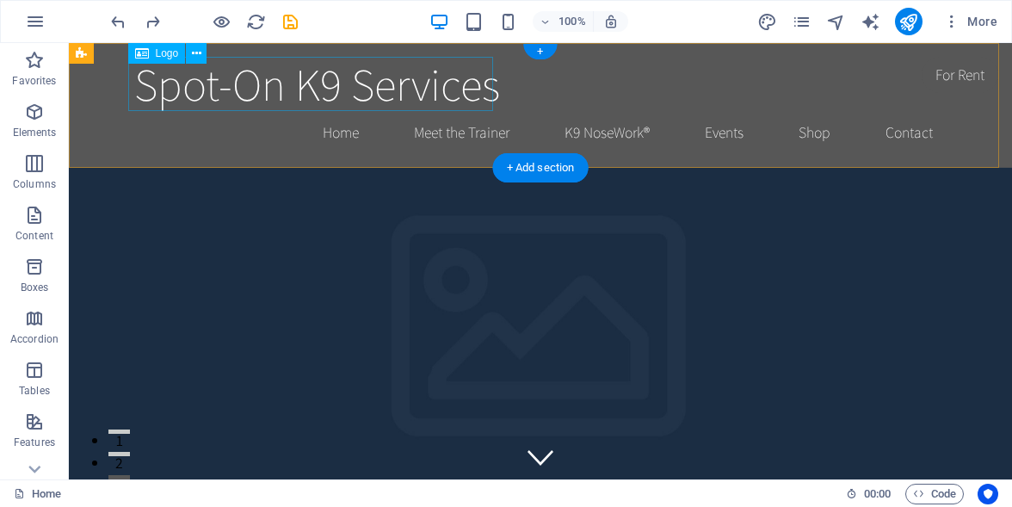
click at [490, 70] on div "Spot-On K9 Services" at bounding box center [540, 84] width 812 height 54
click at [492, 65] on div "Spot-On K9 Services" at bounding box center [540, 84] width 812 height 54
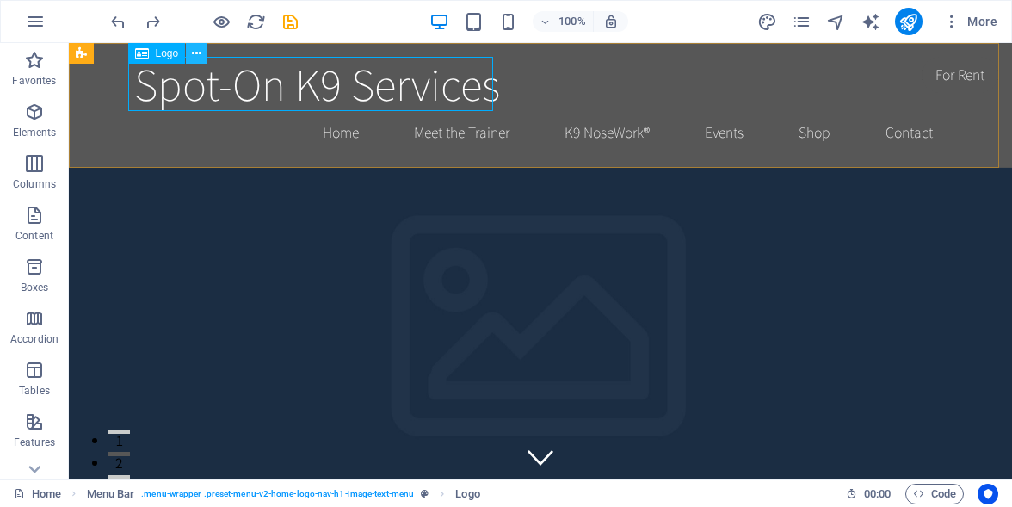
click at [194, 49] on icon at bounding box center [196, 54] width 9 height 18
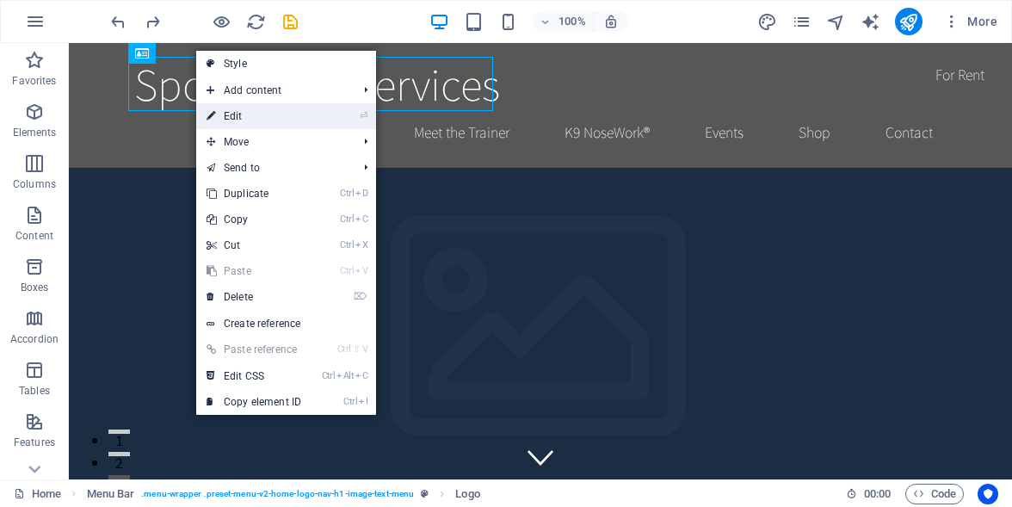
click at [249, 115] on link "⏎ Edit" at bounding box center [253, 116] width 115 height 26
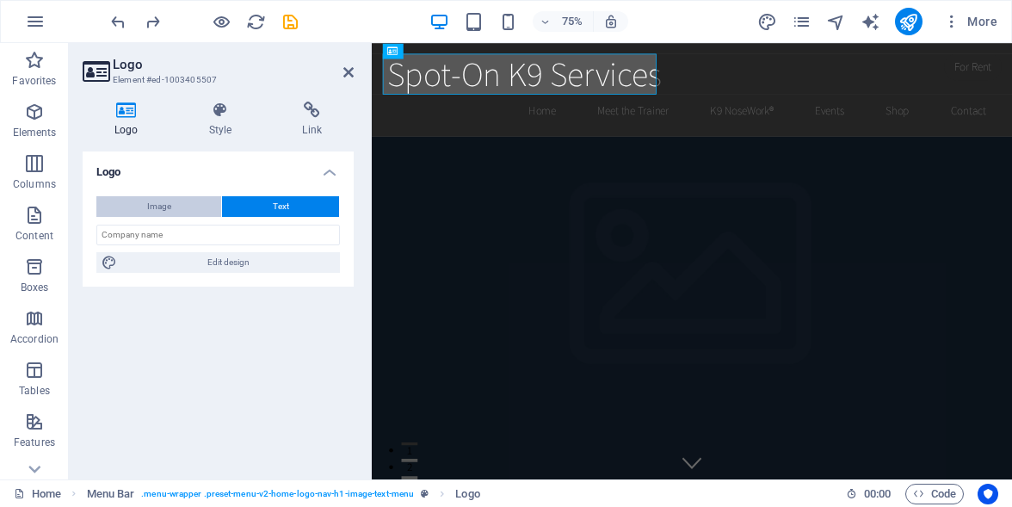
click at [165, 205] on span "Image" at bounding box center [159, 206] width 24 height 21
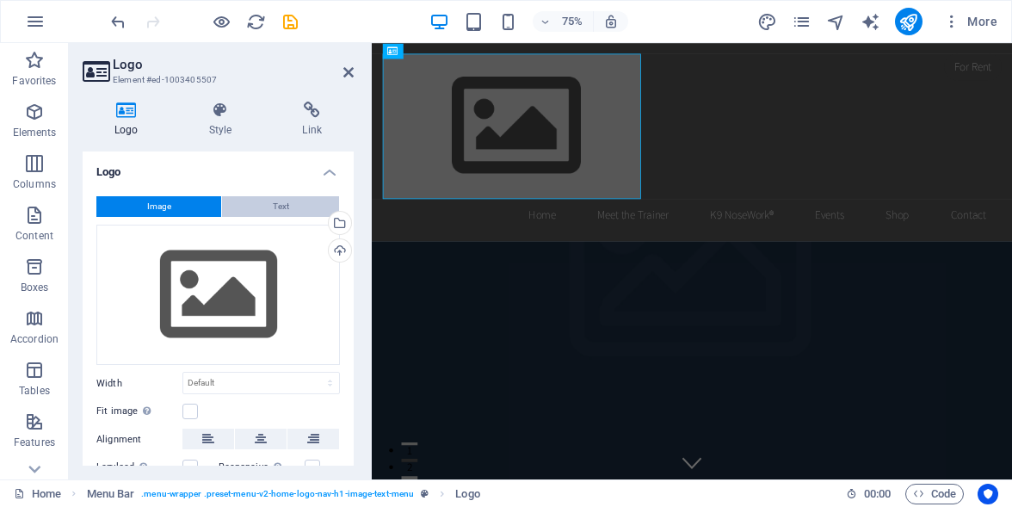
click at [280, 206] on span "Text" at bounding box center [281, 206] width 16 height 21
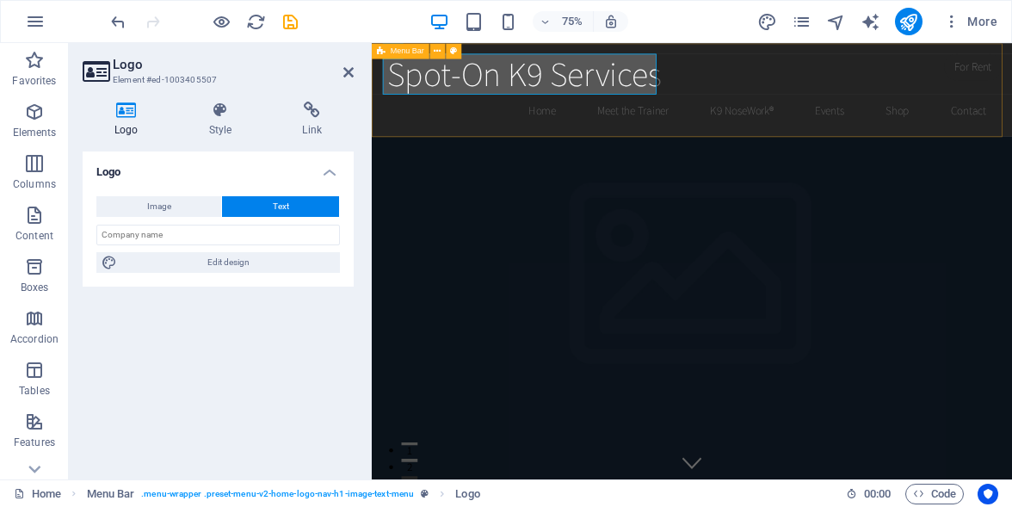
click at [384, 130] on div "Spot-On K9 Services Home Meet the Trainer K9 NoseWork® Events Shop Contact" at bounding box center [798, 105] width 853 height 125
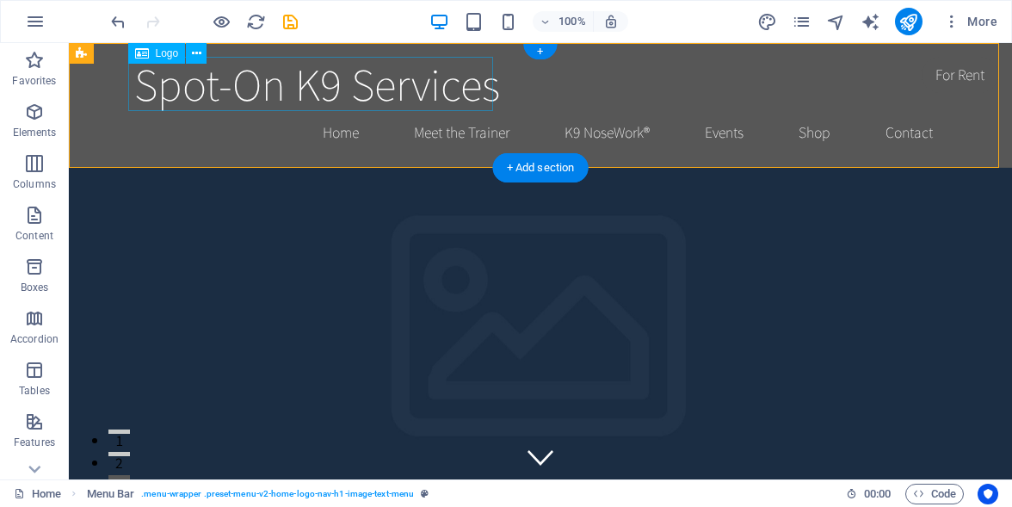
click at [383, 108] on div "Spot-On K9 Services" at bounding box center [540, 84] width 812 height 54
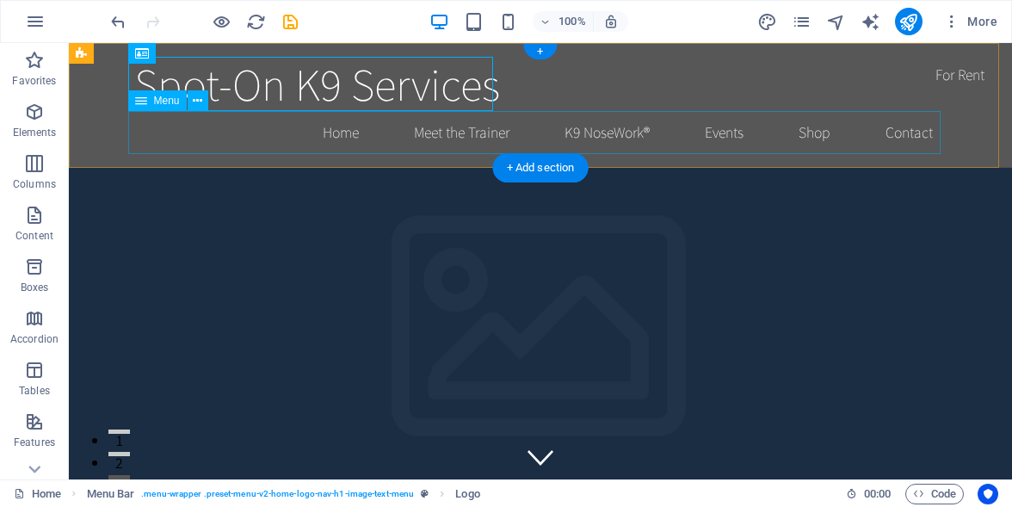
click at [225, 152] on nav "Home Meet the Trainer K9 NoseWork® Events Shop Contact" at bounding box center [540, 132] width 812 height 43
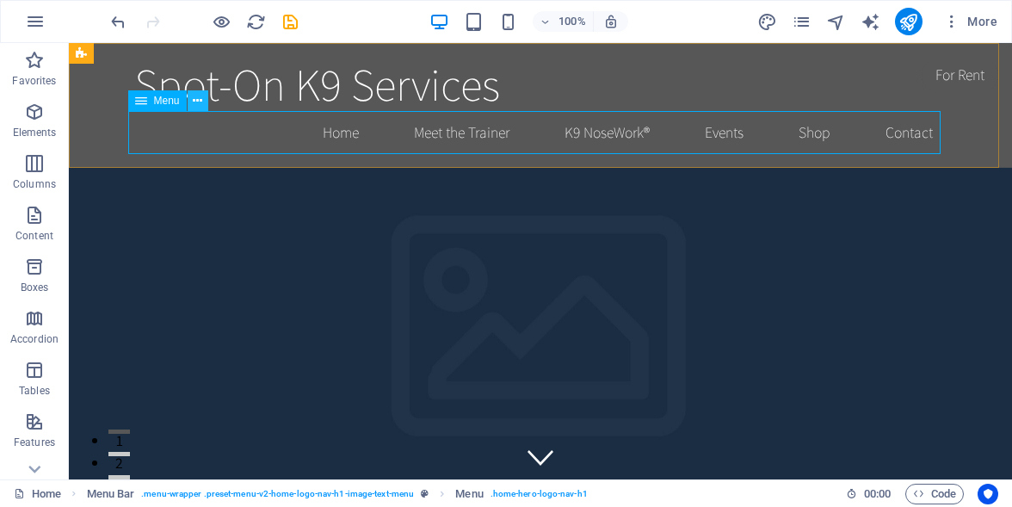
click at [194, 103] on icon at bounding box center [197, 101] width 9 height 18
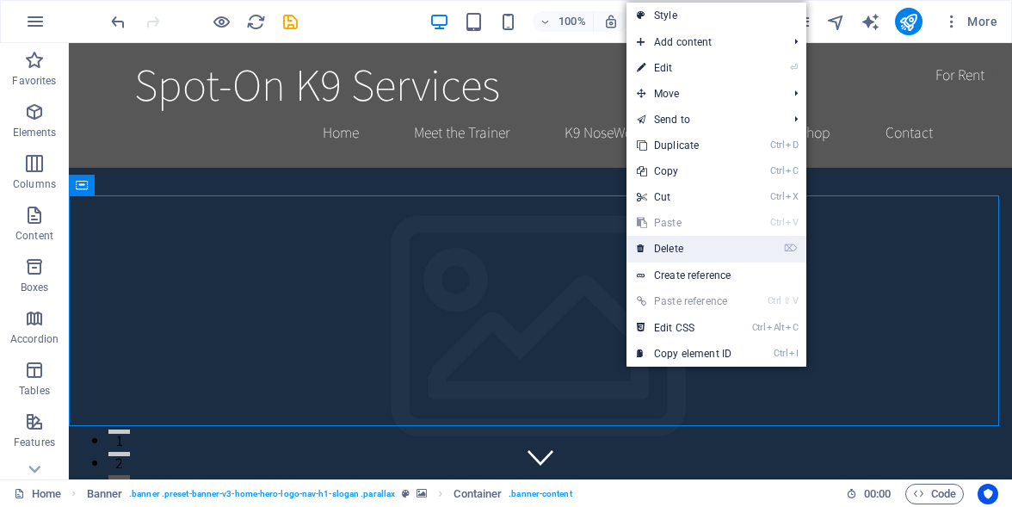
click at [676, 250] on link "⌦ Delete" at bounding box center [683, 249] width 115 height 26
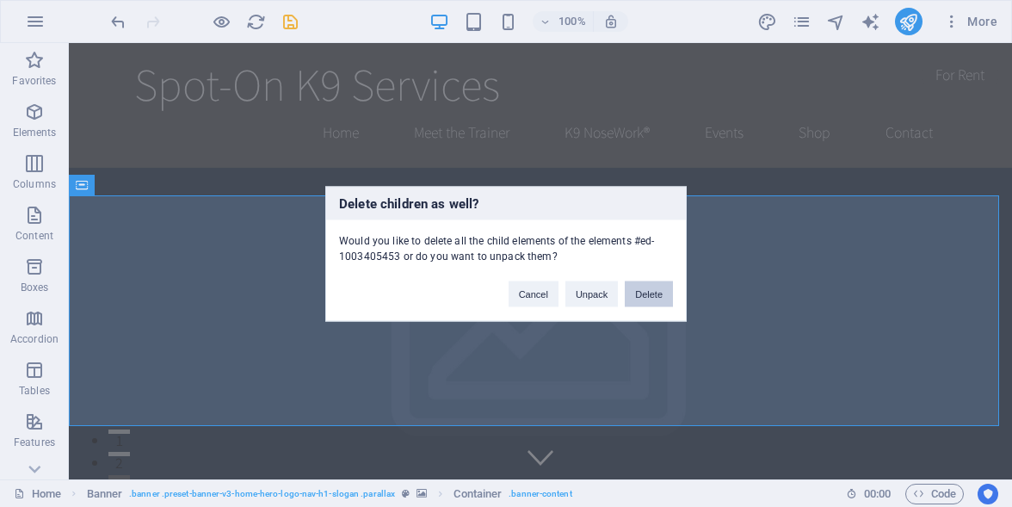
click at [644, 293] on button "Delete" at bounding box center [649, 293] width 48 height 26
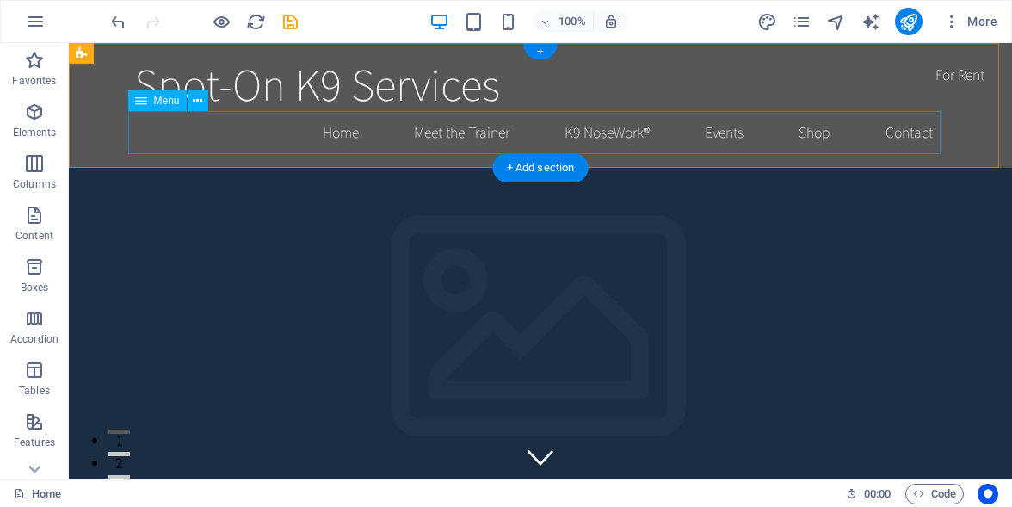
click at [422, 132] on nav "Home Meet the Trainer K9 NoseWork® Events Shop Contact" at bounding box center [540, 132] width 812 height 43
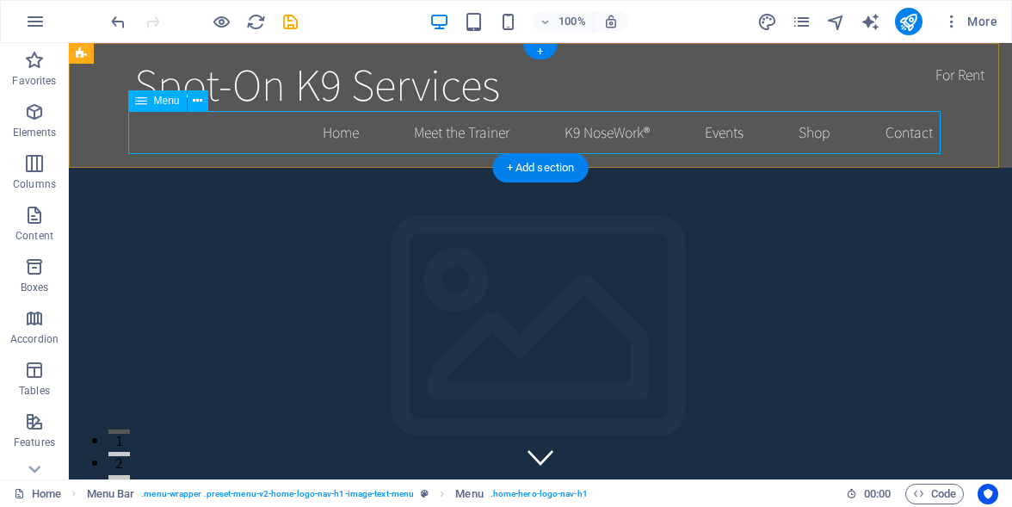
click at [603, 135] on nav "Home Meet the Trainer K9 NoseWork® Events Shop Contact" at bounding box center [540, 132] width 812 height 43
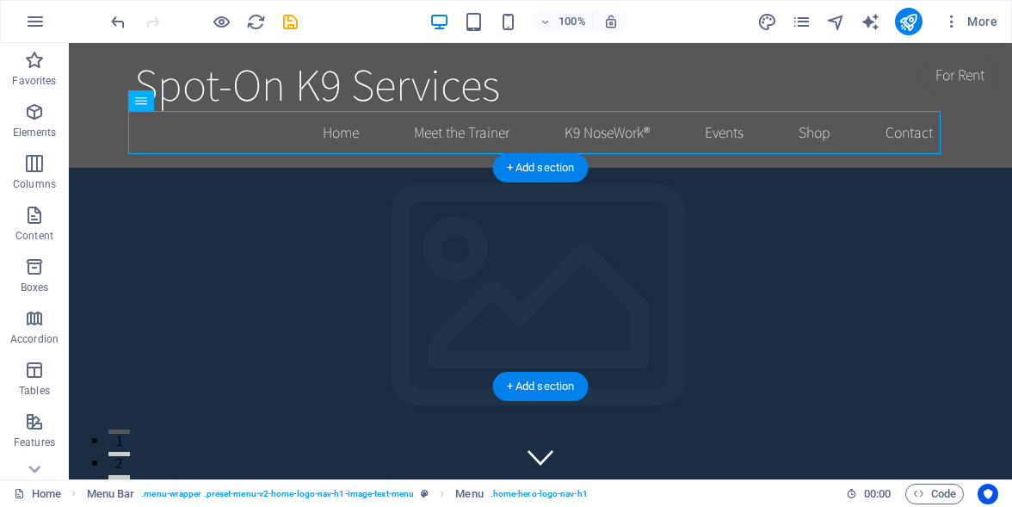
click at [773, 301] on figure at bounding box center [540, 386] width 943 height 436
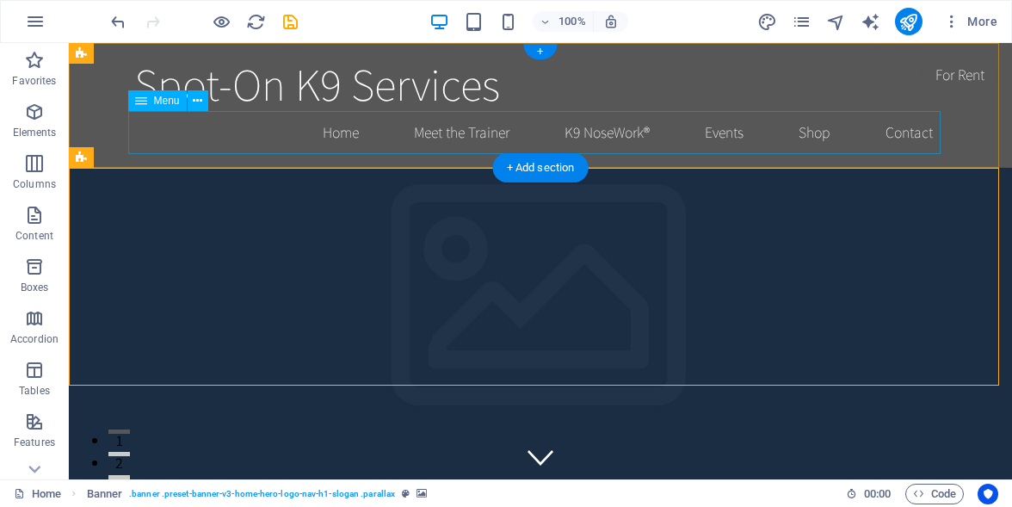
click at [899, 130] on nav "Home Meet the Trainer K9 NoseWork® Events Shop Contact" at bounding box center [540, 132] width 812 height 43
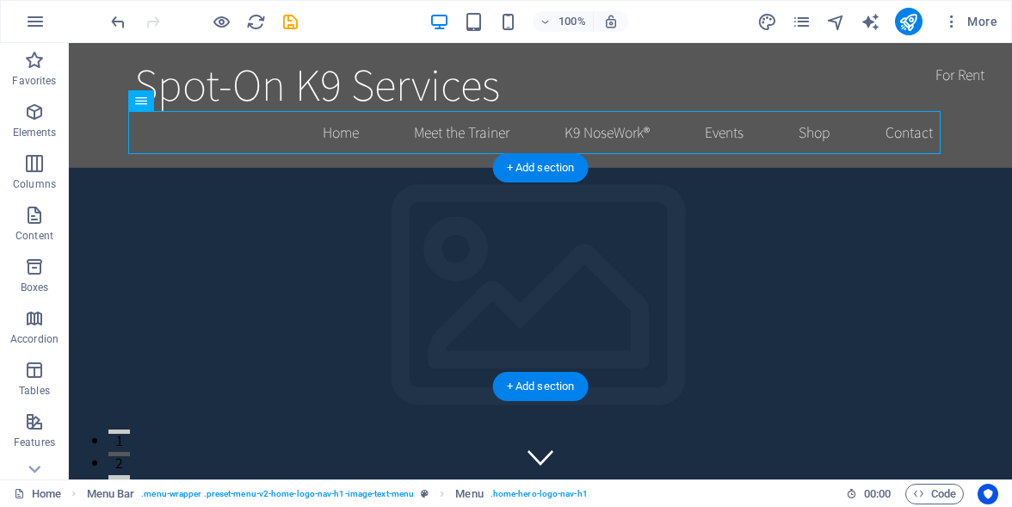
click at [289, 255] on figure at bounding box center [540, 386] width 943 height 436
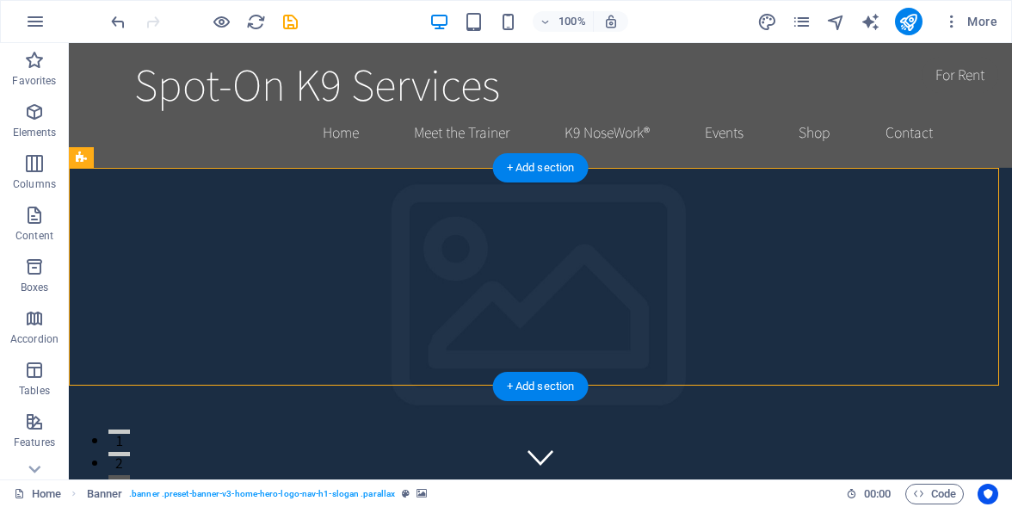
checkbox input "false"
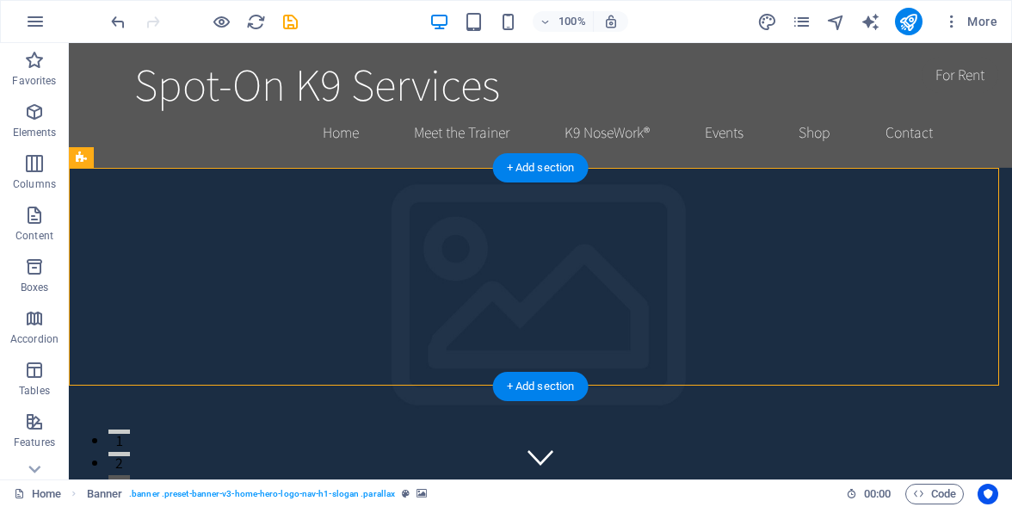
checkbox input "false"
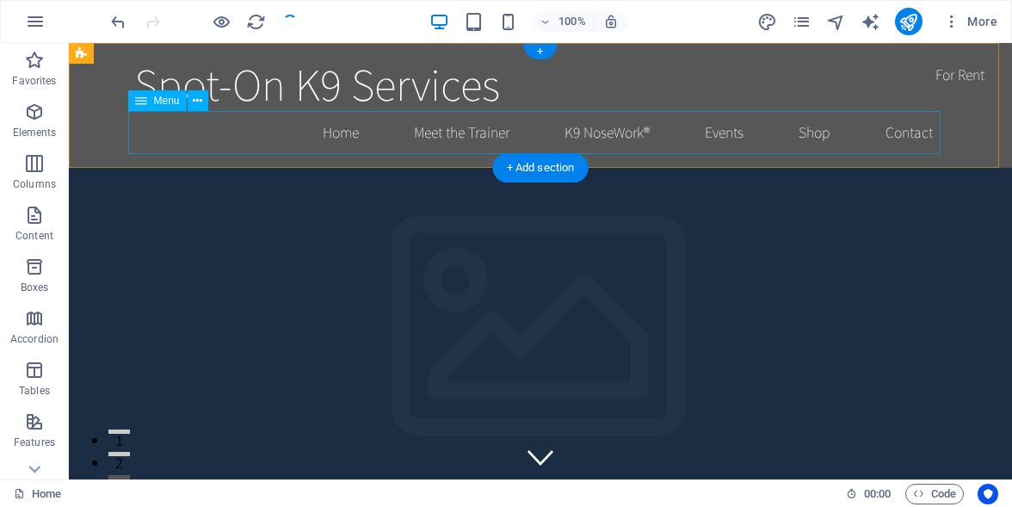
click at [896, 133] on nav "Home Meet the Trainer K9 NoseWork® Events Shop Contact" at bounding box center [540, 132] width 812 height 43
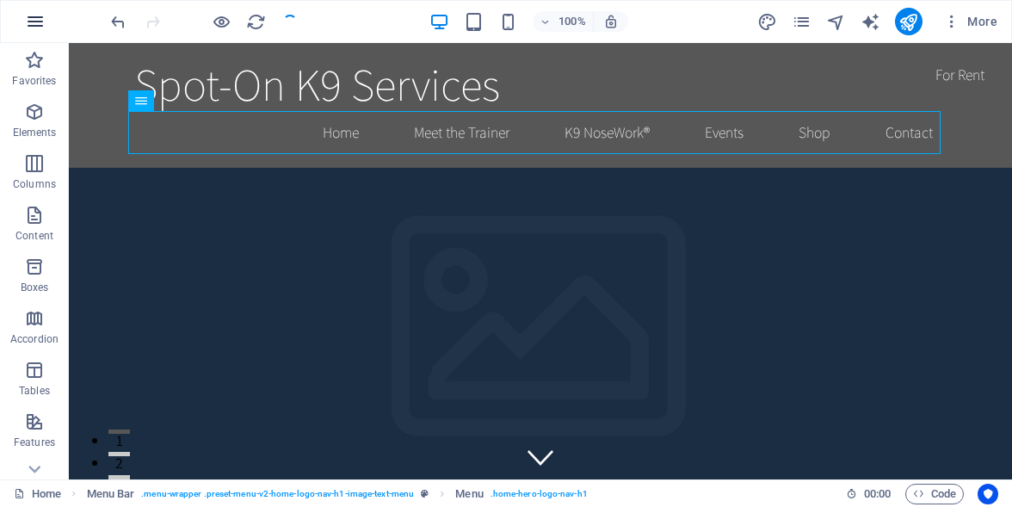
click at [34, 24] on icon "button" at bounding box center [35, 21] width 21 height 21
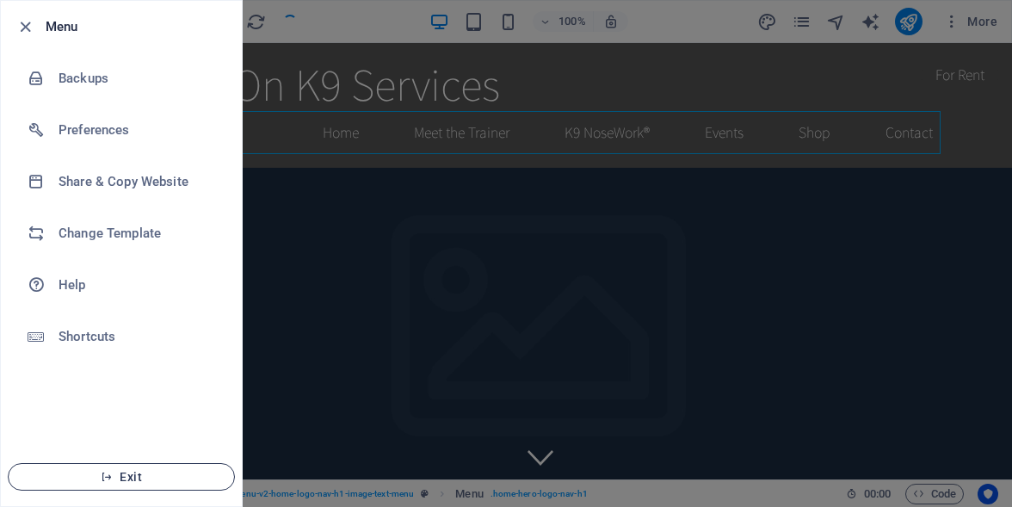
click at [119, 479] on span "Exit" at bounding box center [121, 477] width 198 height 14
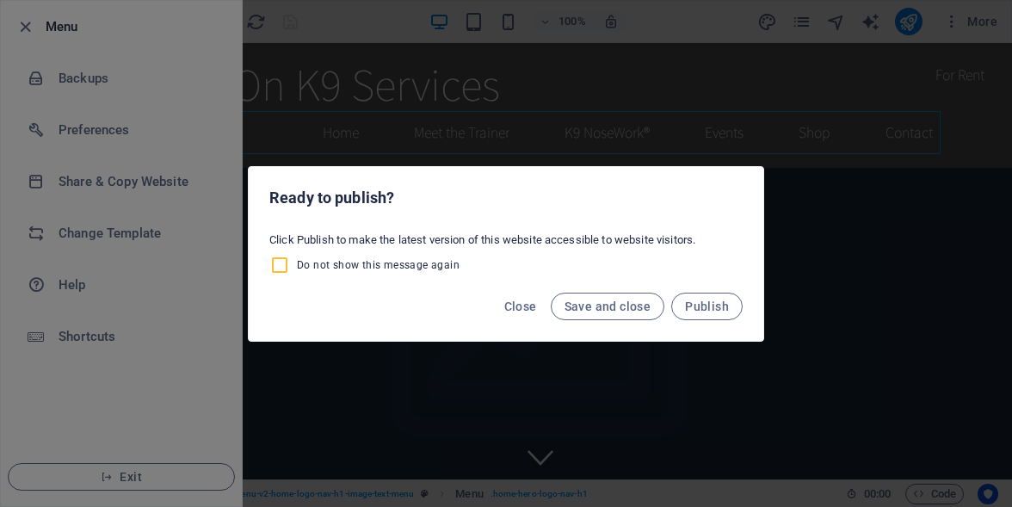
click at [282, 263] on input "Do not show this message again" at bounding box center [283, 265] width 28 height 21
checkbox input "true"
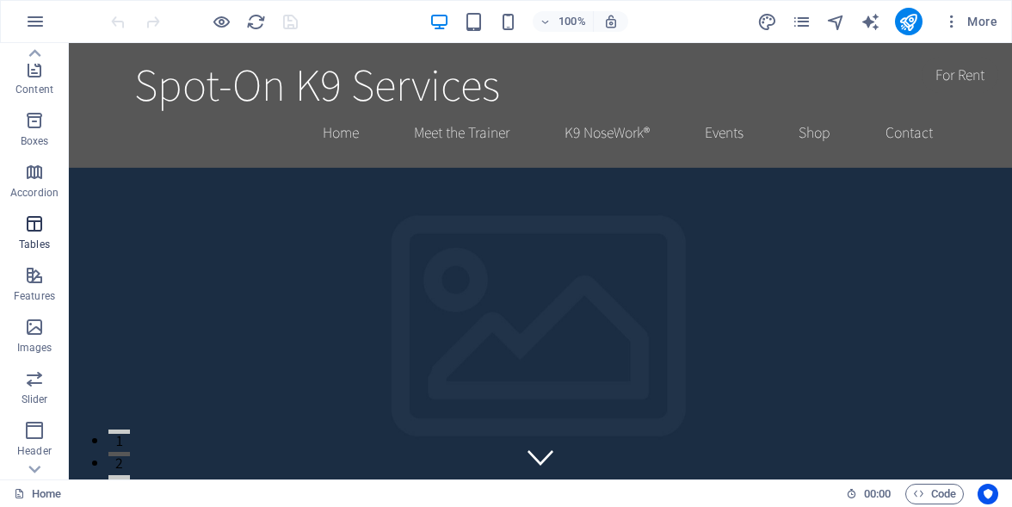
scroll to position [172, 0]
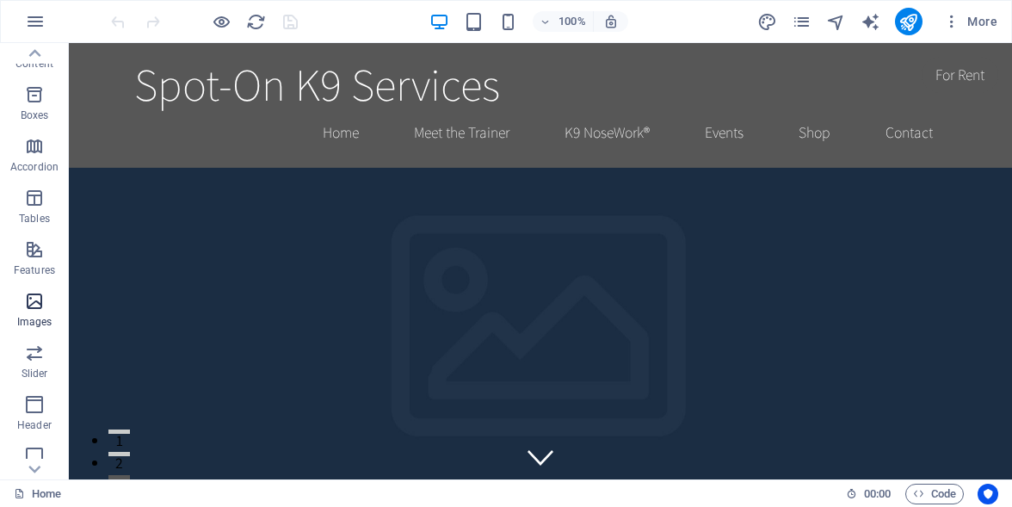
click at [34, 305] on icon "button" at bounding box center [34, 301] width 21 height 21
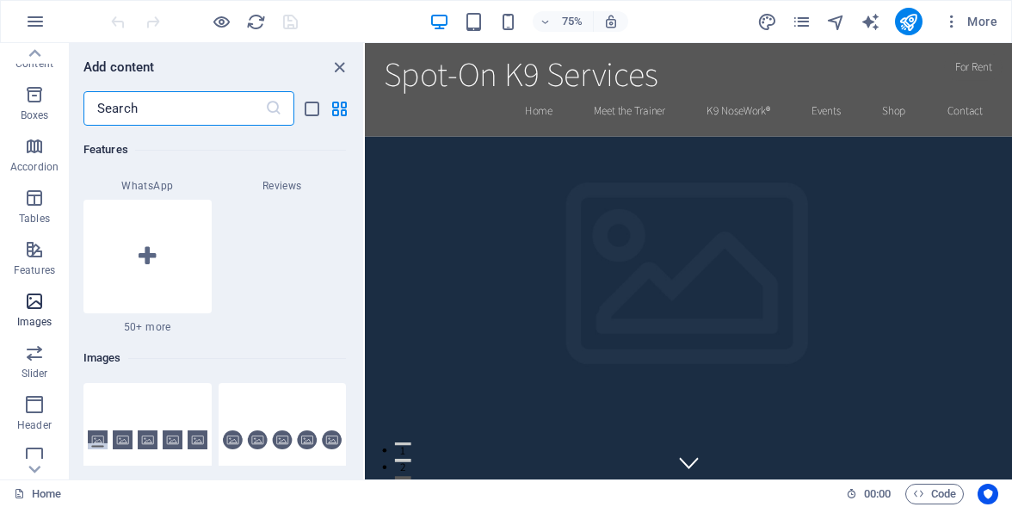
scroll to position [8723, 0]
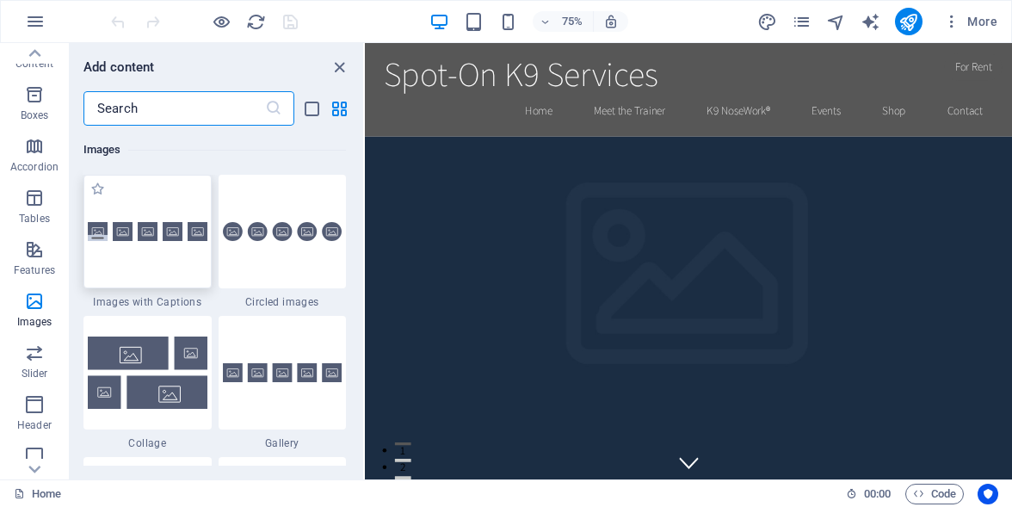
click at [128, 272] on div at bounding box center [147, 232] width 128 height 114
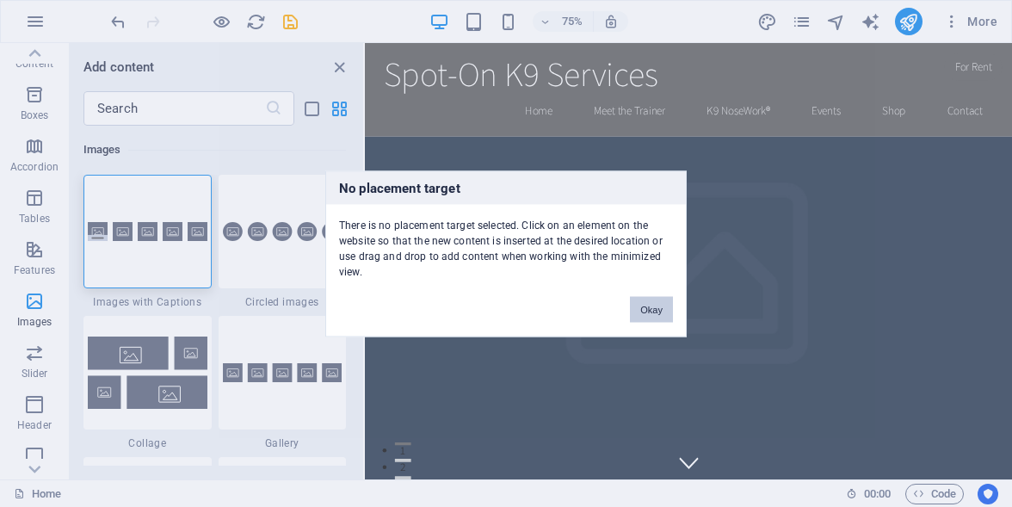
click at [649, 307] on button "Okay" at bounding box center [651, 309] width 43 height 26
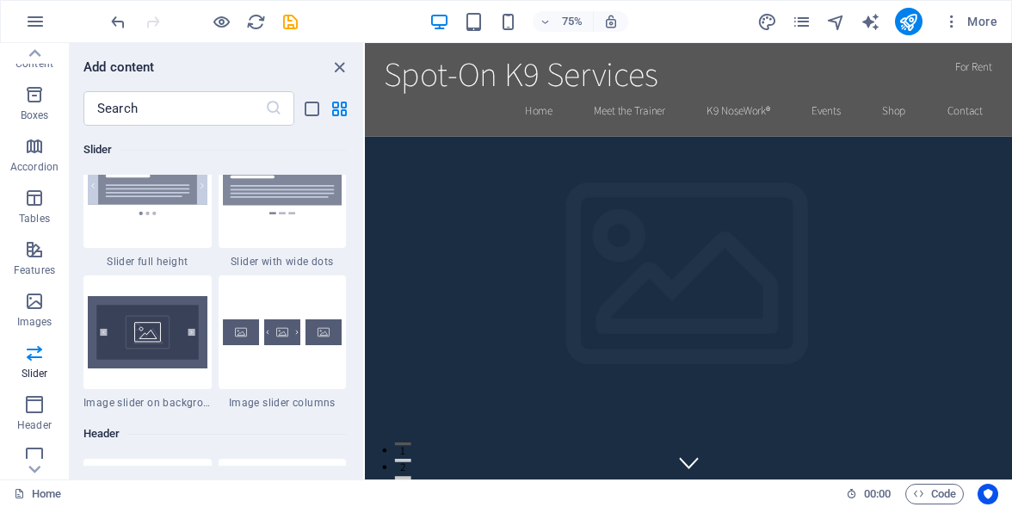
scroll to position [10099, 0]
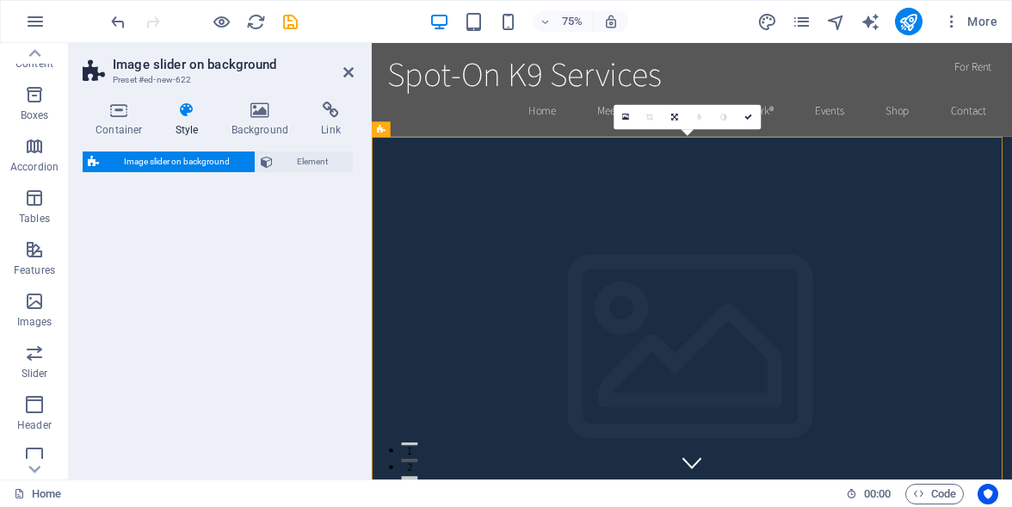
select select "rem"
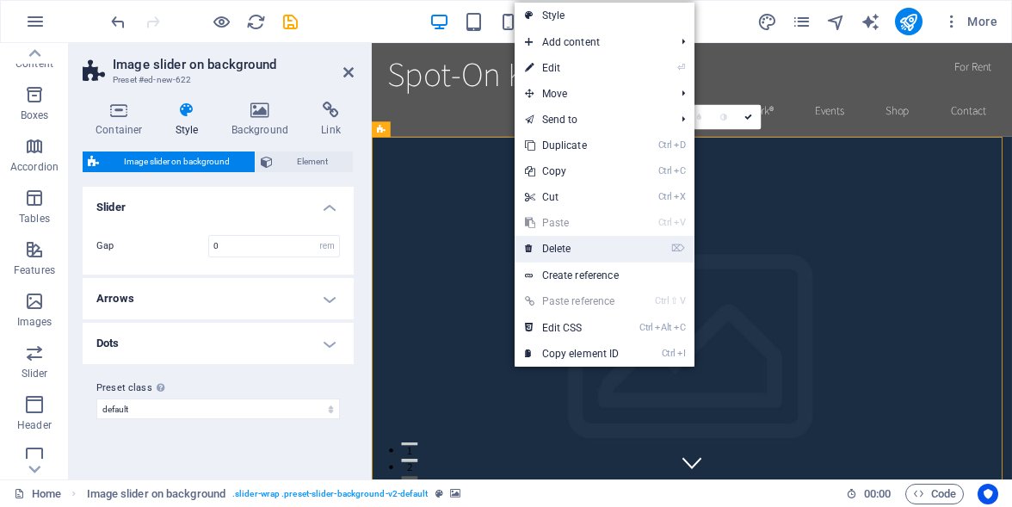
click at [551, 247] on link "⌦ Delete" at bounding box center [571, 249] width 115 height 26
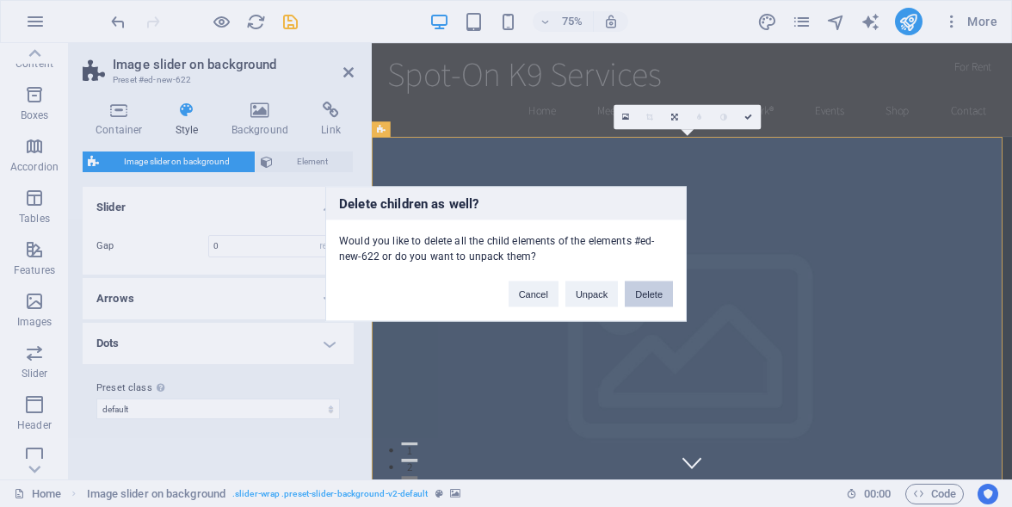
click at [649, 292] on button "Delete" at bounding box center [649, 293] width 48 height 26
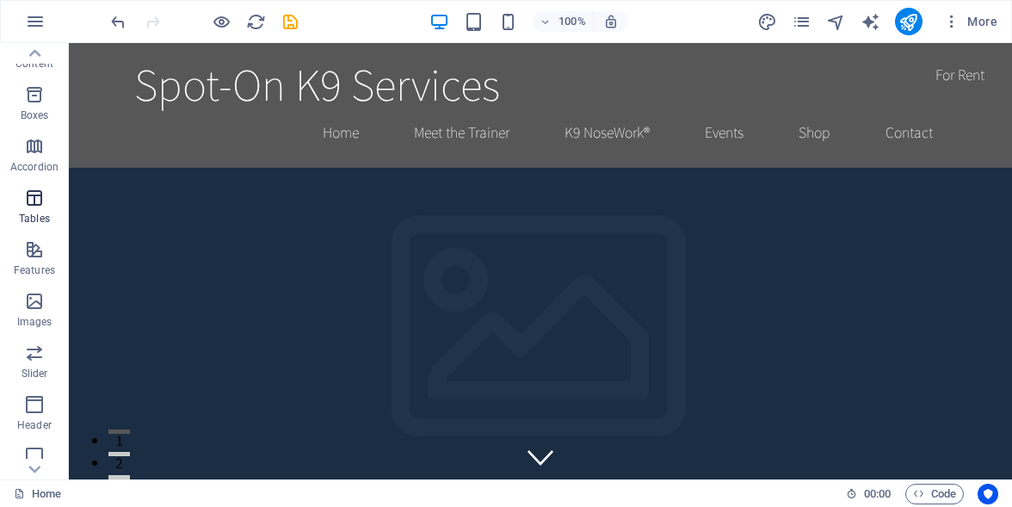
click at [40, 211] on span "Tables" at bounding box center [34, 208] width 69 height 41
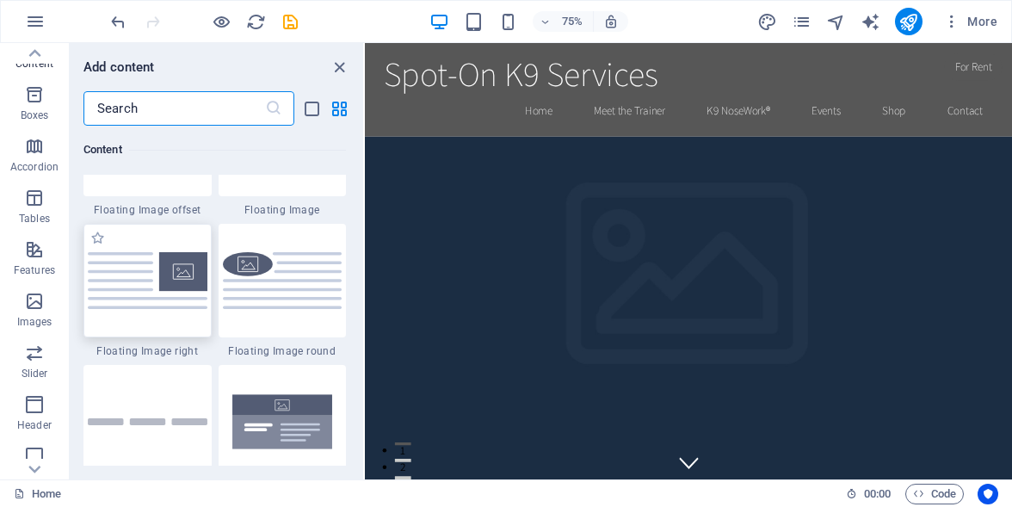
scroll to position [3721, 0]
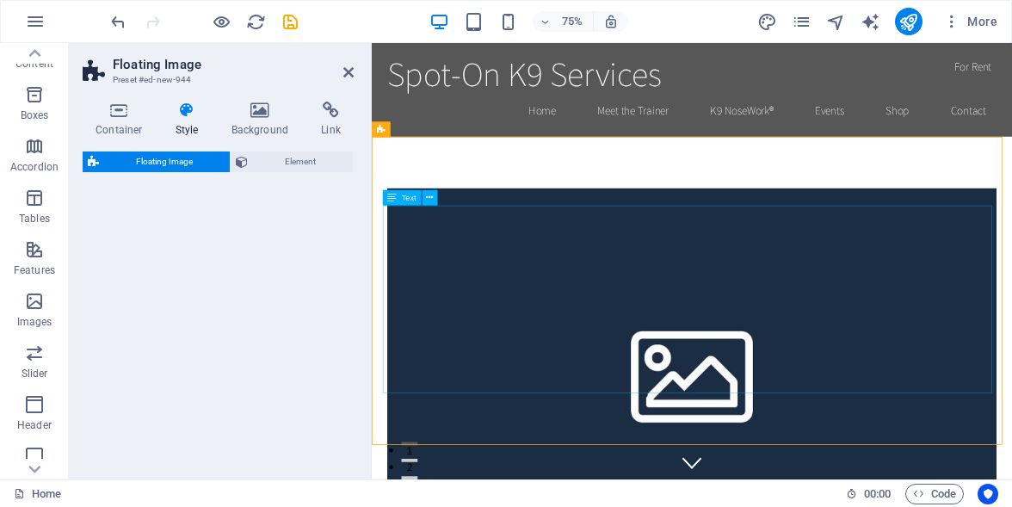
select select "%"
select select "rem"
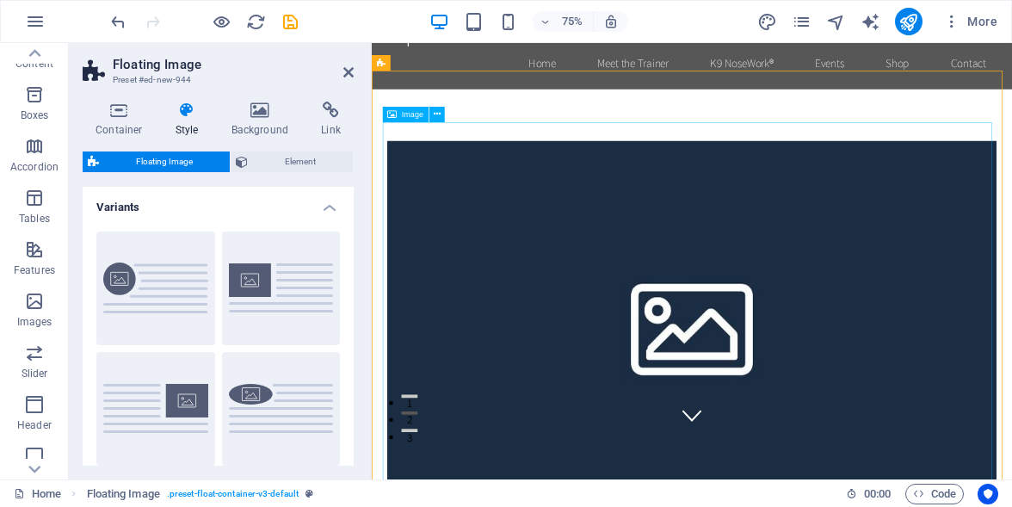
scroll to position [34, 0]
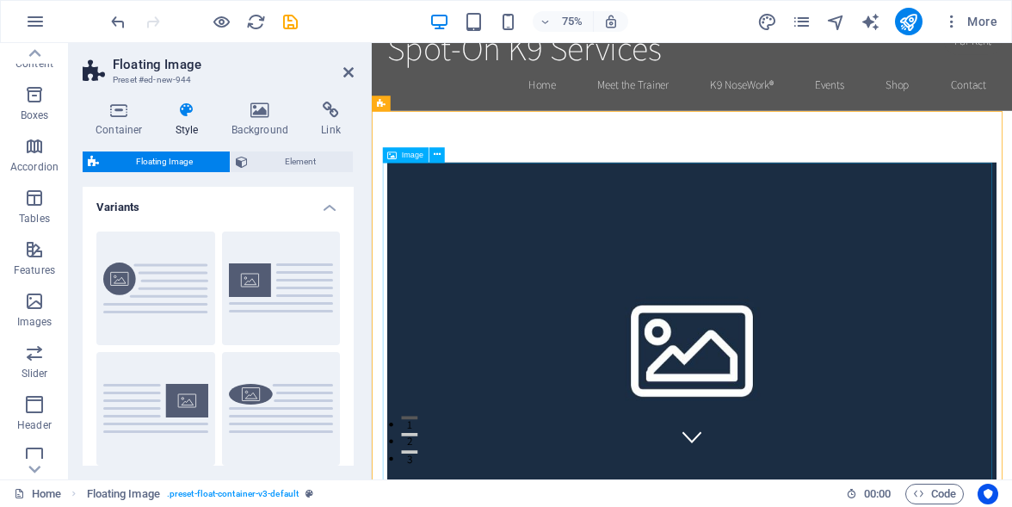
click at [551, 332] on figure at bounding box center [798, 446] width 812 height 488
click at [434, 157] on icon at bounding box center [437, 155] width 7 height 14
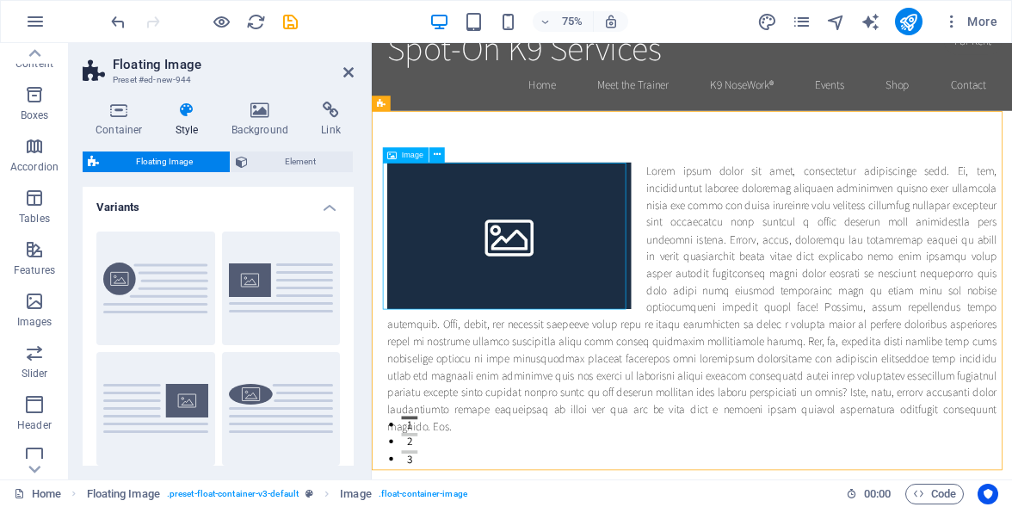
click at [408, 157] on span "Image" at bounding box center [413, 155] width 22 height 8
click at [766, 263] on div at bounding box center [798, 383] width 812 height 363
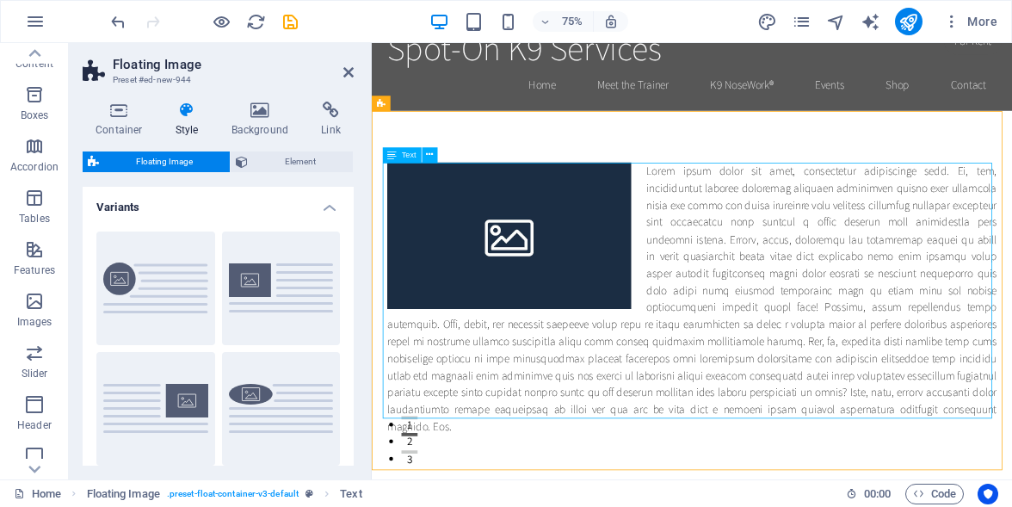
click at [766, 263] on div at bounding box center [798, 383] width 812 height 363
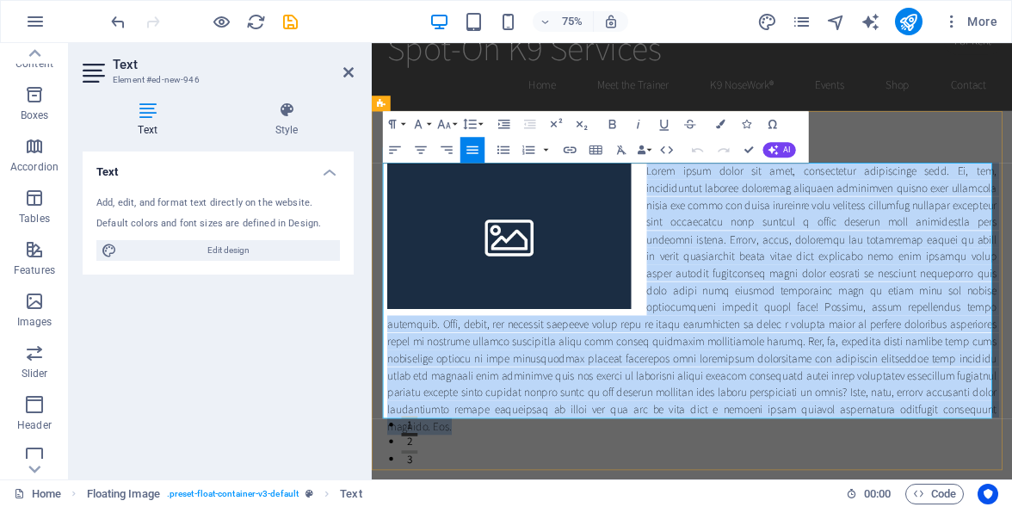
drag, startPoint x: 731, startPoint y: 212, endPoint x: 1110, endPoint y: 540, distance: 500.7
click at [1011, 506] on p at bounding box center [798, 383] width 812 height 363
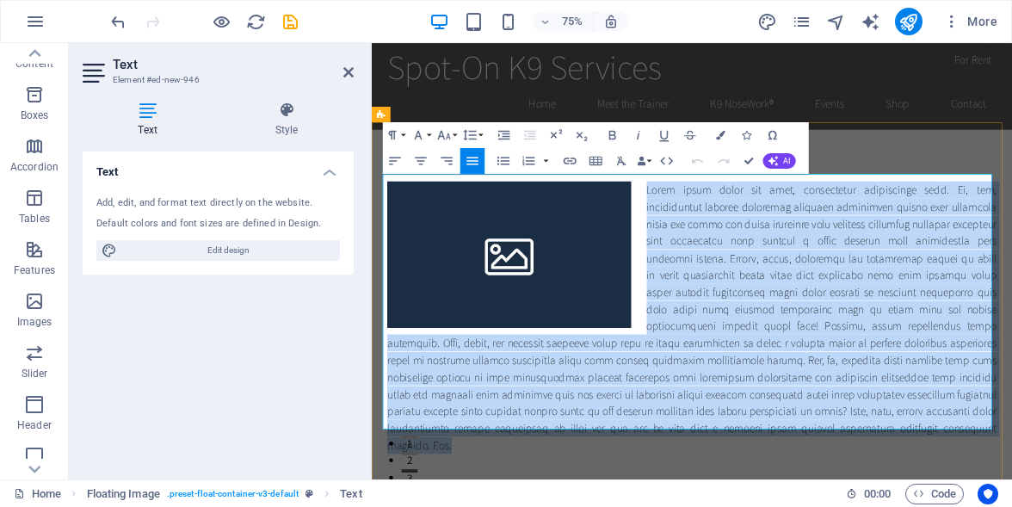
scroll to position [0, 0]
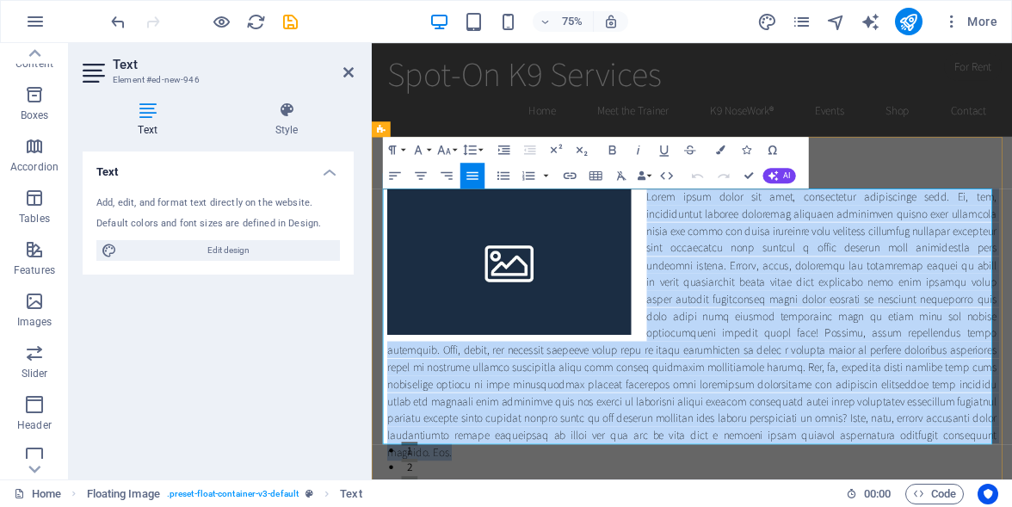
click at [865, 353] on p at bounding box center [798, 418] width 812 height 363
drag, startPoint x: 733, startPoint y: 248, endPoint x: 1130, endPoint y: 598, distance: 529.6
click at [1011, 506] on div at bounding box center [798, 418] width 853 height 501
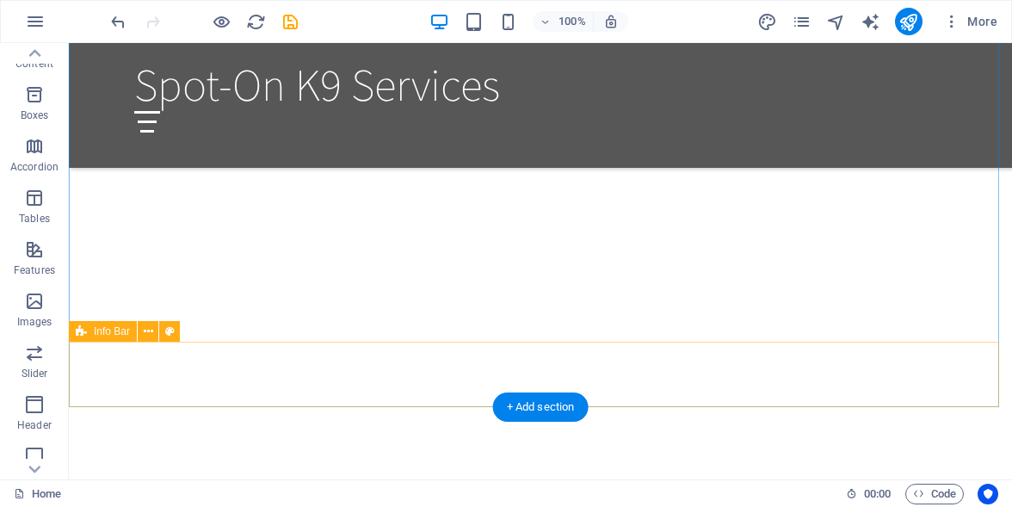
scroll to position [1716, 0]
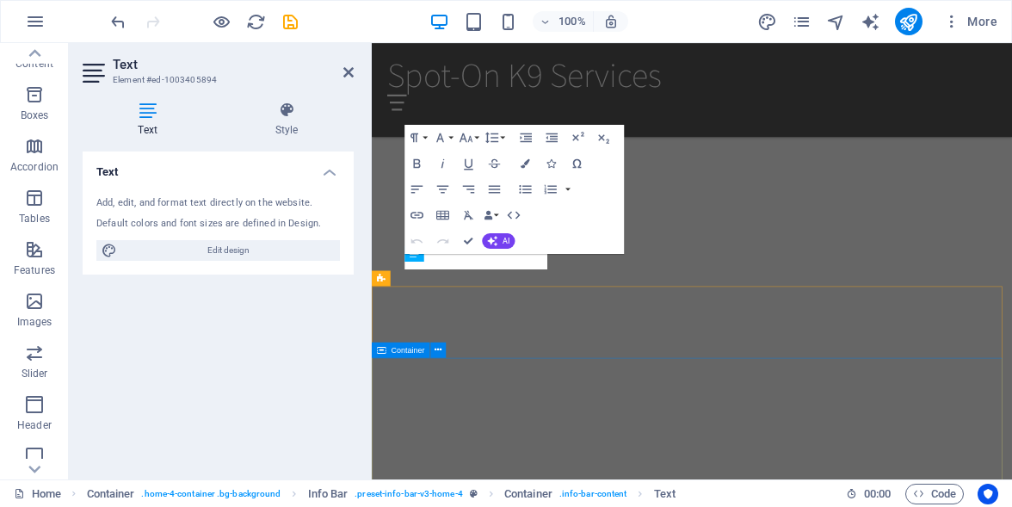
scroll to position [2098, 0]
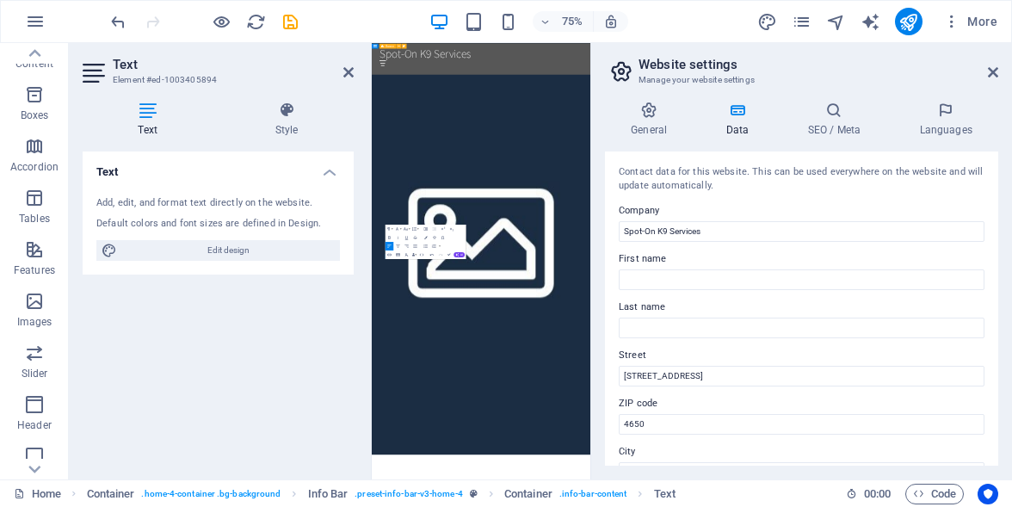
scroll to position [4250, 0]
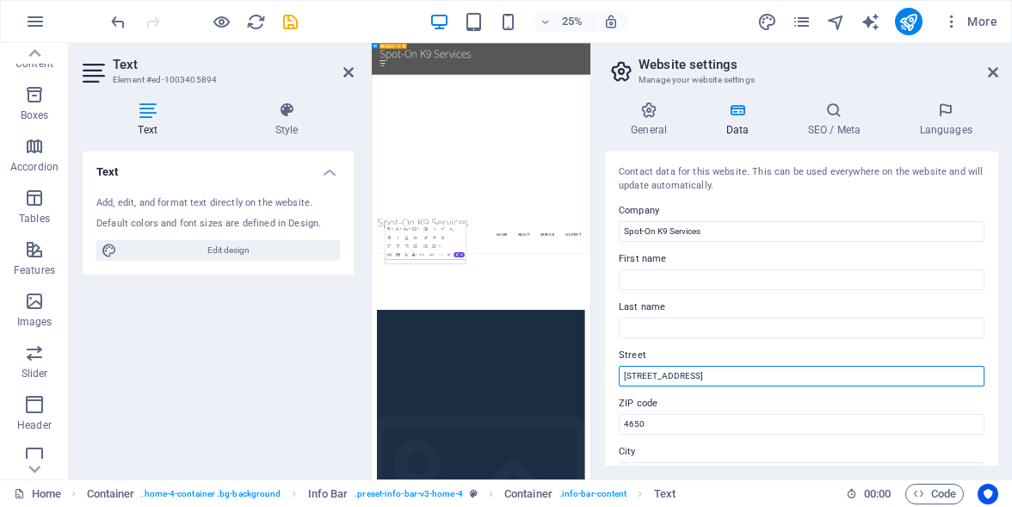
drag, startPoint x: 705, startPoint y: 379, endPoint x: 617, endPoint y: 372, distance: 88.9
click at [617, 372] on div "Contact data for this website. This can be used everywhere on the website and w…" at bounding box center [801, 308] width 393 height 314
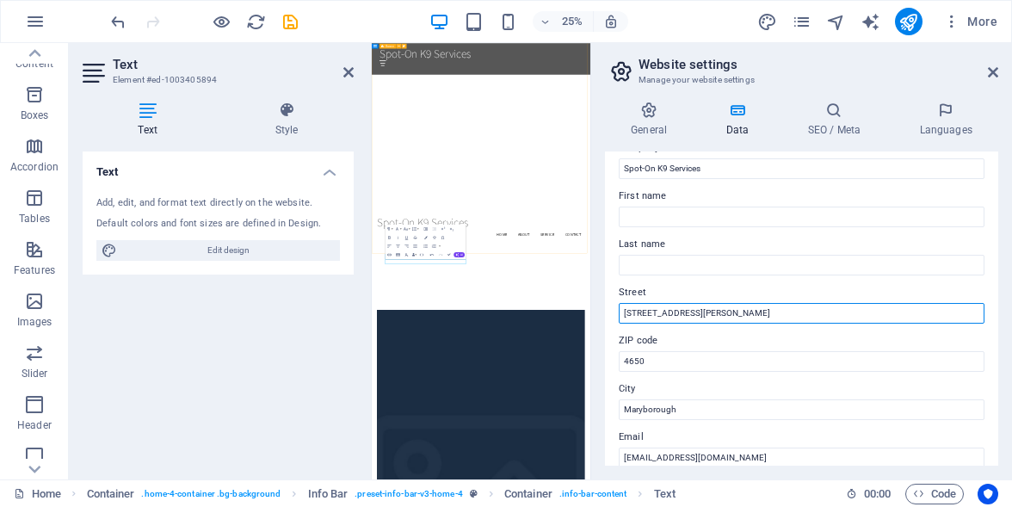
scroll to position [86, 0]
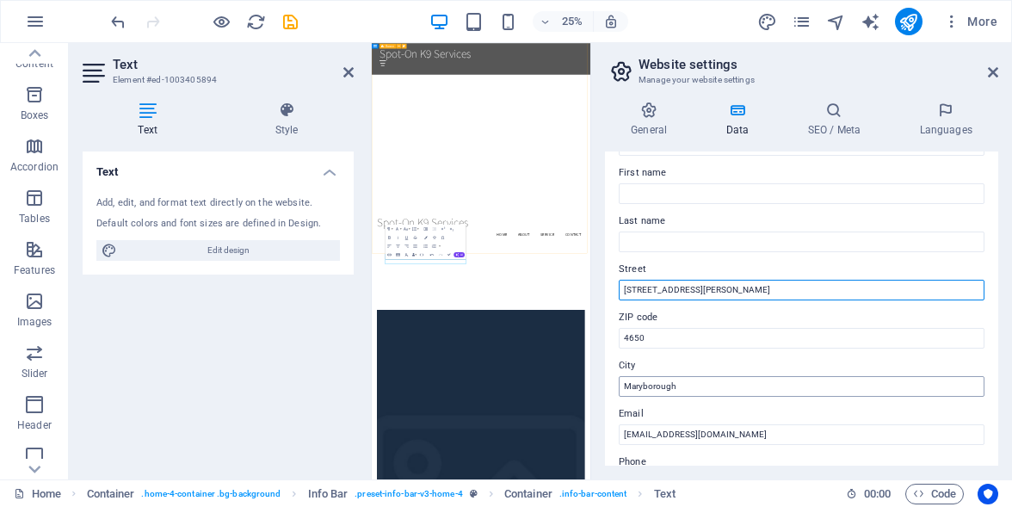
type input "803 Yerra Rd"
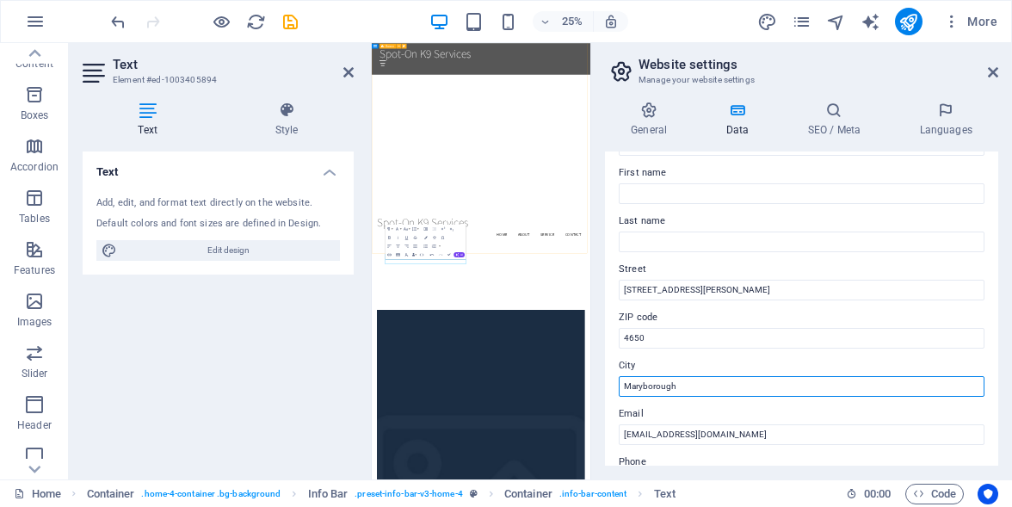
drag, startPoint x: 681, startPoint y: 385, endPoint x: 615, endPoint y: 390, distance: 66.4
click at [615, 390] on div "Contact data for this website. This can be used everywhere on the website and w…" at bounding box center [801, 308] width 393 height 314
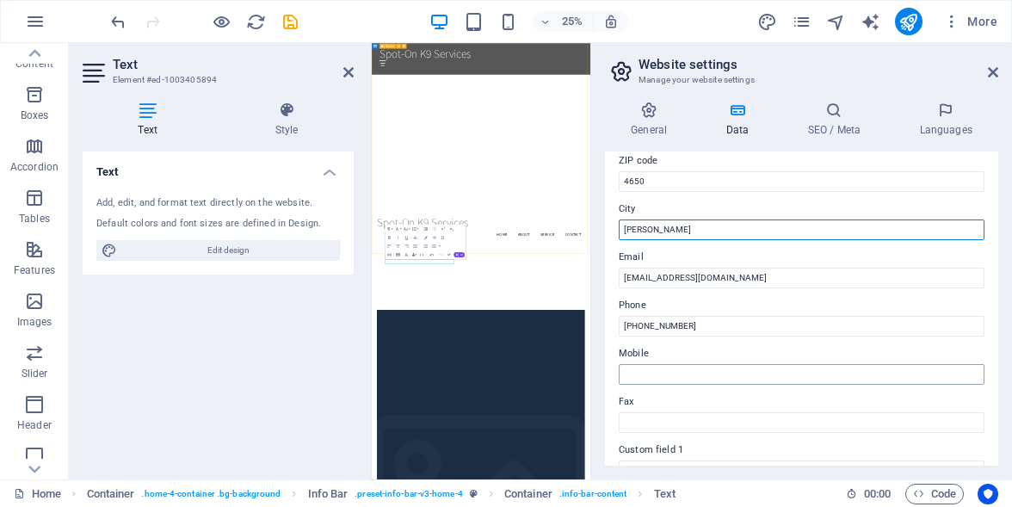
scroll to position [258, 0]
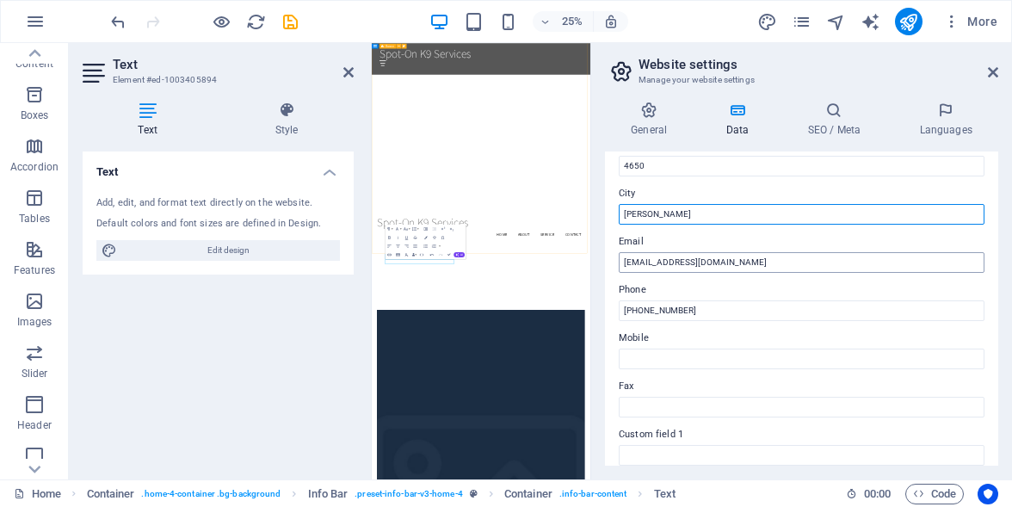
type input "Yerra"
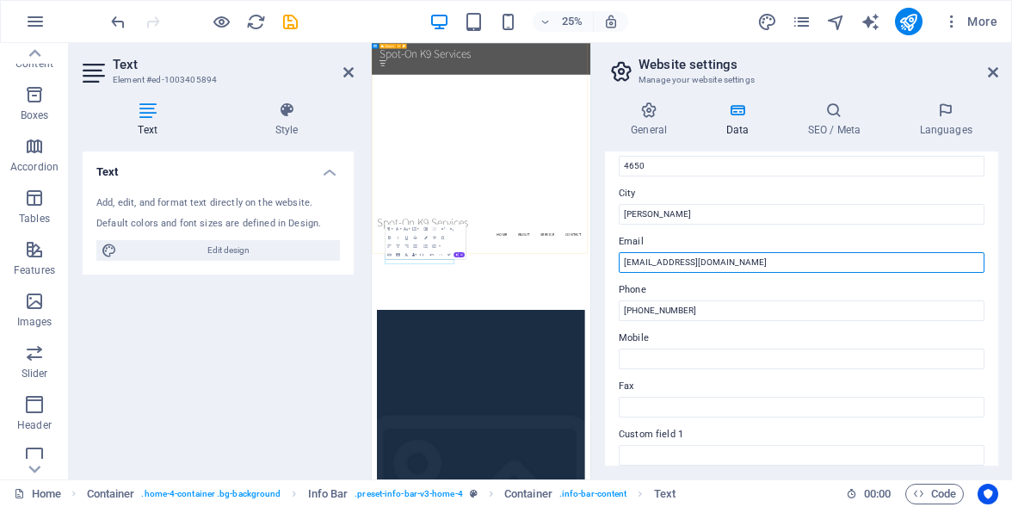
click at [662, 262] on input "[EMAIL_ADDRESS][DOMAIN_NAME]" at bounding box center [802, 262] width 366 height 21
click at [674, 266] on input "info@spot-onk9services.com" at bounding box center [802, 262] width 366 height 21
drag, startPoint x: 740, startPoint y: 262, endPoint x: 683, endPoint y: 258, distance: 56.9
click at [683, 258] on input "info@spot-onk9services.com" at bounding box center [802, 262] width 366 height 21
type input "info@spot-onk9.com.au"
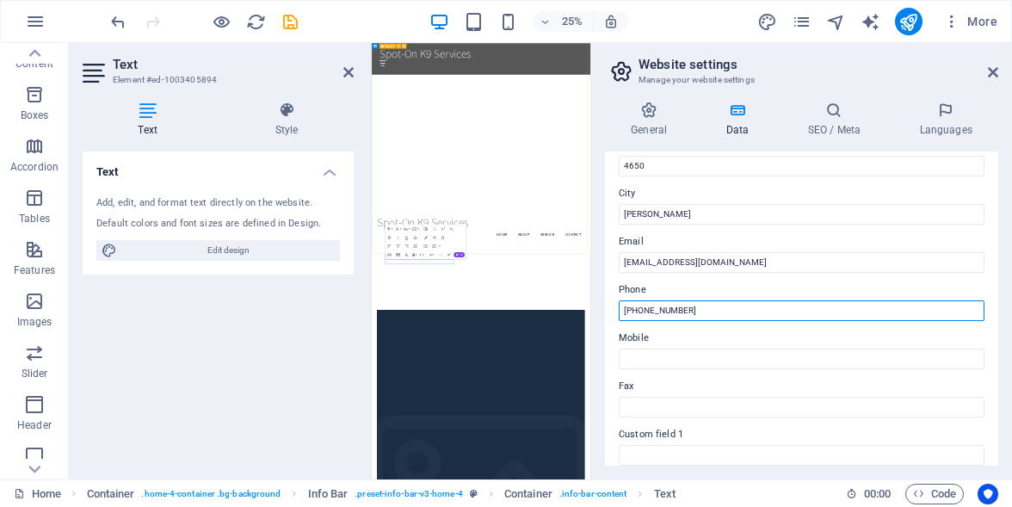
drag, startPoint x: 638, startPoint y: 307, endPoint x: 606, endPoint y: 306, distance: 32.7
click at [606, 306] on div "Contact data for this website. This can be used everywhere on the website and w…" at bounding box center [801, 308] width 393 height 314
drag, startPoint x: 682, startPoint y: 309, endPoint x: 598, endPoint y: 311, distance: 84.3
click at [598, 311] on div "General Data SEO / Meta Languages Website name spot-on-k9.com.au Logo Drag file…" at bounding box center [801, 283] width 421 height 391
type input "0421 590 877"
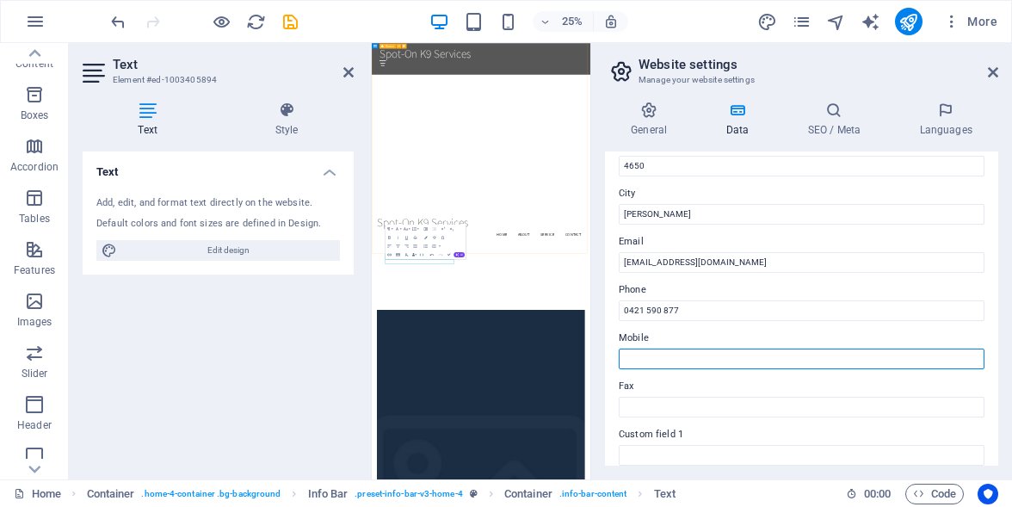
click at [696, 357] on input "Mobile" at bounding box center [802, 358] width 366 height 21
type input "0421590877"
type input "Melissa"
type input "Haigh"
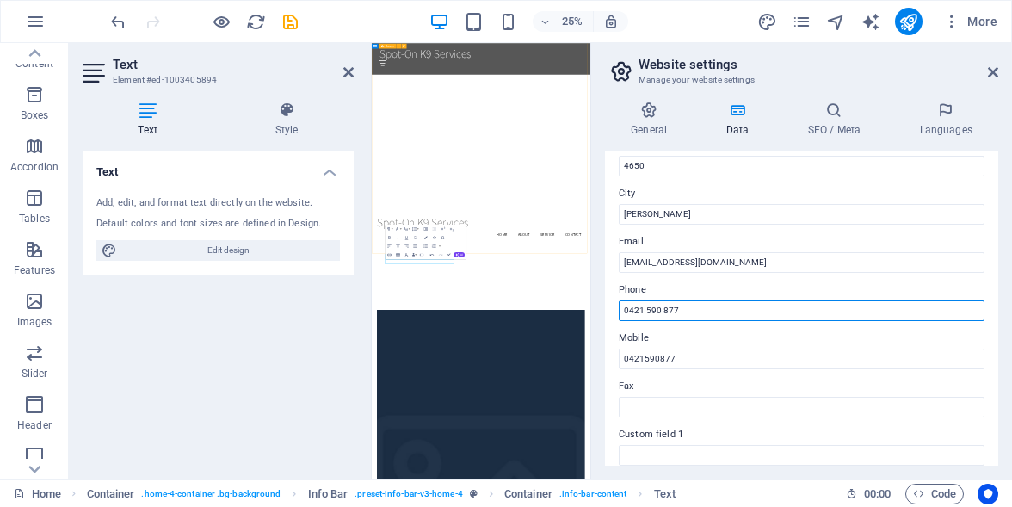
drag, startPoint x: 689, startPoint y: 313, endPoint x: 596, endPoint y: 306, distance: 93.2
click at [596, 306] on div "General Data SEO / Meta Languages Website name spot-on-k9.com.au Logo Drag file…" at bounding box center [801, 283] width 421 height 391
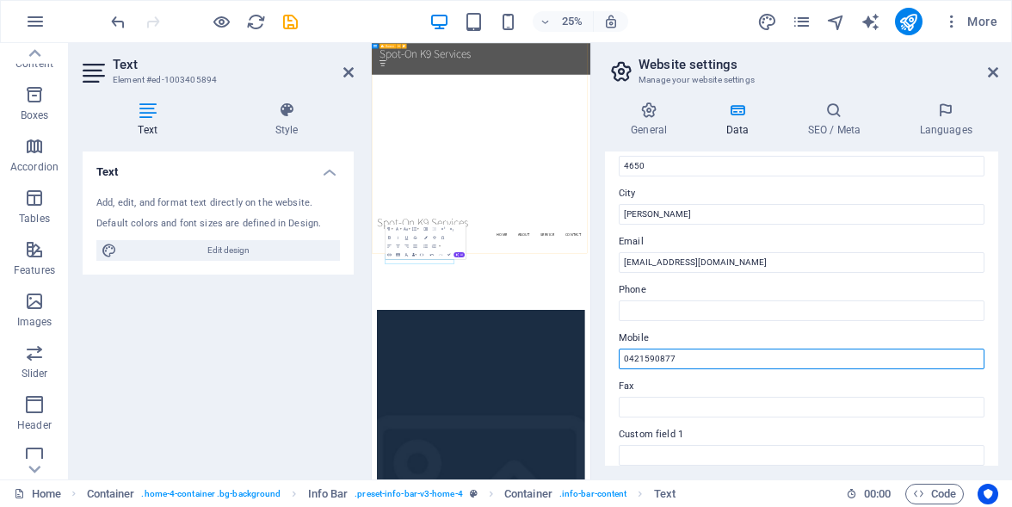
click at [643, 360] on input "0421590877" at bounding box center [802, 358] width 366 height 21
click at [660, 356] on input "0421 590877" at bounding box center [802, 358] width 366 height 21
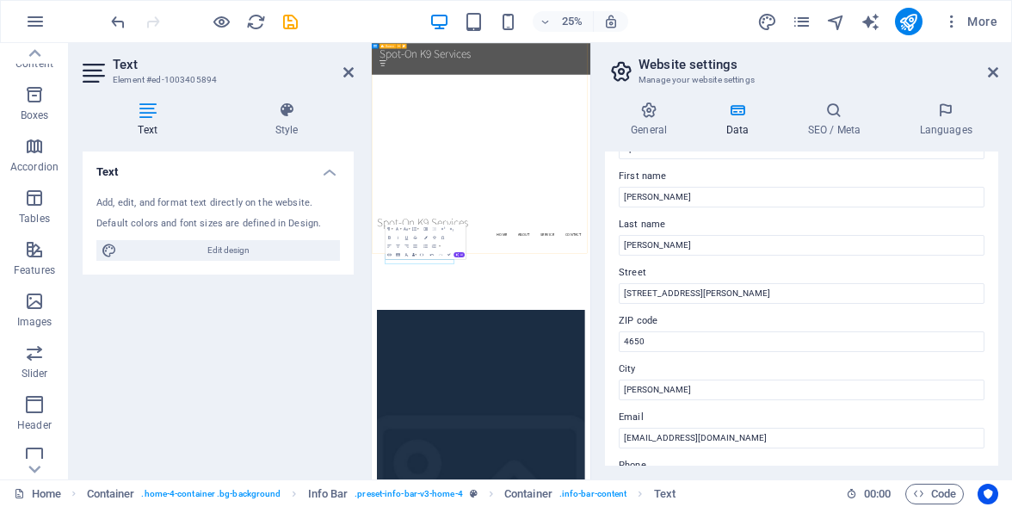
scroll to position [0, 0]
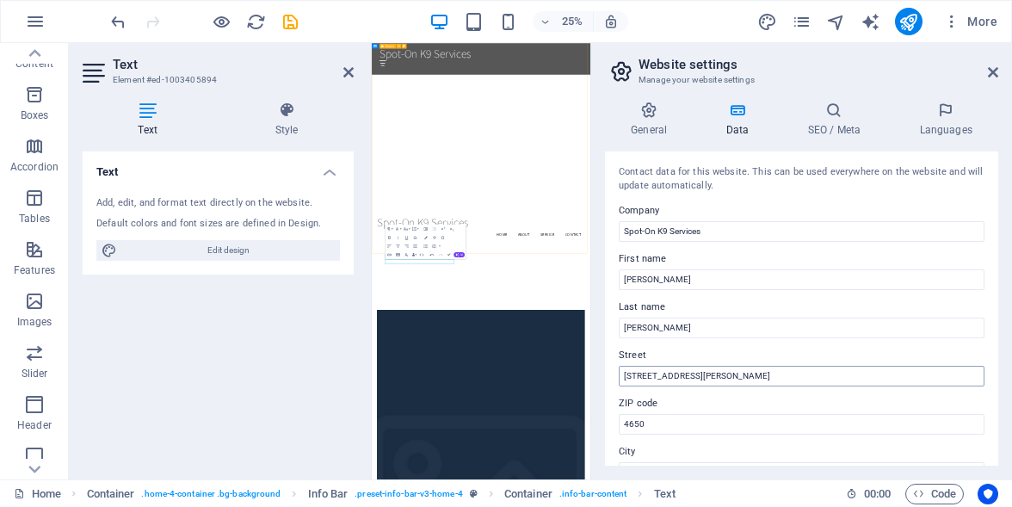
type input "0421 590 877"
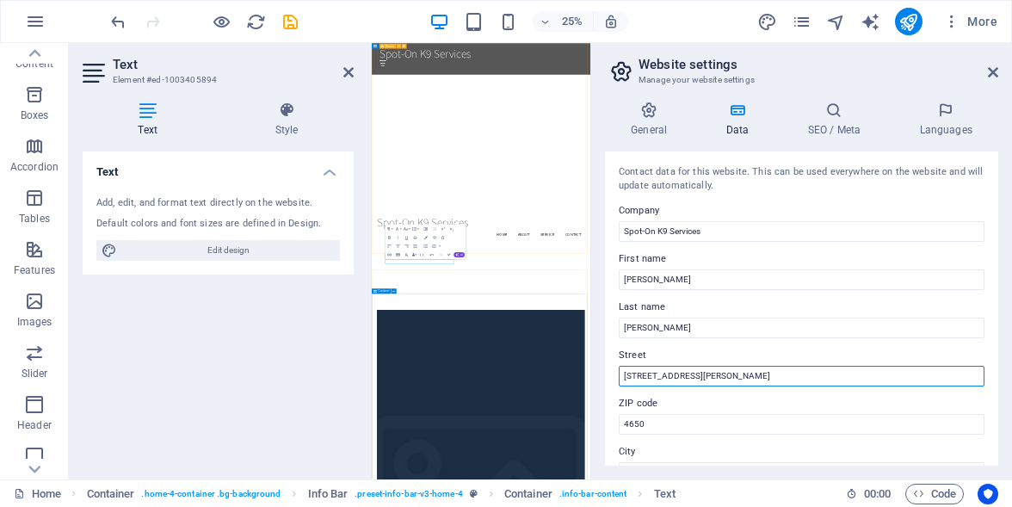
drag, startPoint x: 1066, startPoint y: 420, endPoint x: 1177, endPoint y: 1227, distance: 814.5
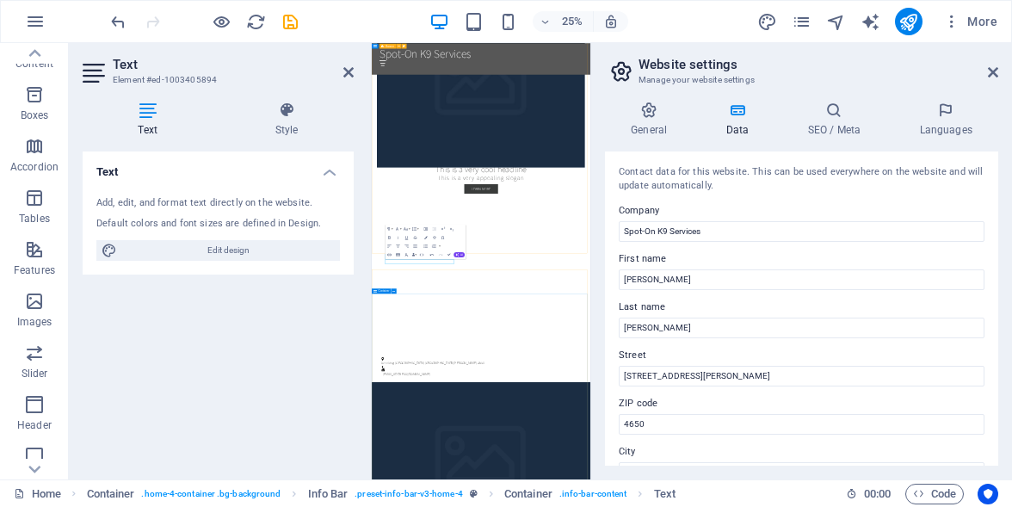
drag, startPoint x: 1177, startPoint y: 1227, endPoint x: 1314, endPoint y: 602, distance: 639.3
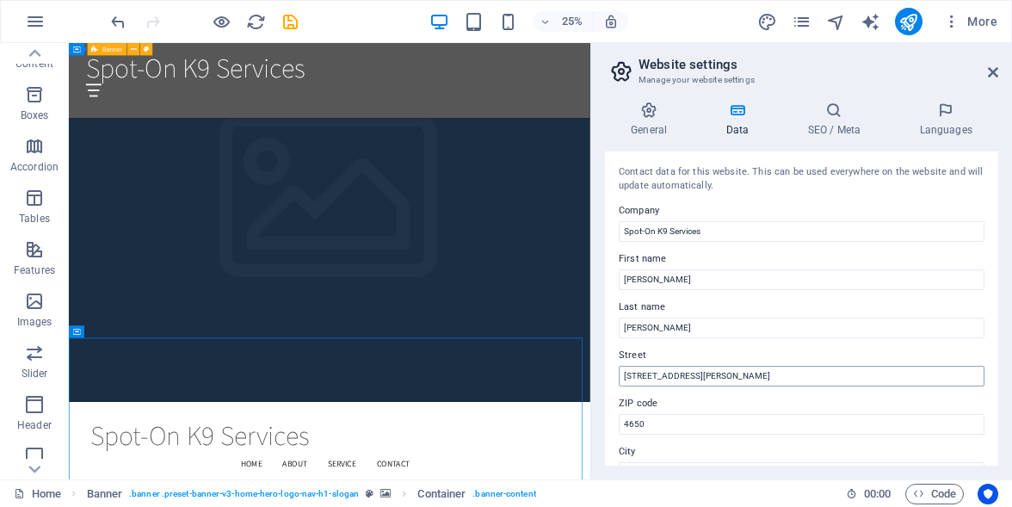
scroll to position [2367, 0]
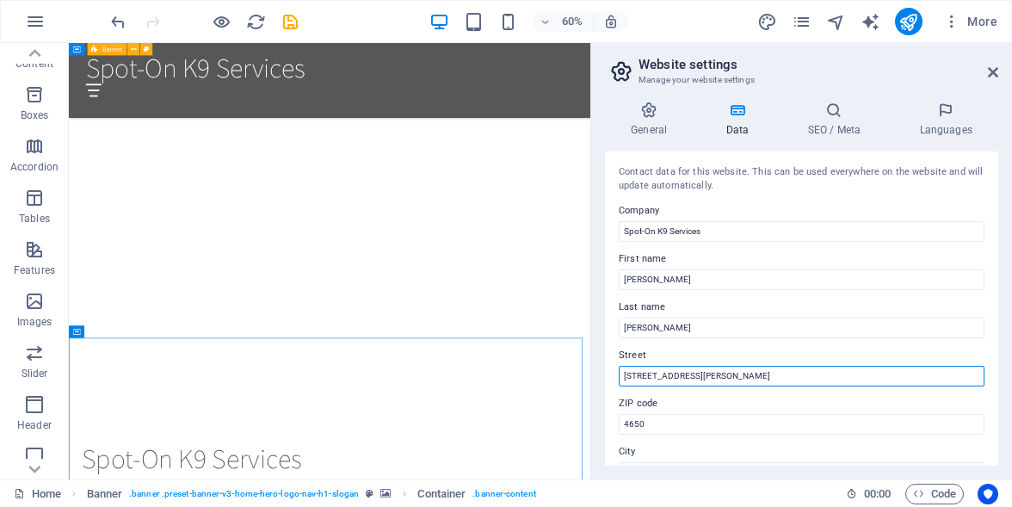
drag, startPoint x: 686, startPoint y: 372, endPoint x: 615, endPoint y: 360, distance: 71.7
click at [615, 360] on div "Contact data for this website. This can be used everywhere on the website and w…" at bounding box center [801, 308] width 393 height 314
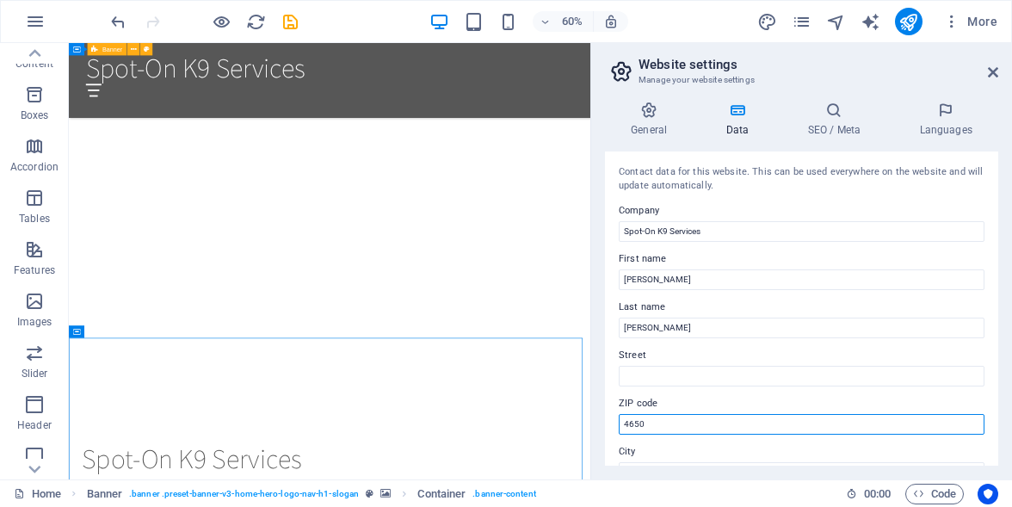
drag, startPoint x: 645, startPoint y: 422, endPoint x: 615, endPoint y: 417, distance: 30.5
click at [615, 417] on div "Contact data for this website. This can be used everywhere on the website and w…" at bounding box center [801, 308] width 393 height 314
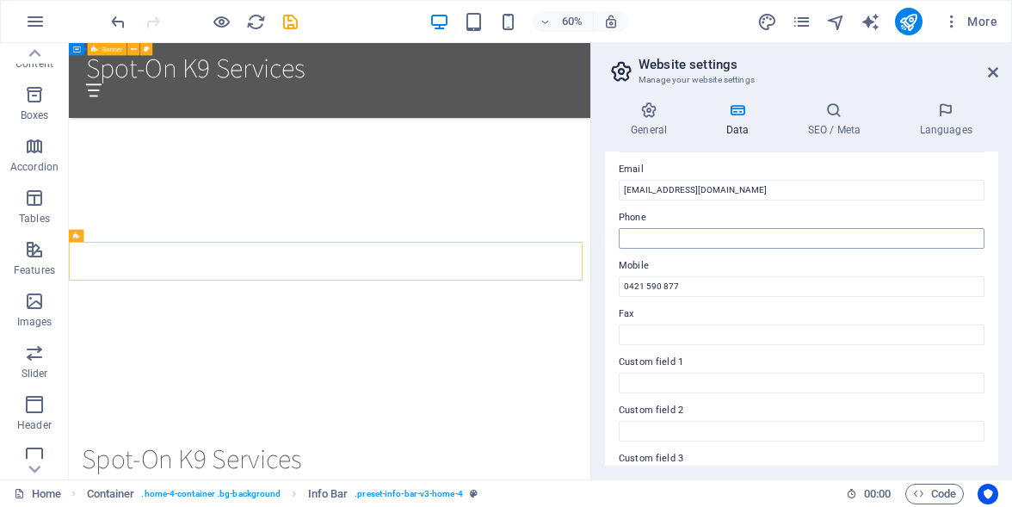
scroll to position [0, 0]
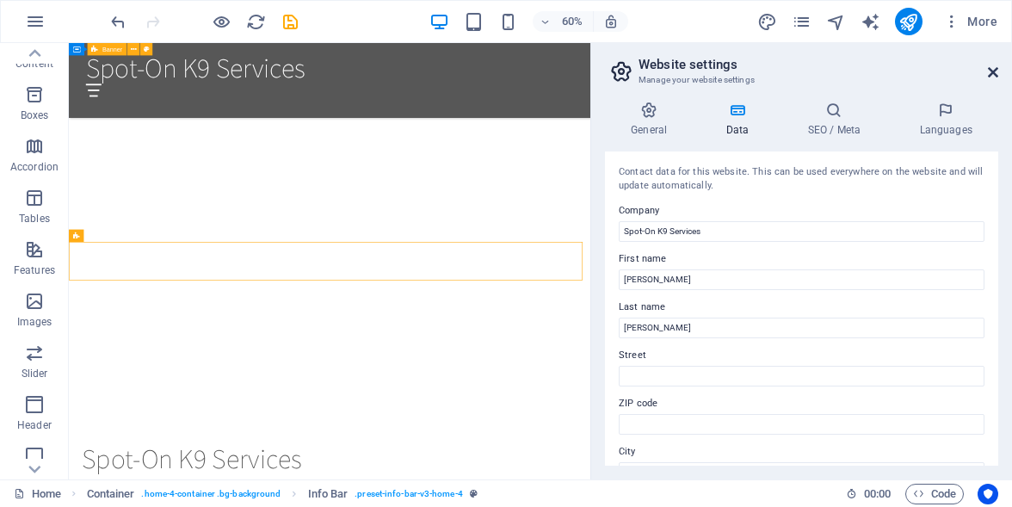
click at [993, 71] on icon at bounding box center [993, 72] width 10 height 14
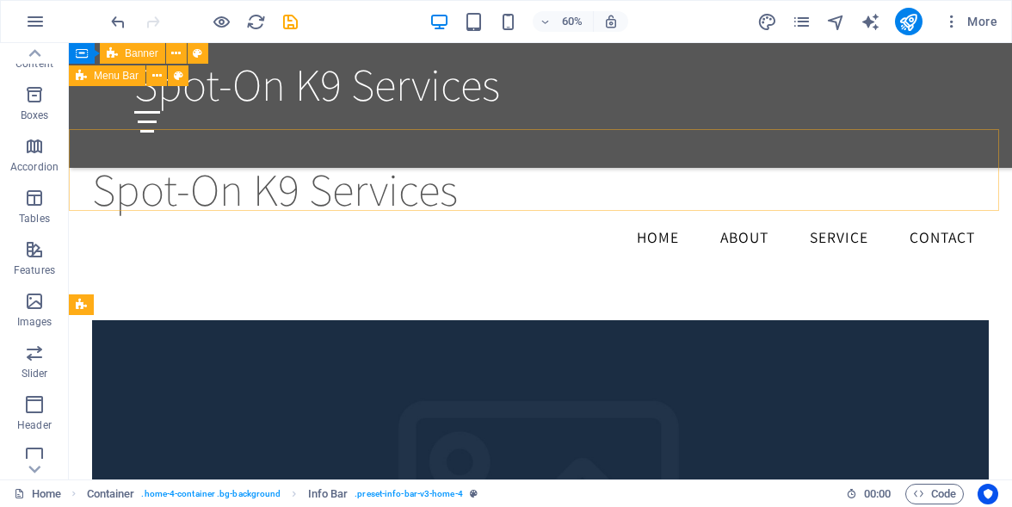
scroll to position [1743, 0]
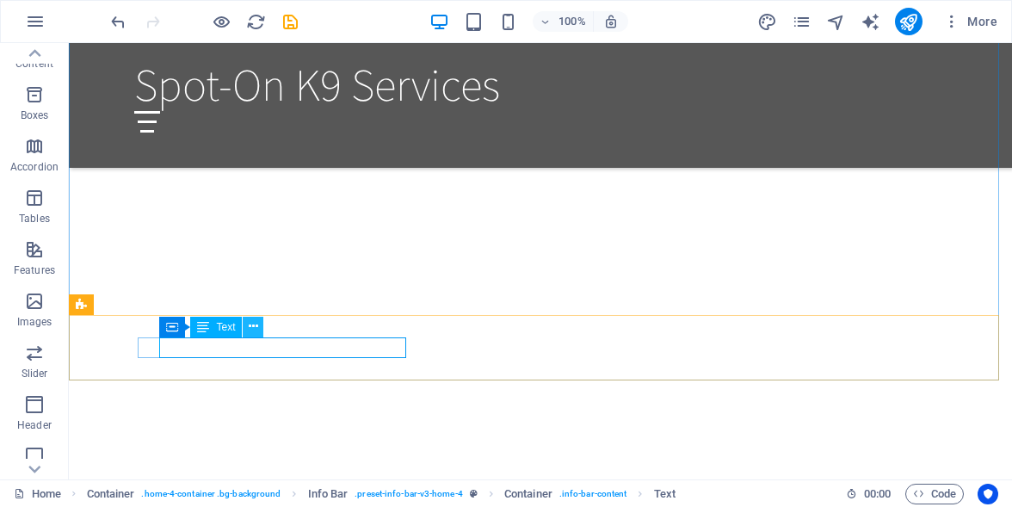
click at [252, 330] on icon at bounding box center [253, 326] width 9 height 18
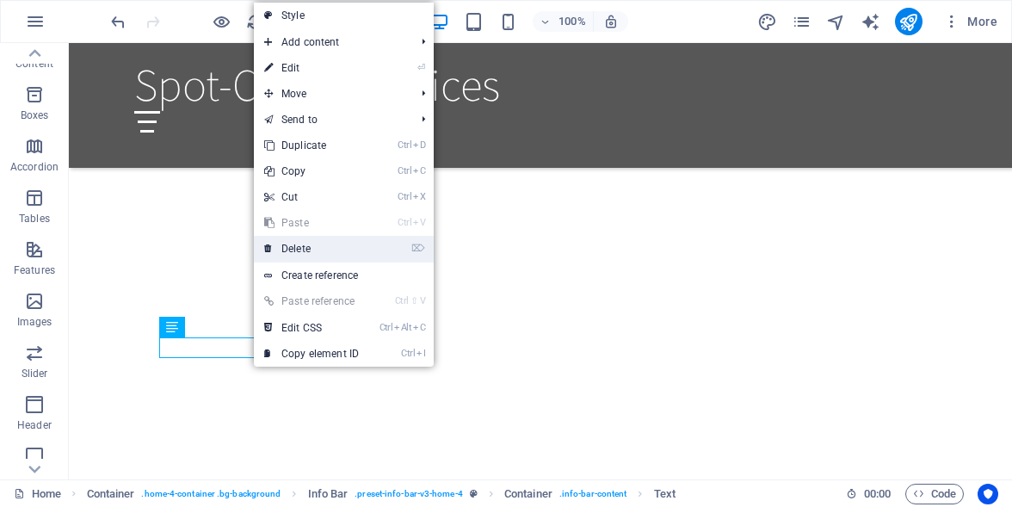
click at [306, 248] on link "⌦ Delete" at bounding box center [311, 249] width 115 height 26
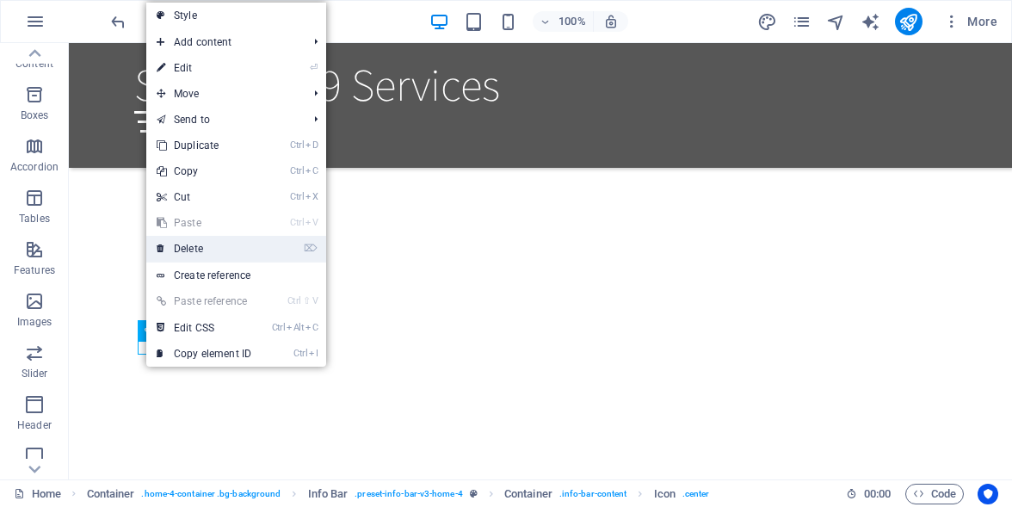
click at [197, 247] on link "⌦ Delete" at bounding box center [203, 249] width 115 height 26
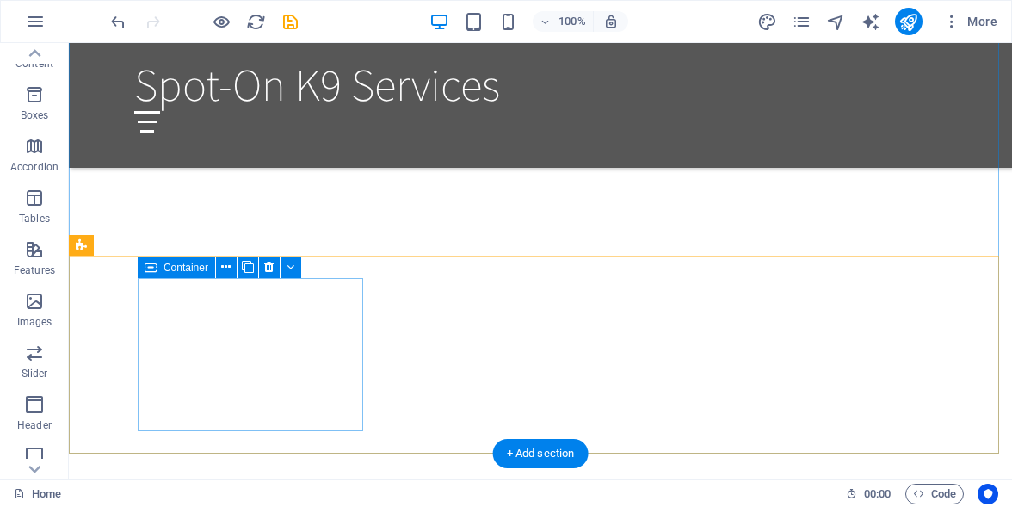
scroll to position [1802, 0]
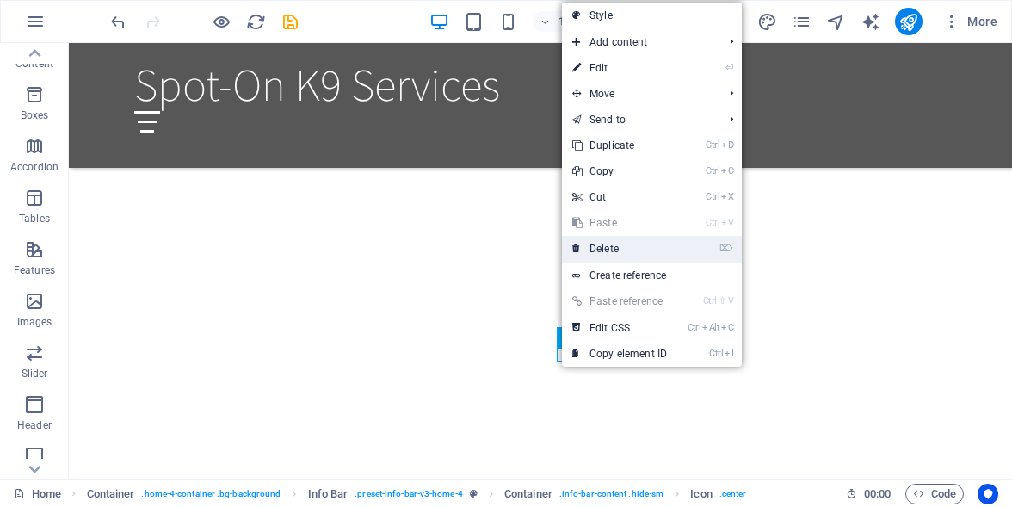
click at [611, 250] on link "⌦ Delete" at bounding box center [619, 249] width 115 height 26
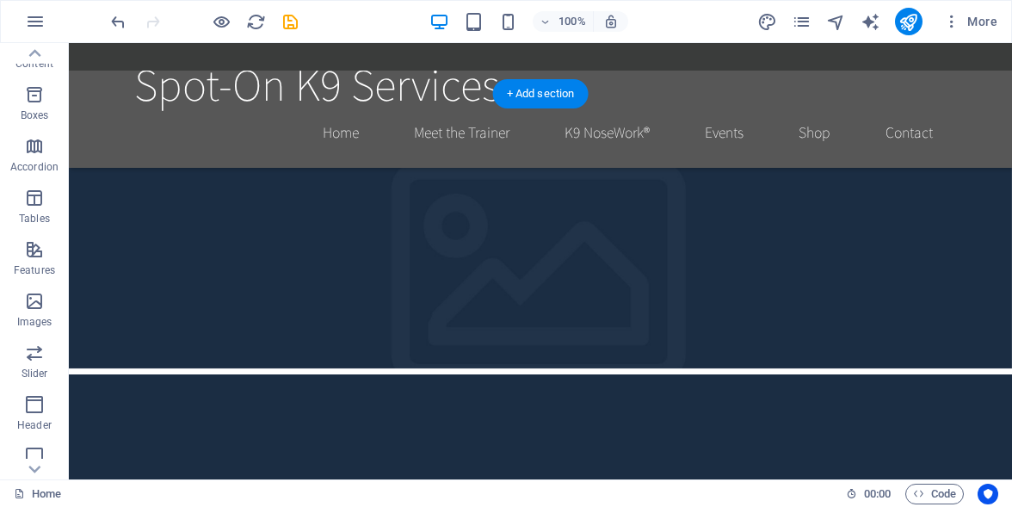
scroll to position [606, 0]
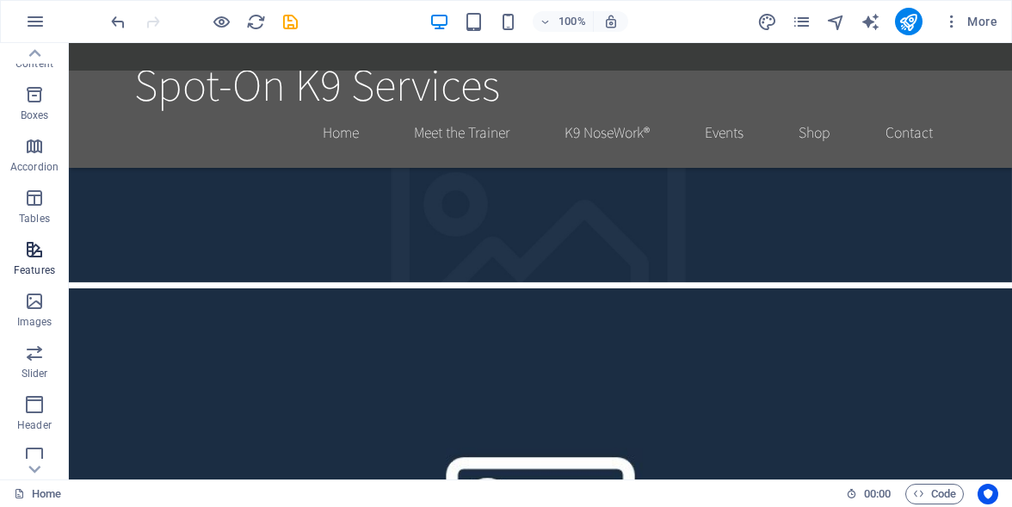
click at [33, 262] on span "Features" at bounding box center [34, 259] width 69 height 41
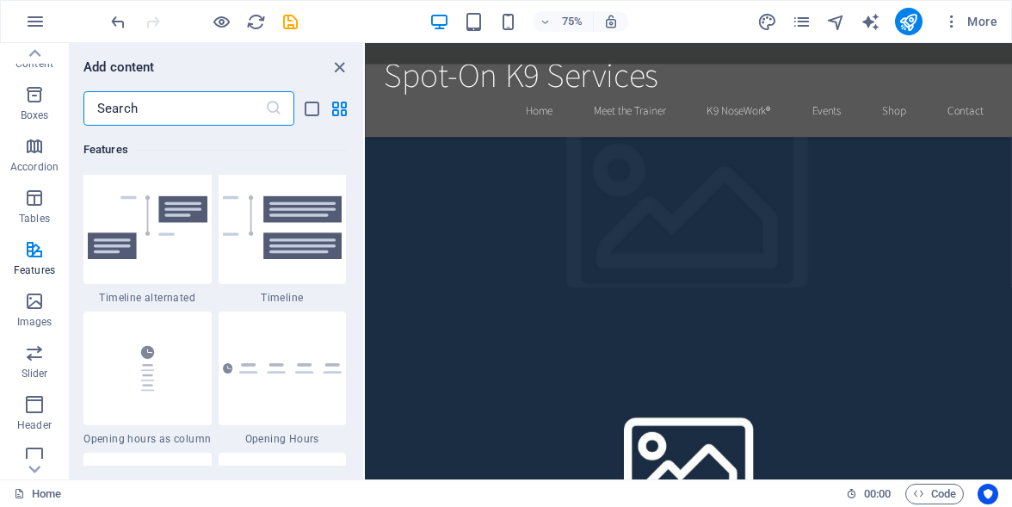
scroll to position [7222, 0]
